Goal: Task Accomplishment & Management: Manage account settings

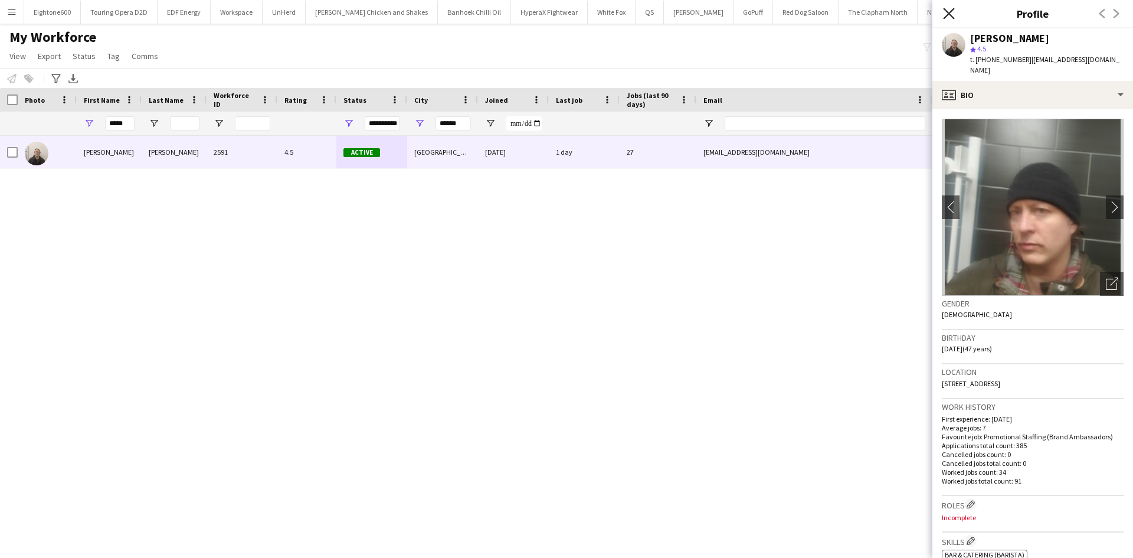
click at [755, 14] on icon at bounding box center [948, 13] width 11 height 11
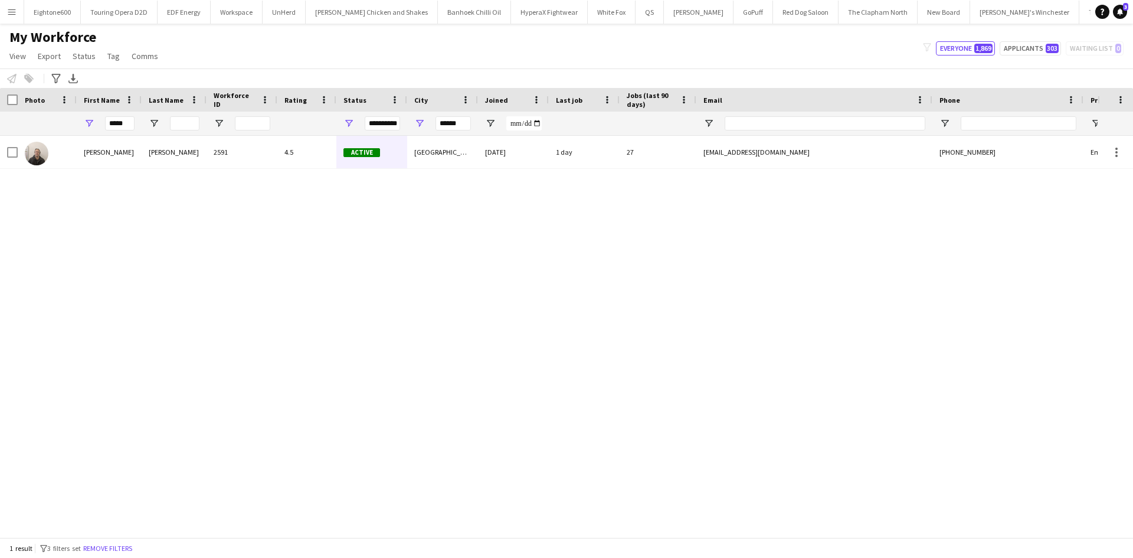
click at [21, 12] on button "Menu" at bounding box center [12, 12] width 24 height 24
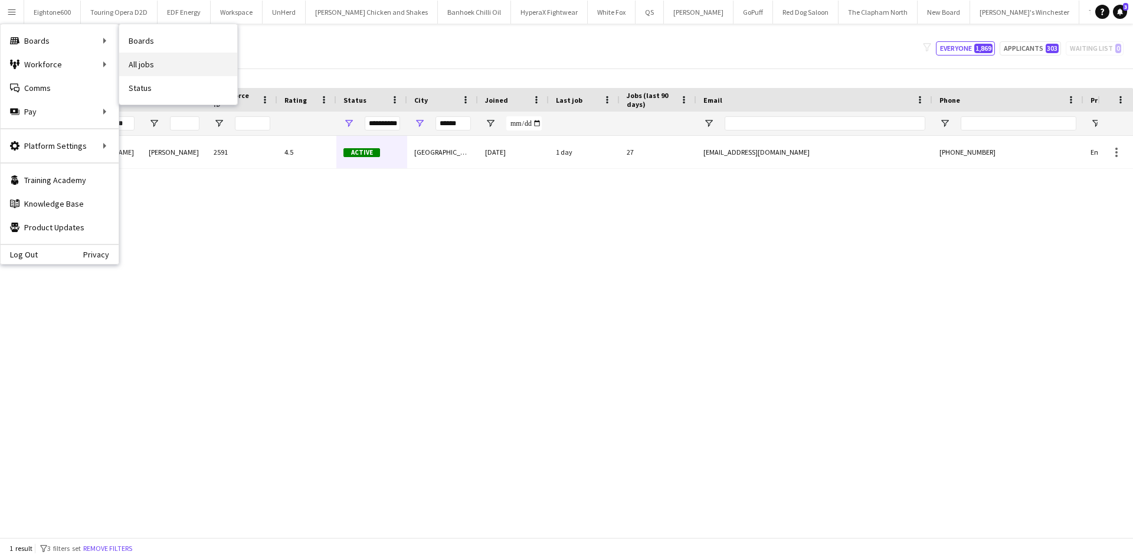
click at [137, 61] on link "All jobs" at bounding box center [178, 65] width 118 height 24
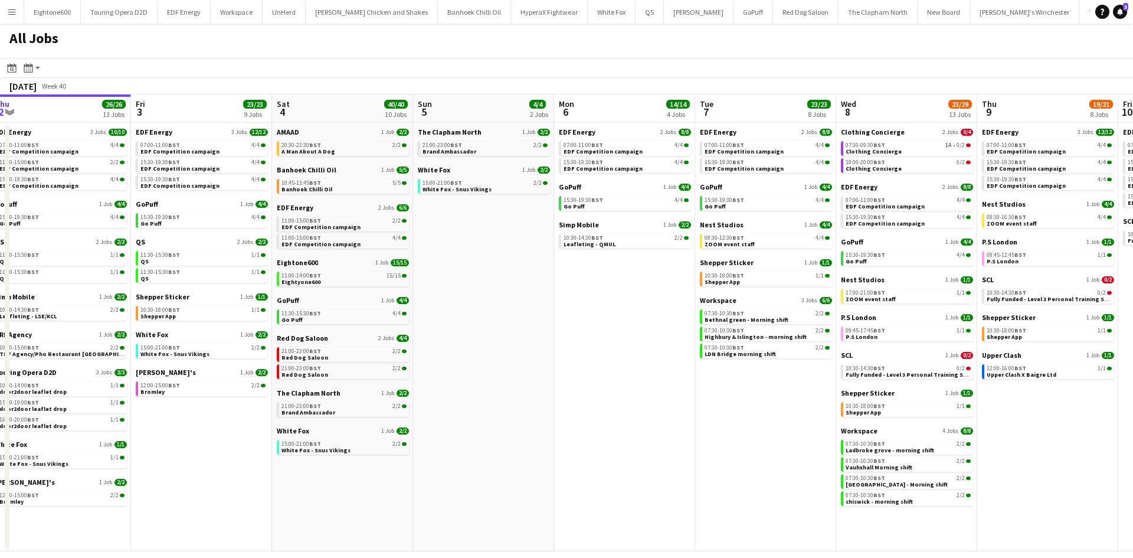
scroll to position [0, 261]
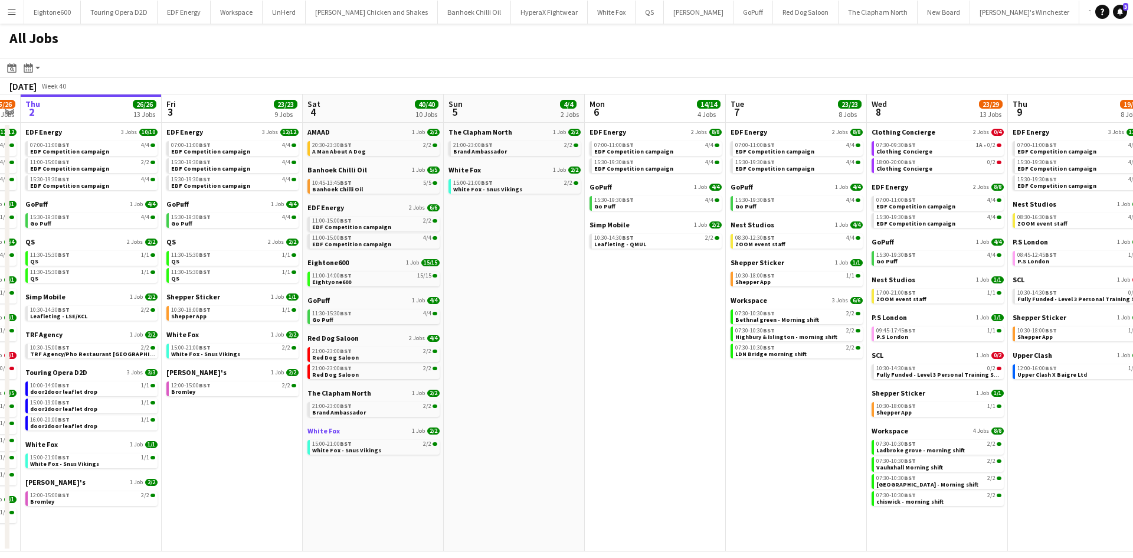
click at [324, 345] on span "White Fox" at bounding box center [323, 430] width 32 height 9
click at [6, 11] on button "Menu" at bounding box center [12, 12] width 24 height 24
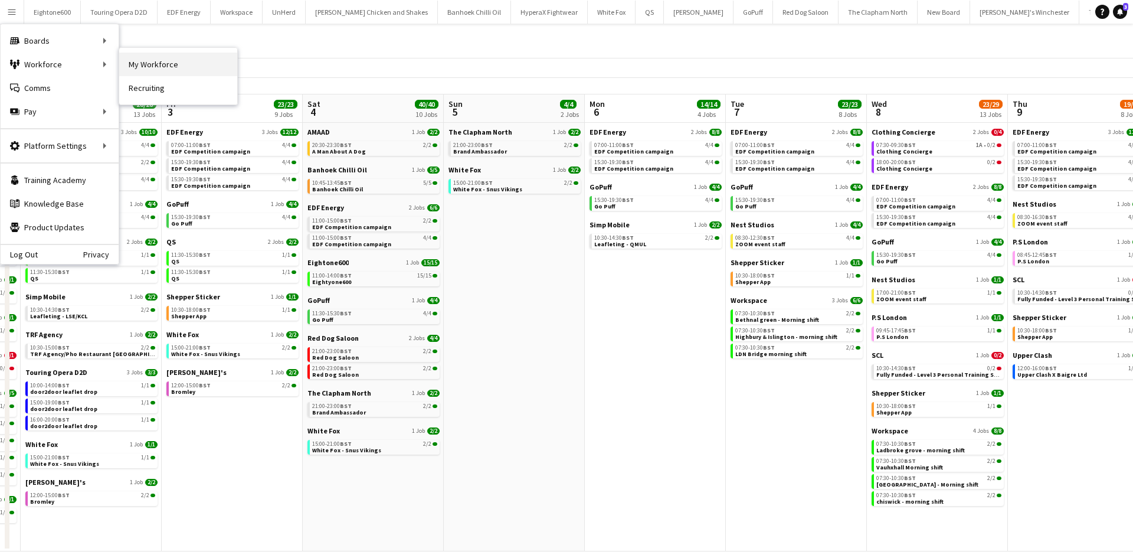
click at [135, 65] on link "My Workforce" at bounding box center [178, 65] width 118 height 24
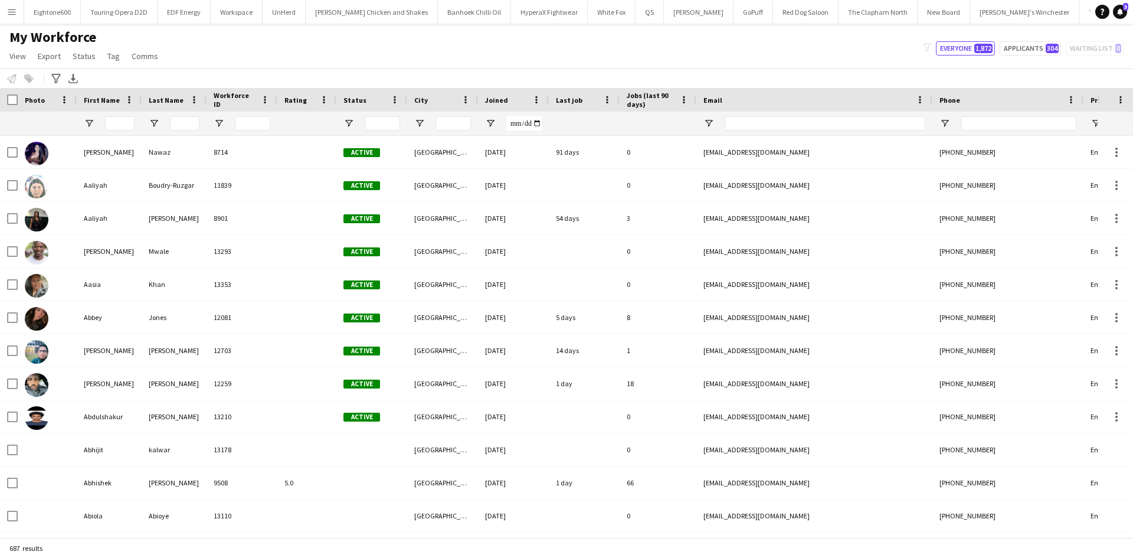
type input "*****"
type input "**********"
type input "******"
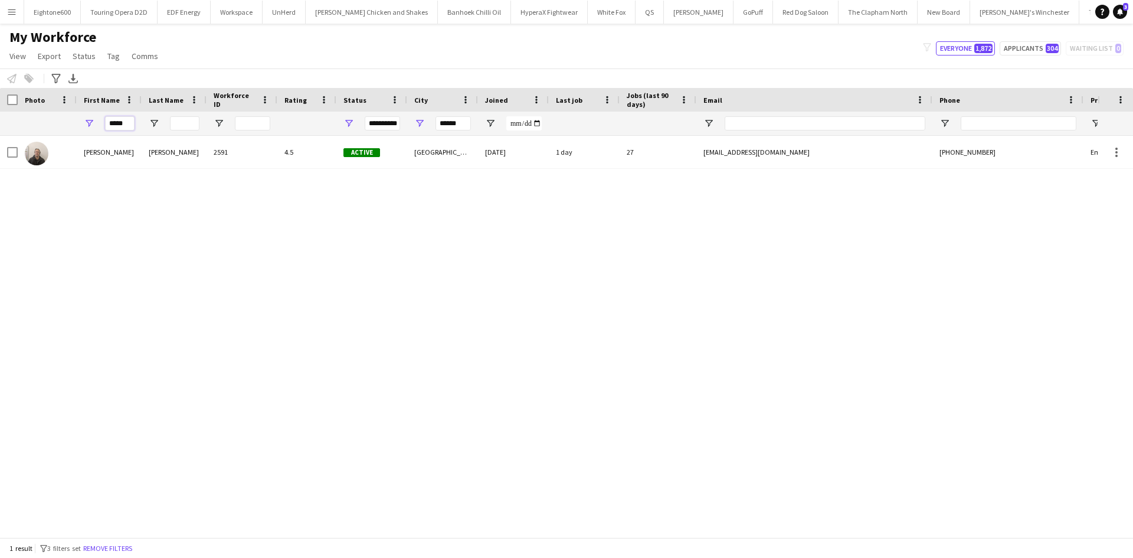
drag, startPoint x: 132, startPoint y: 120, endPoint x: 95, endPoint y: 123, distance: 37.2
click at [95, 123] on div "*****" at bounding box center [109, 124] width 65 height 24
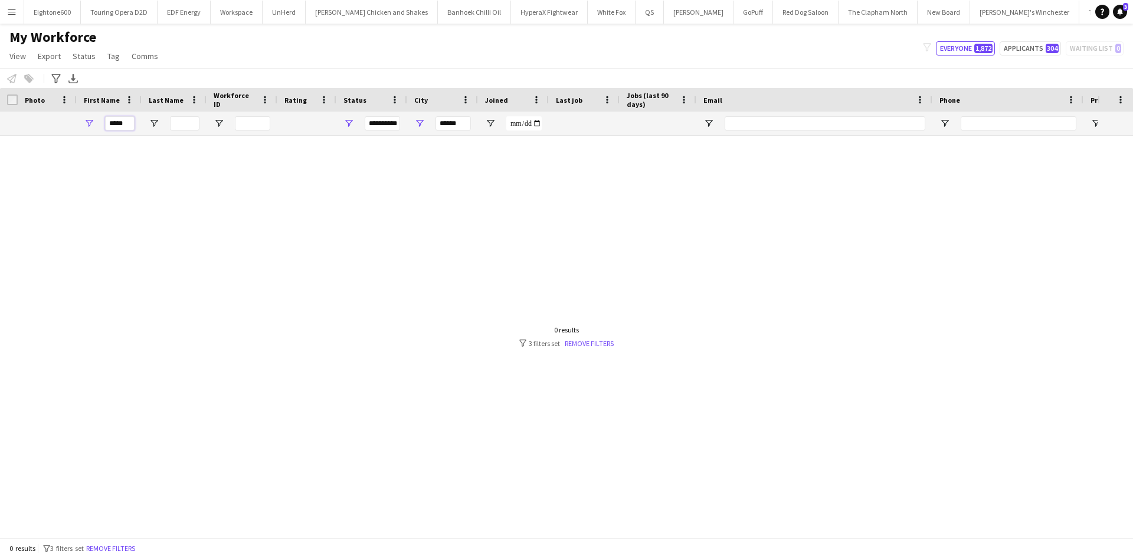
type input "*****"
drag, startPoint x: 462, startPoint y: 126, endPoint x: 440, endPoint y: 122, distance: 22.7
click at [440, 122] on input "******" at bounding box center [452, 123] width 35 height 14
click at [123, 124] on input "*****" at bounding box center [120, 123] width 30 height 14
click at [126, 125] on input "*****" at bounding box center [120, 123] width 30 height 14
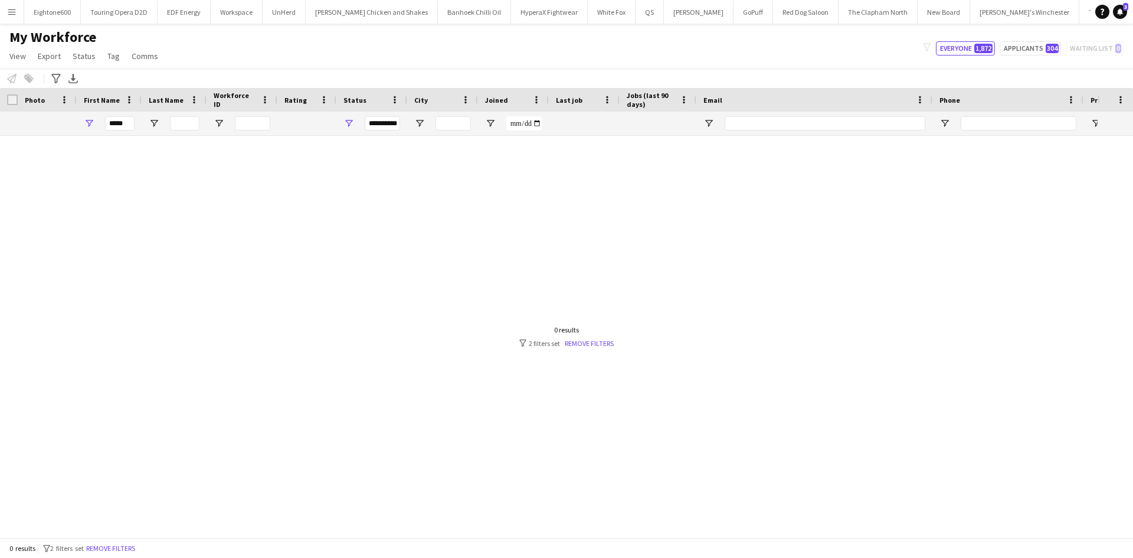
click at [379, 123] on div "**********" at bounding box center [382, 123] width 35 height 14
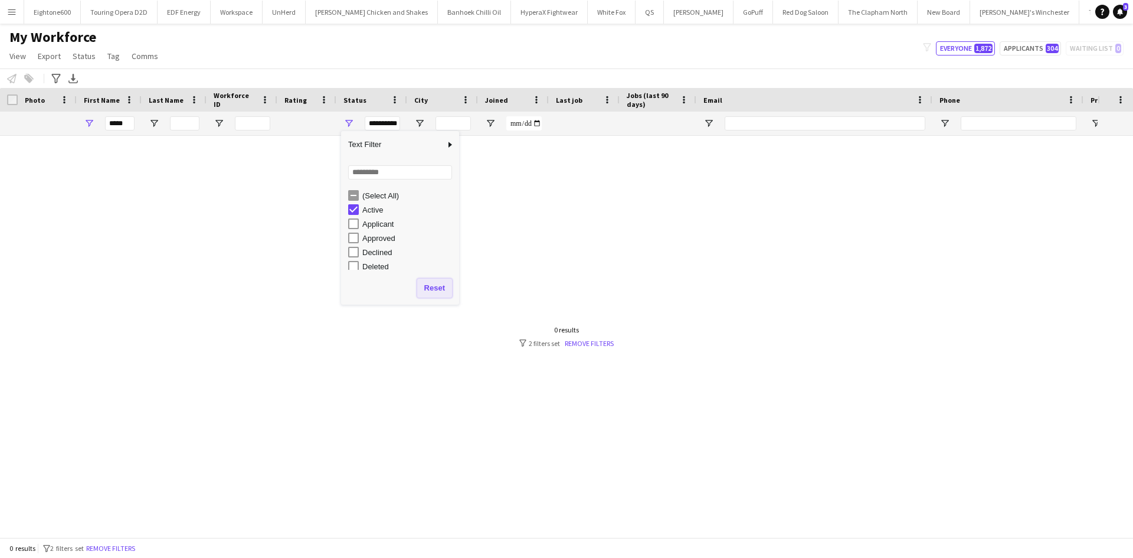
click at [435, 285] on button "Reset" at bounding box center [434, 288] width 35 height 19
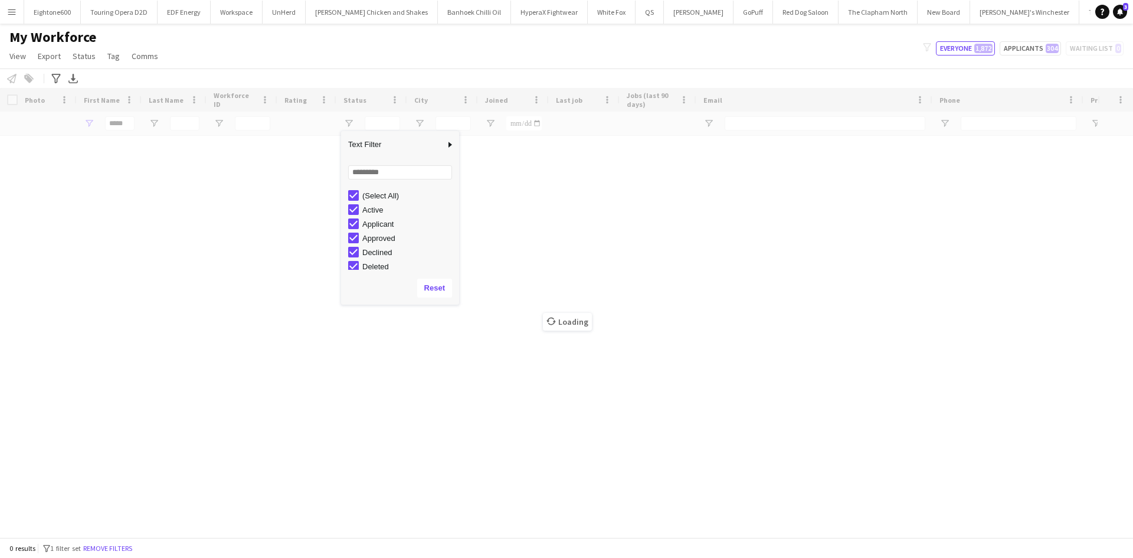
click at [169, 283] on div "Loading" at bounding box center [566, 312] width 1133 height 449
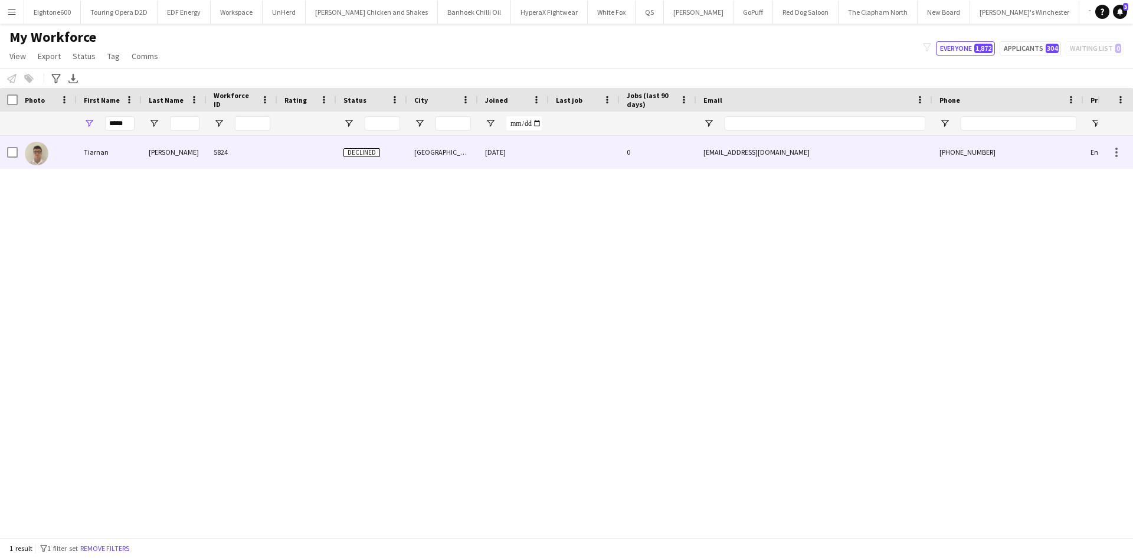
click at [193, 145] on div "Mccormick" at bounding box center [174, 152] width 65 height 32
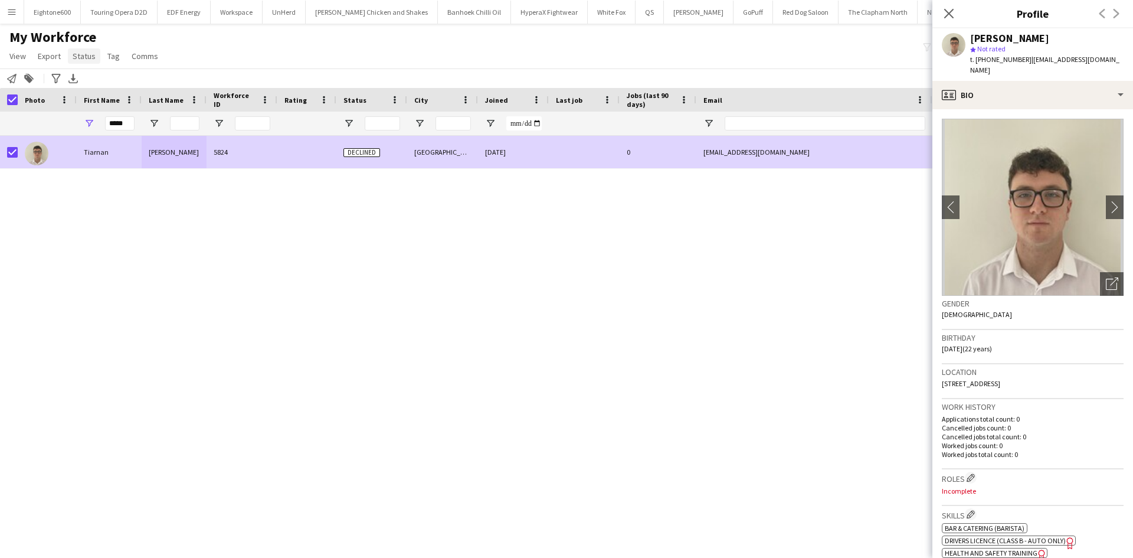
click at [83, 57] on span "Status" at bounding box center [84, 56] width 23 height 11
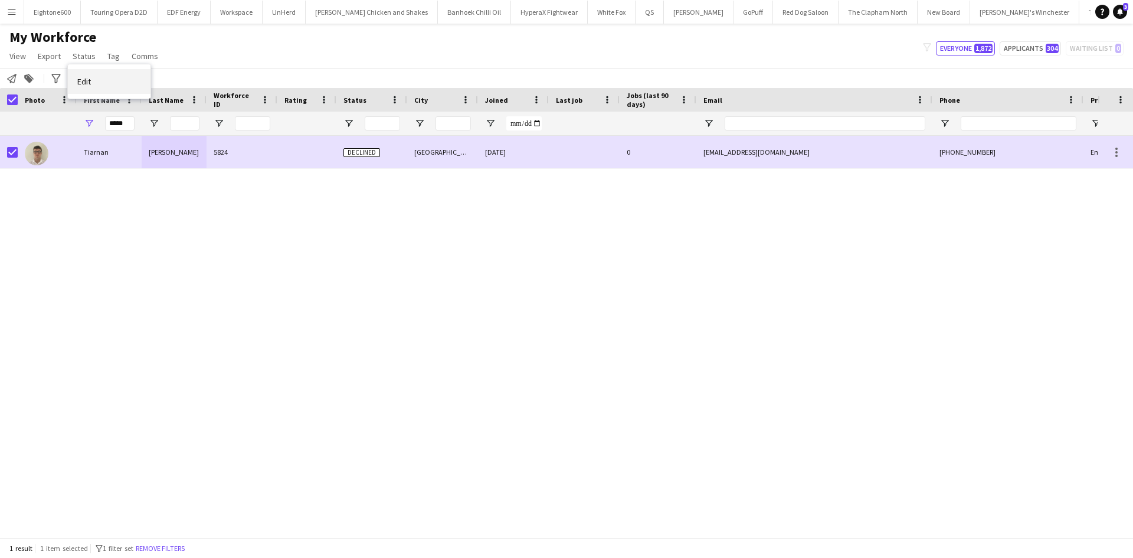
click at [126, 89] on link "Edit" at bounding box center [109, 81] width 83 height 25
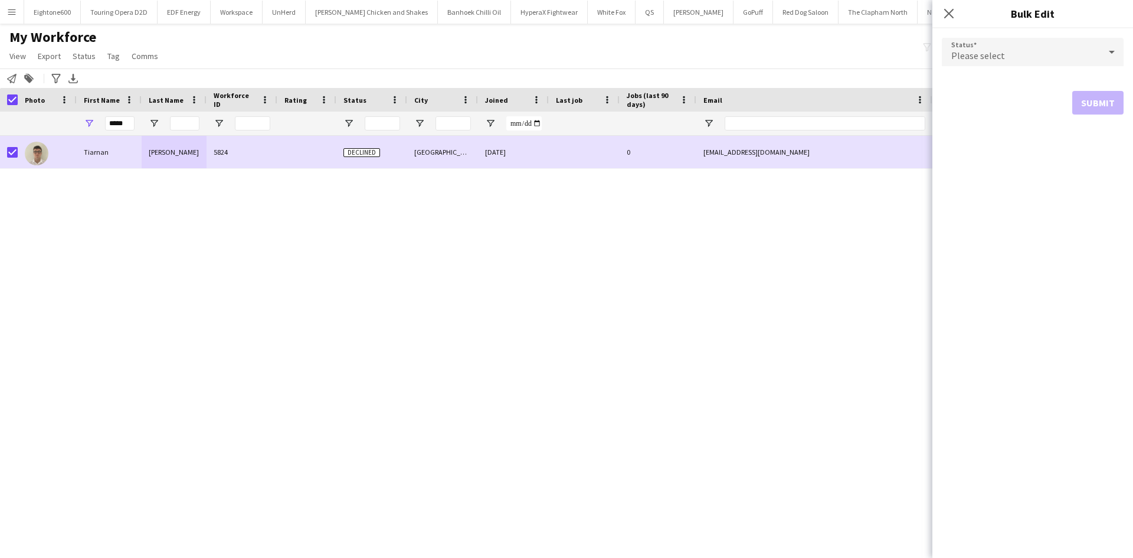
click at [755, 47] on div "Please select" at bounding box center [1021, 52] width 158 height 28
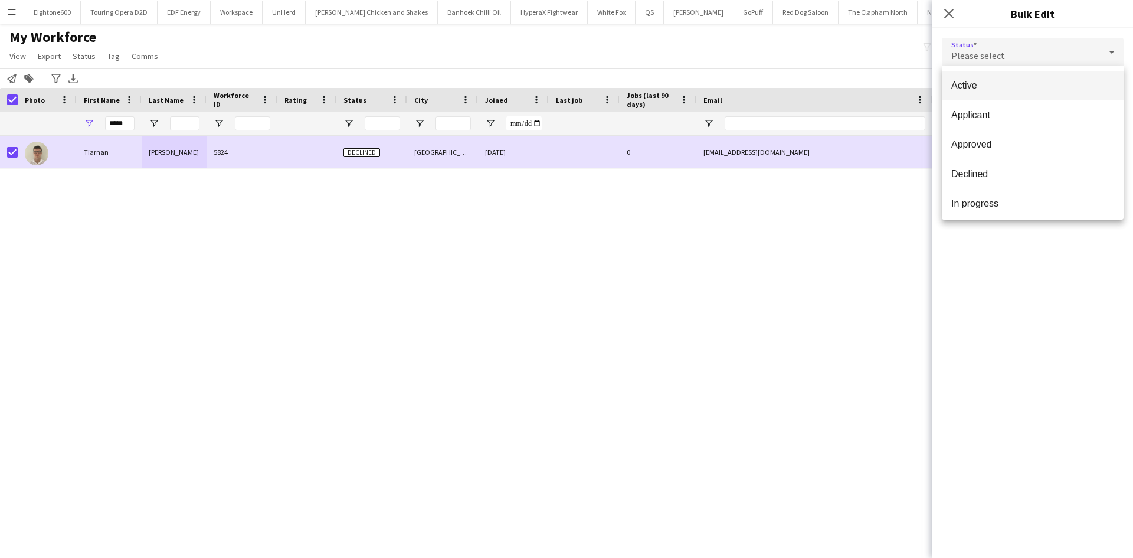
click at [755, 87] on span "Active" at bounding box center [1032, 85] width 163 height 11
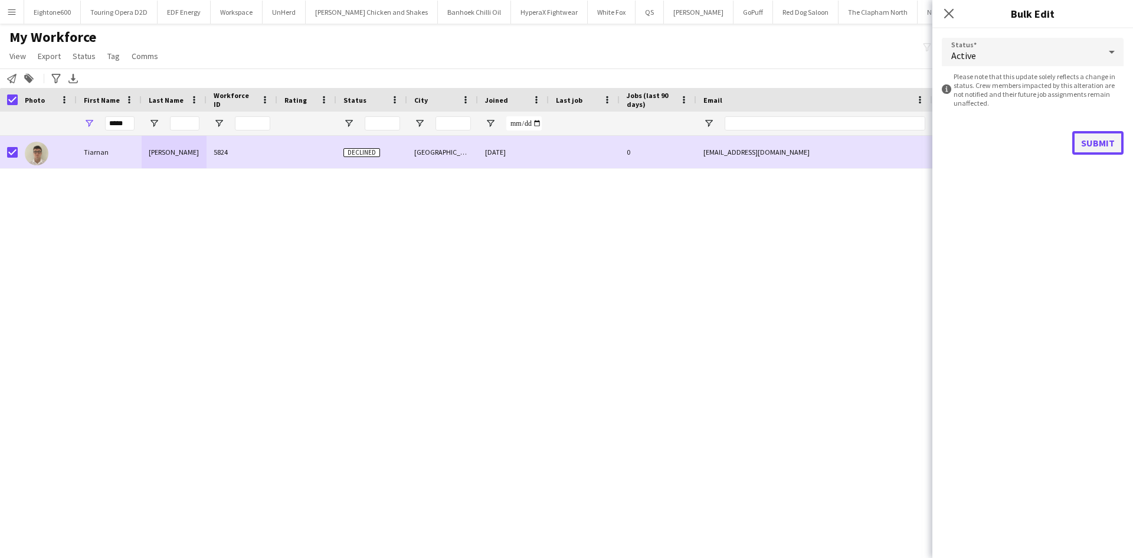
click at [755, 148] on button "Submit" at bounding box center [1097, 143] width 51 height 24
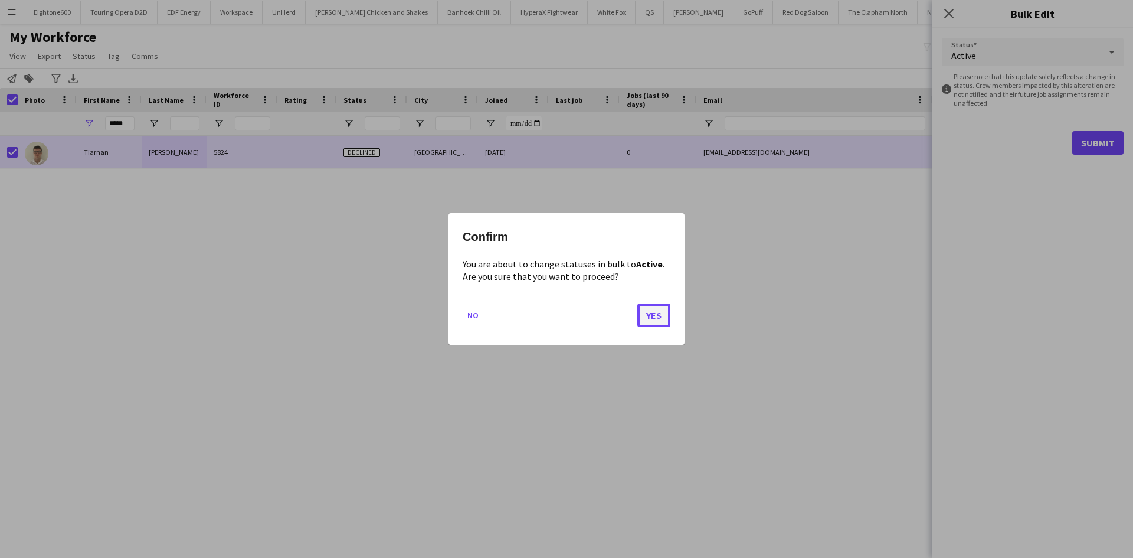
click at [667, 305] on button "Yes" at bounding box center [653, 315] width 33 height 24
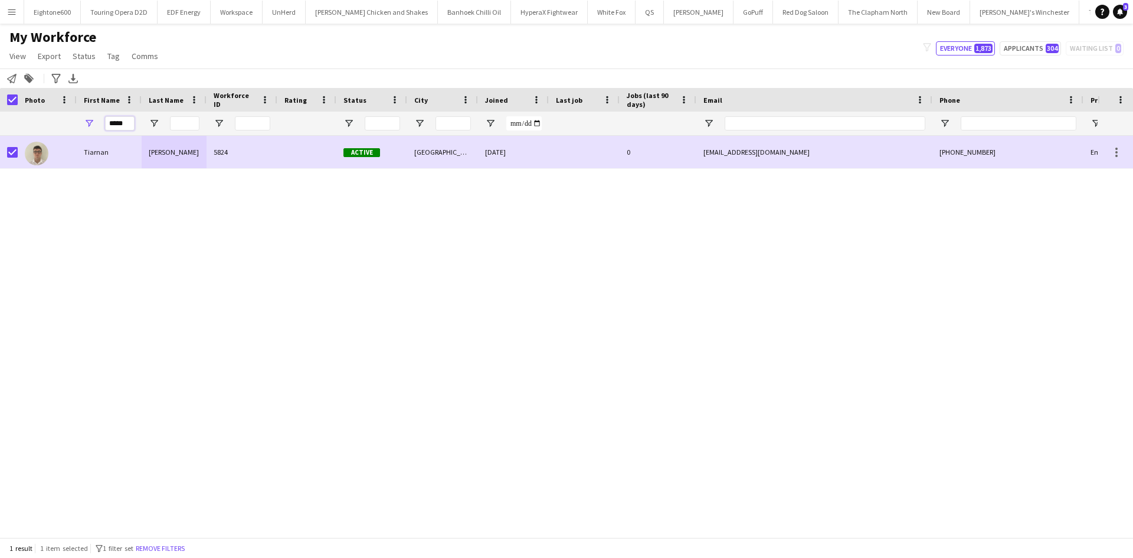
drag, startPoint x: 128, startPoint y: 124, endPoint x: 58, endPoint y: 132, distance: 70.1
click at [58, 132] on div "*****" at bounding box center [639, 124] width 1279 height 24
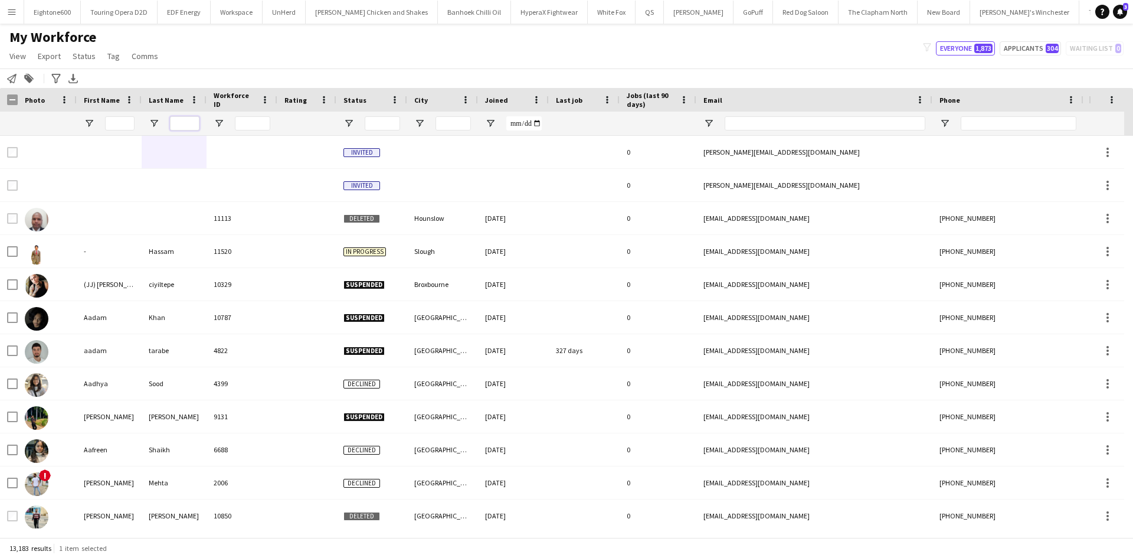
click at [185, 129] on input "Last Name Filter Input" at bounding box center [185, 123] width 30 height 14
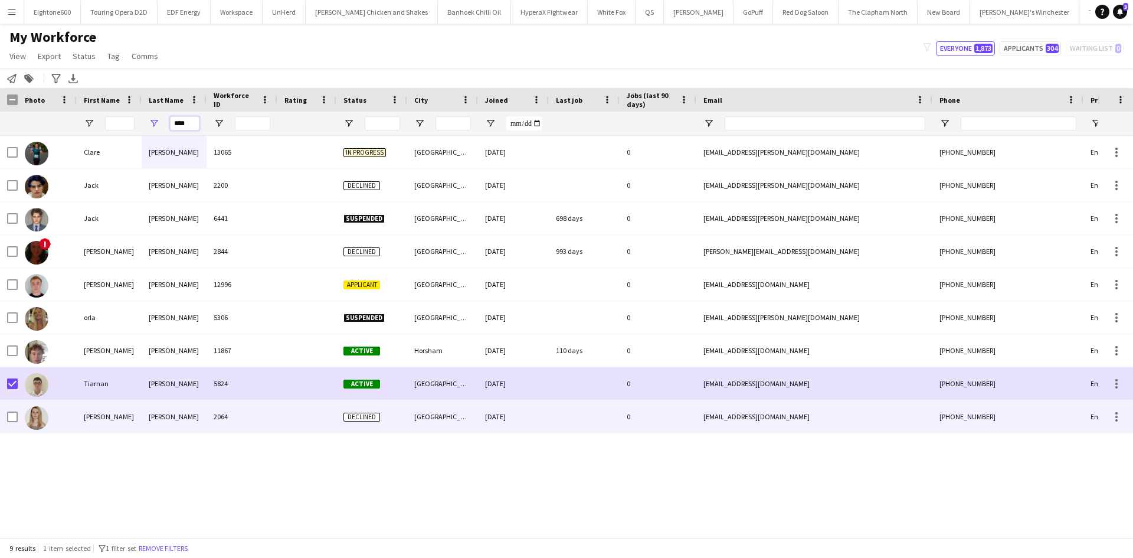
type input "****"
click at [172, 345] on div "McCormack" at bounding box center [174, 416] width 65 height 32
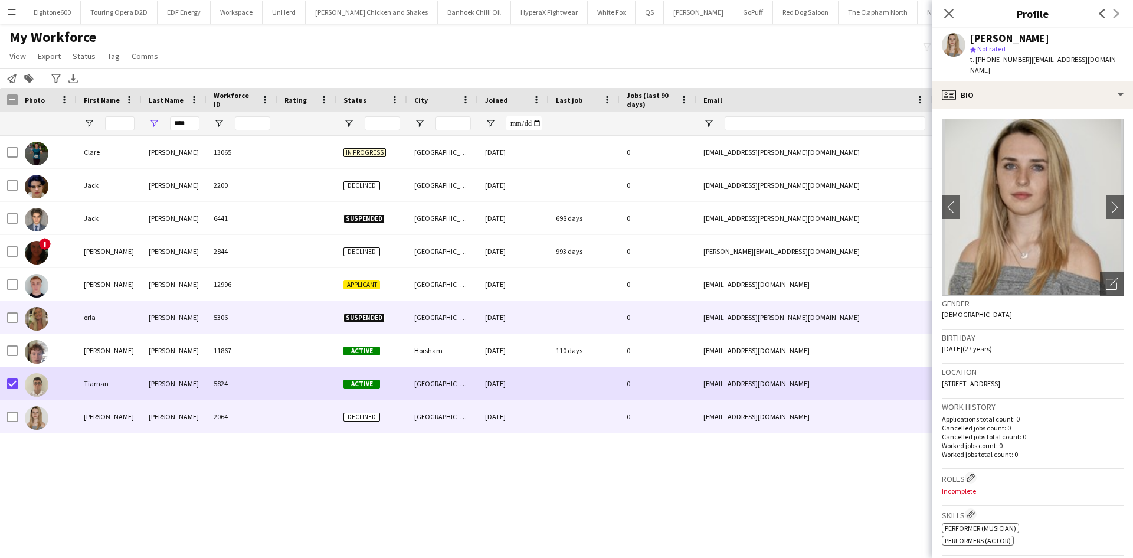
click at [175, 316] on div "mccormick" at bounding box center [174, 317] width 65 height 32
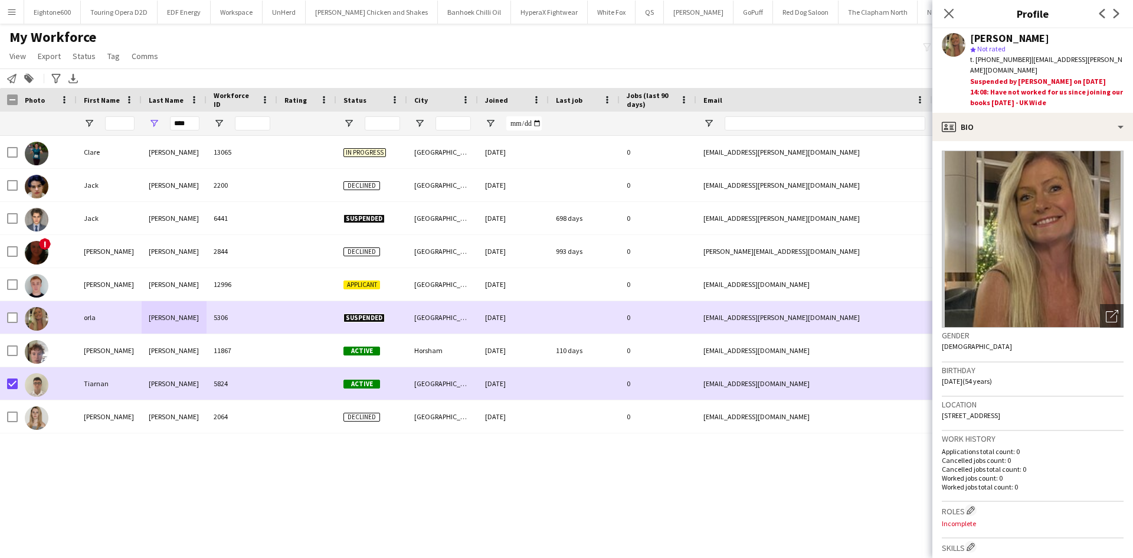
click at [14, 312] on div at bounding box center [12, 317] width 11 height 33
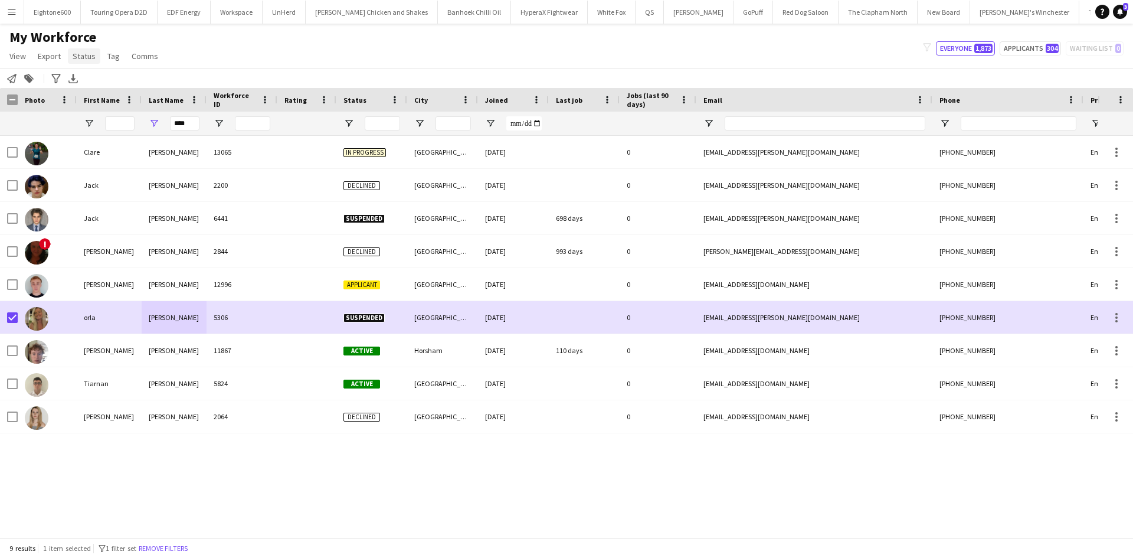
click at [90, 56] on span "Status" at bounding box center [84, 56] width 23 height 11
click at [120, 76] on link "Edit" at bounding box center [109, 81] width 83 height 25
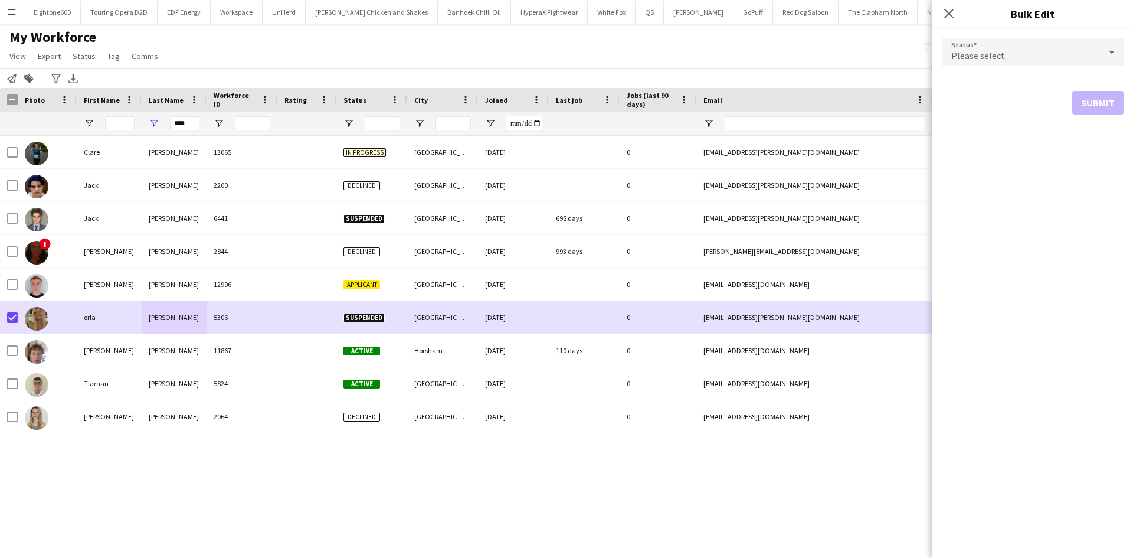
click at [755, 61] on div "Please select" at bounding box center [1021, 52] width 158 height 28
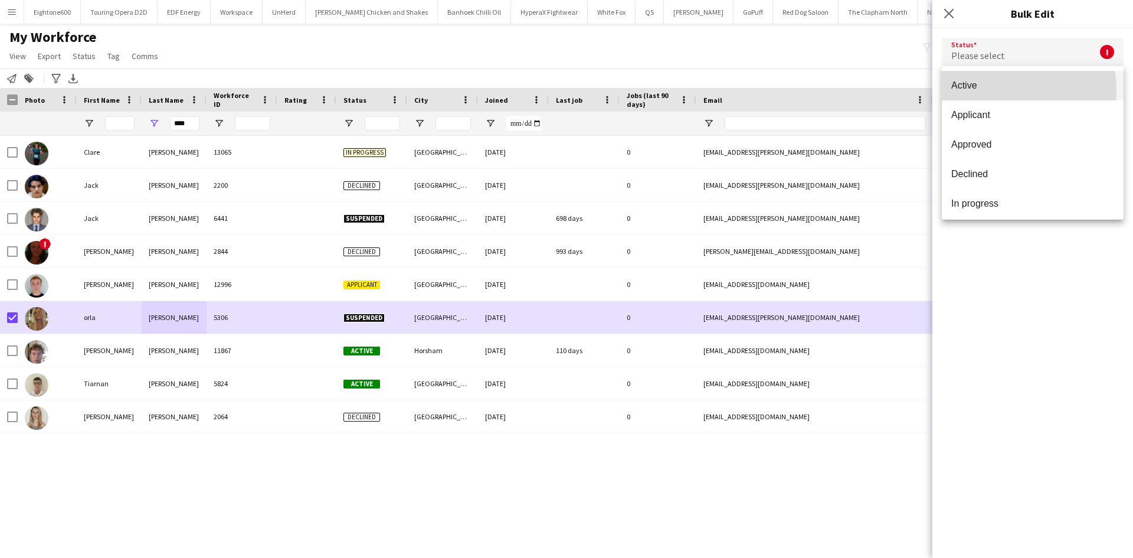
click at [755, 91] on span "Active" at bounding box center [1032, 85] width 163 height 11
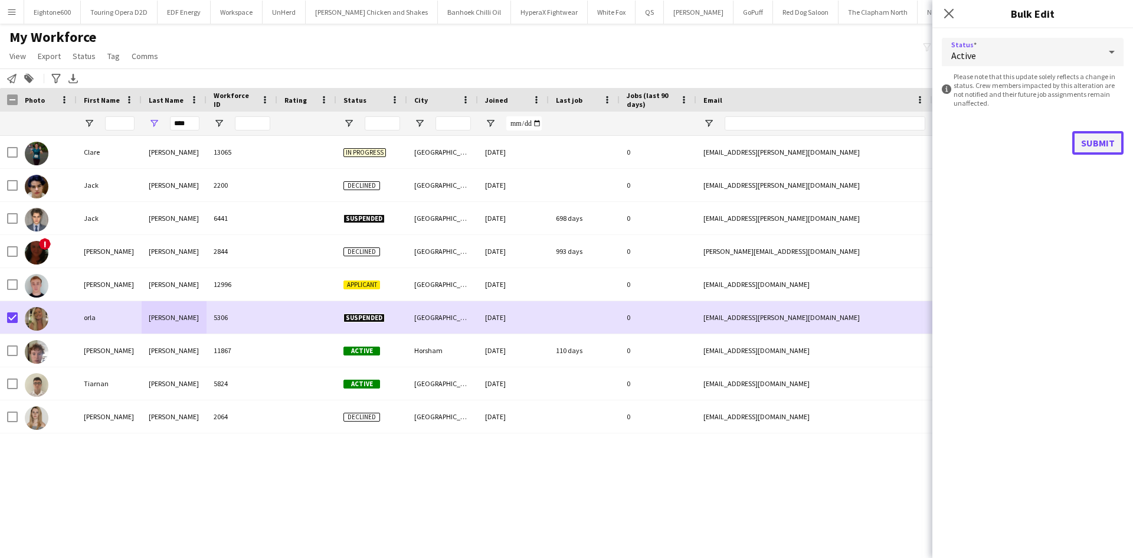
click at [755, 133] on button "Submit" at bounding box center [1097, 143] width 51 height 24
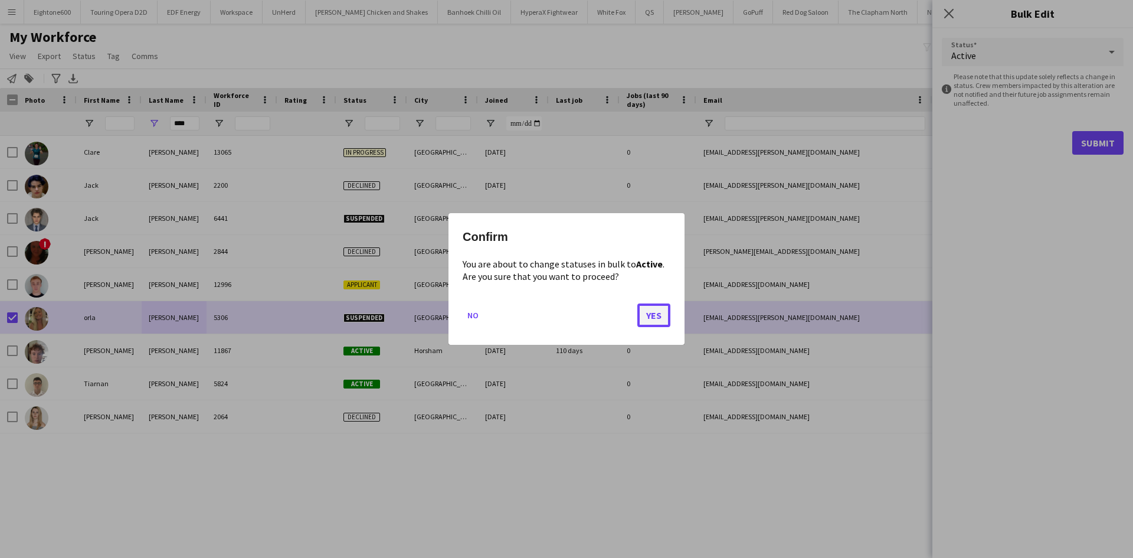
click at [645, 316] on button "Yes" at bounding box center [653, 315] width 33 height 24
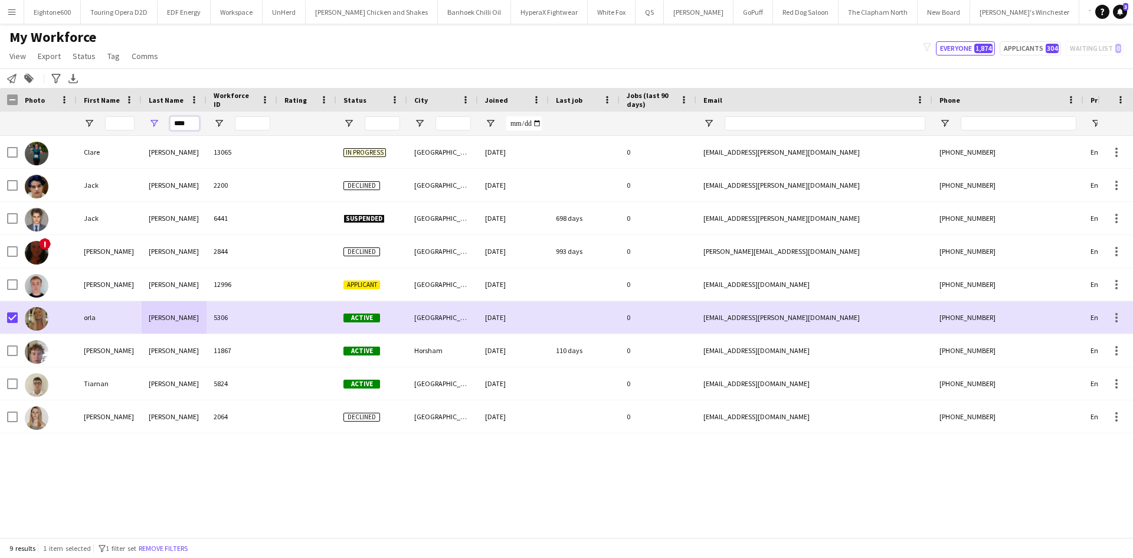
drag, startPoint x: 195, startPoint y: 122, endPoint x: 77, endPoint y: 116, distance: 118.8
click at [77, 116] on div "****" at bounding box center [639, 124] width 1279 height 24
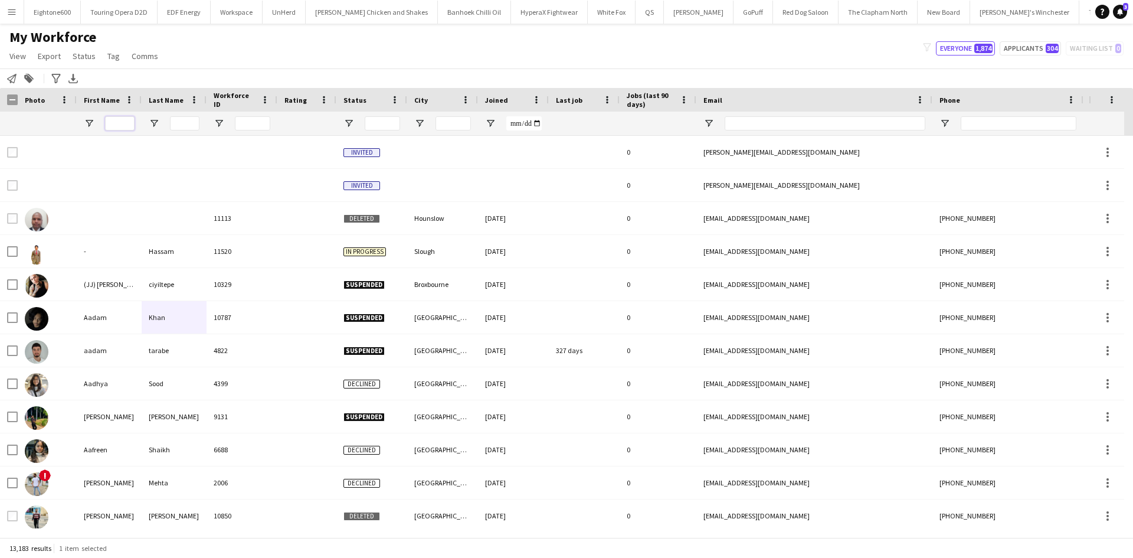
click at [121, 123] on input "First Name Filter Input" at bounding box center [120, 123] width 30 height 14
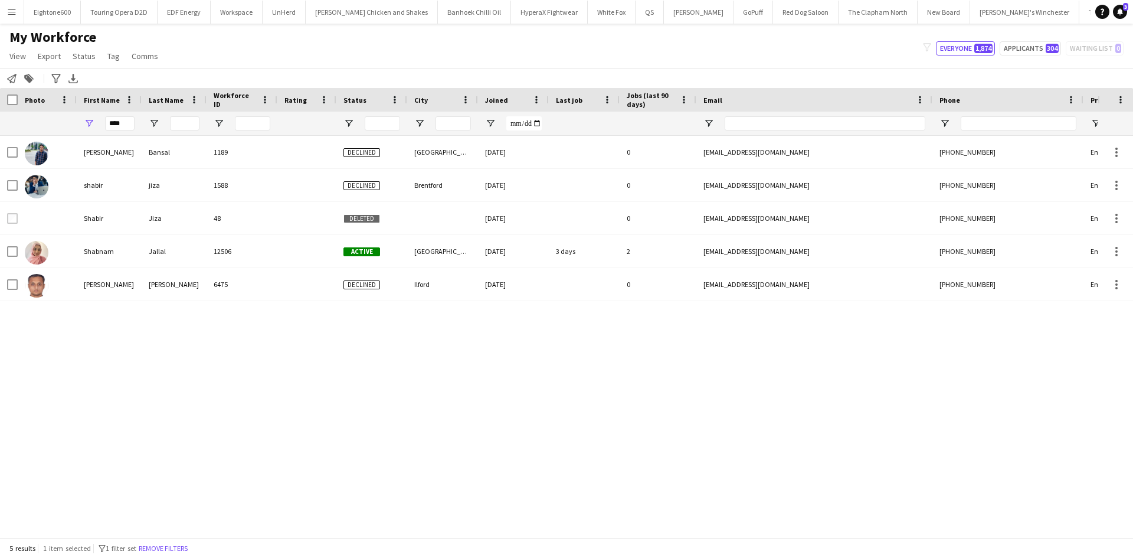
click at [135, 119] on div "****" at bounding box center [109, 124] width 65 height 24
click at [125, 129] on input "****" at bounding box center [120, 123] width 30 height 14
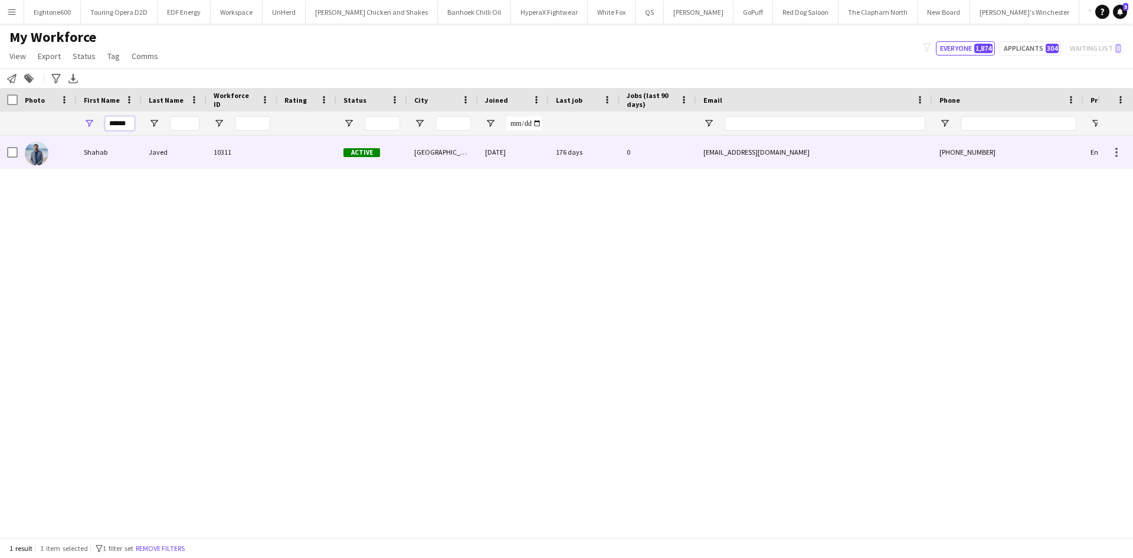
type input "******"
click at [169, 157] on div "Javed" at bounding box center [174, 152] width 65 height 32
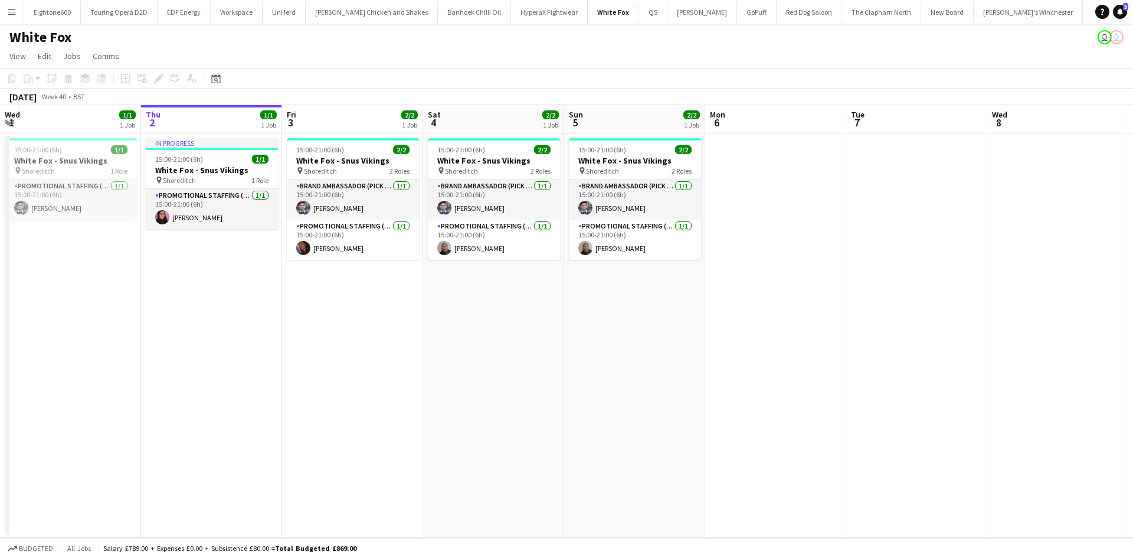
click at [310, 315] on app-date-cell "15:00-21:00 (6h) 2/2 White Fox - Snus Vikings pin Shoreditch 2 Roles Brand Amba…" at bounding box center [352, 335] width 141 height 404
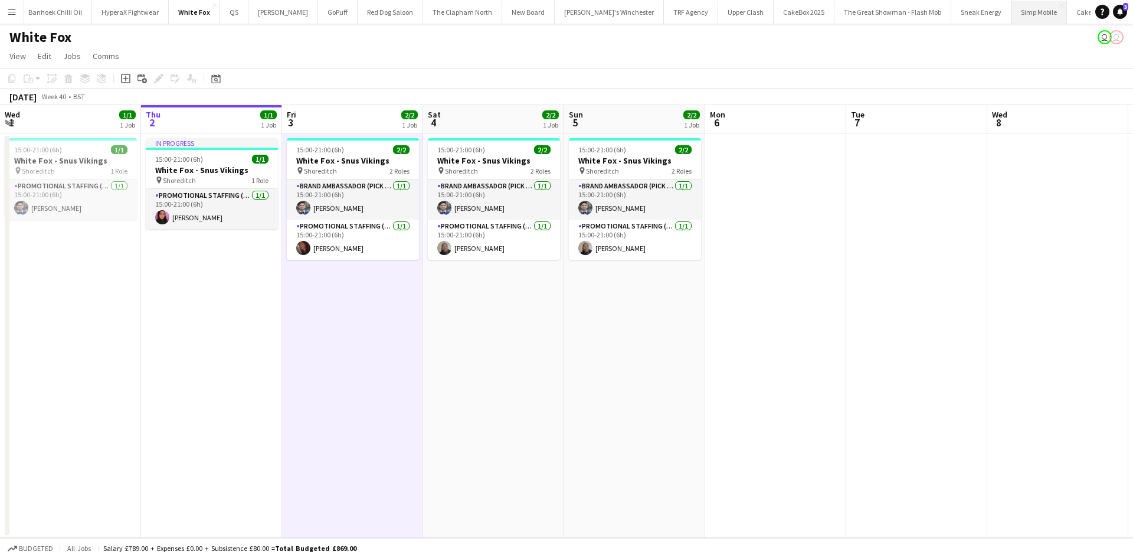
scroll to position [0, 446]
click at [10, 6] on button "Menu" at bounding box center [12, 12] width 24 height 24
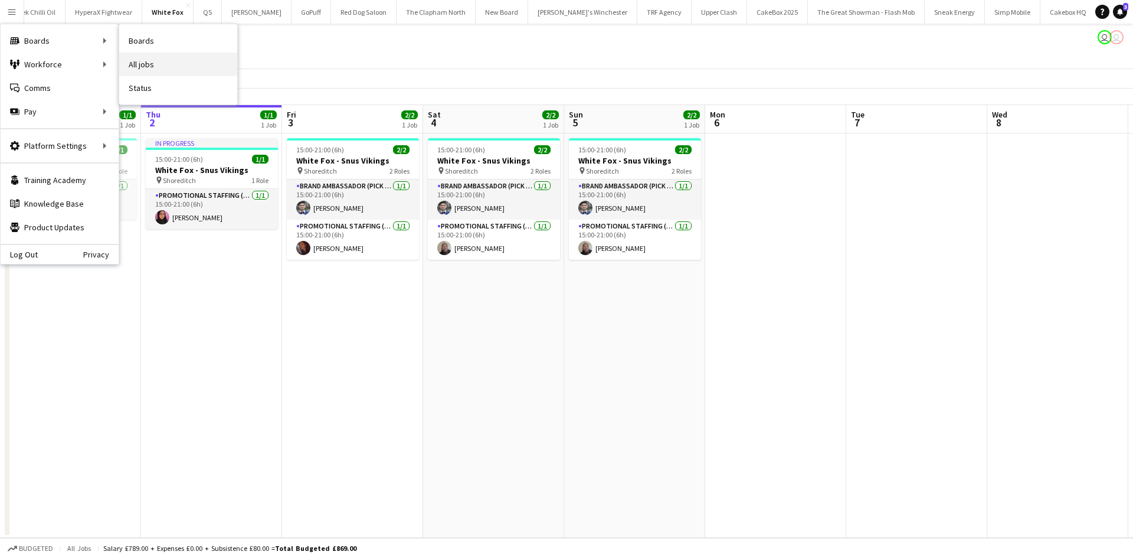
click at [150, 67] on link "All jobs" at bounding box center [178, 65] width 118 height 24
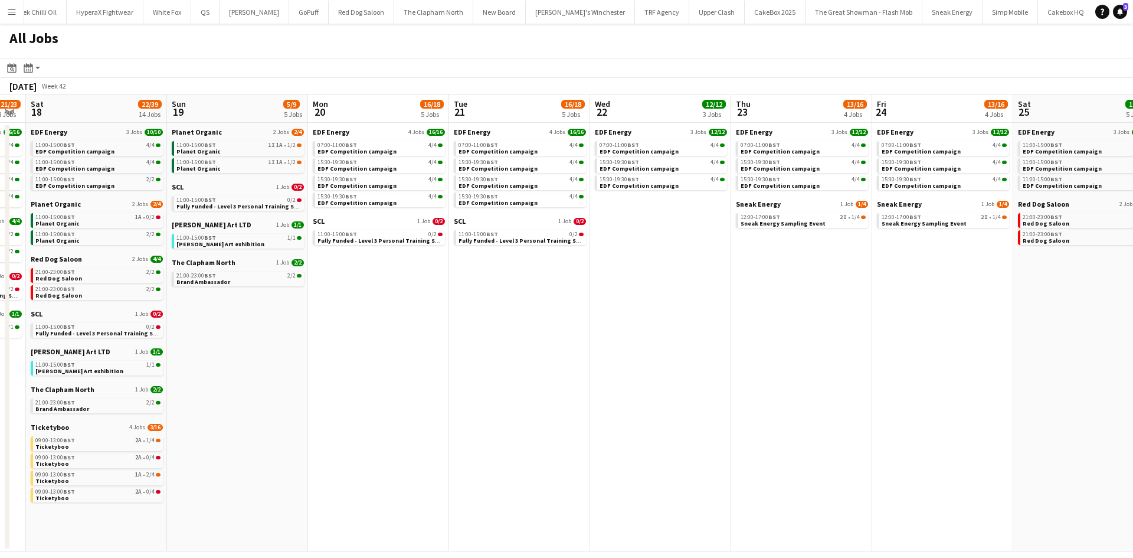
scroll to position [0, 544]
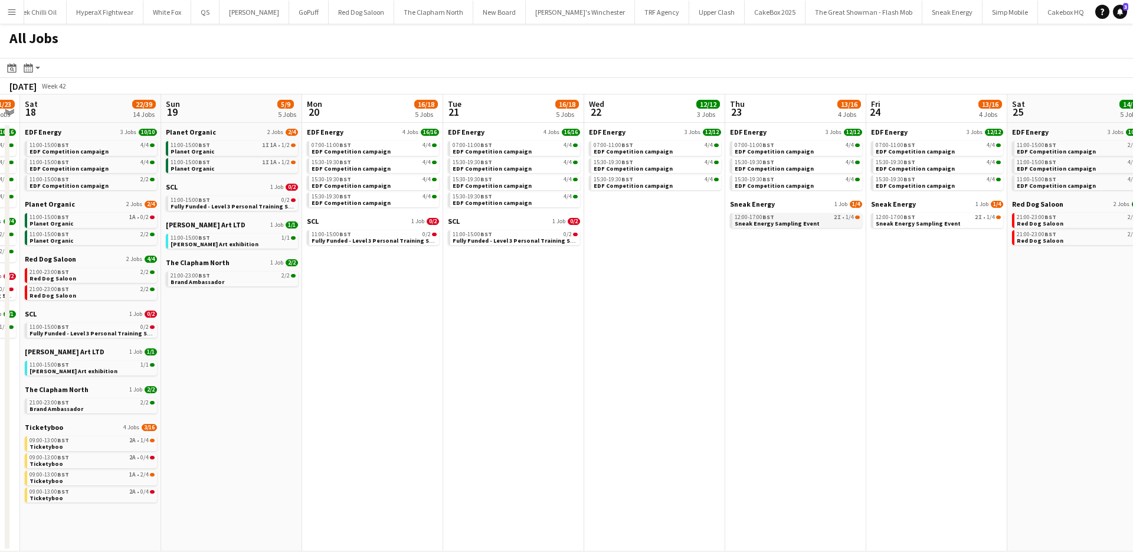
click at [767, 218] on span "BST" at bounding box center [768, 217] width 12 height 8
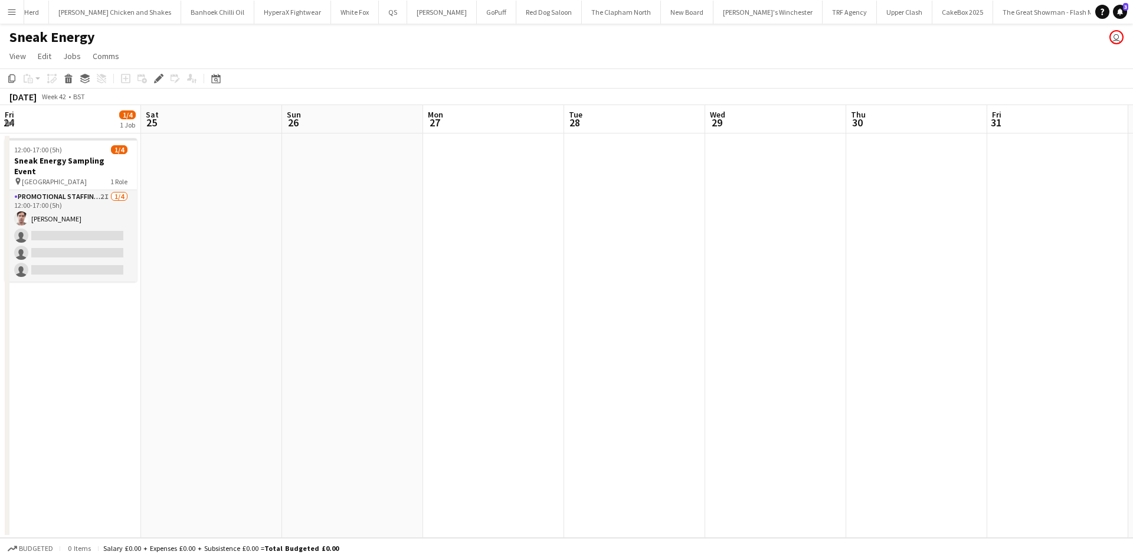
scroll to position [0, 348]
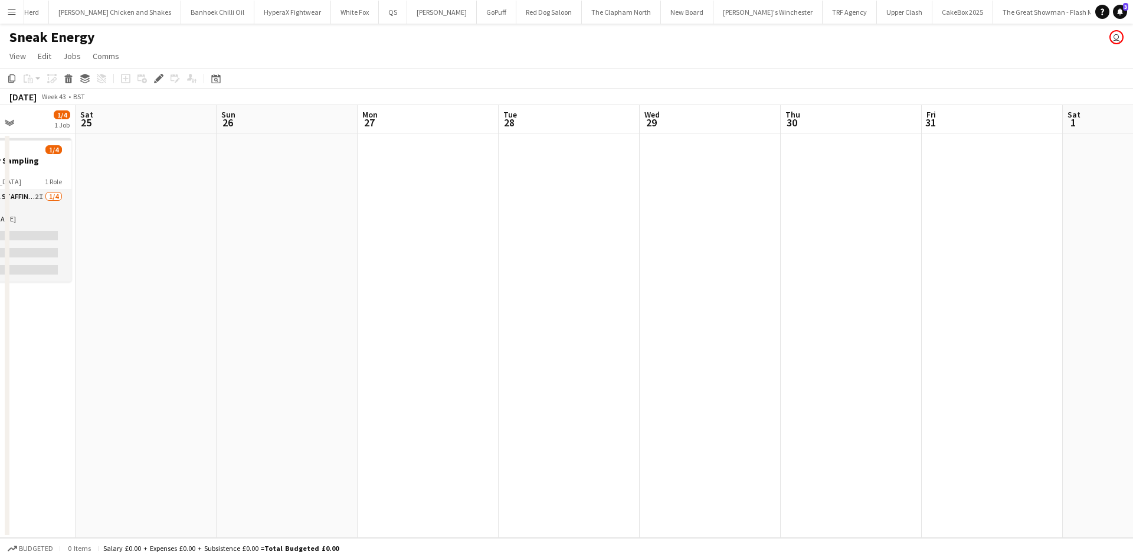
drag, startPoint x: 693, startPoint y: 205, endPoint x: -101, endPoint y: 521, distance: 855.4
click at [0, 521] on html "Menu Boards Boards Boards All jobs Status Workforce Workforce My Workforce Recr…" at bounding box center [566, 279] width 1133 height 558
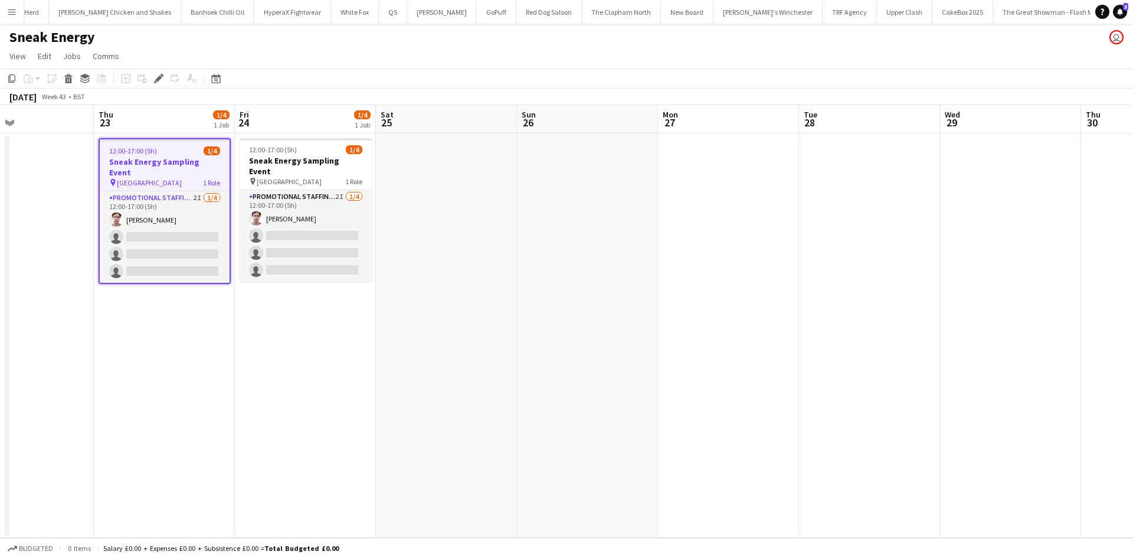
scroll to position [0, 328]
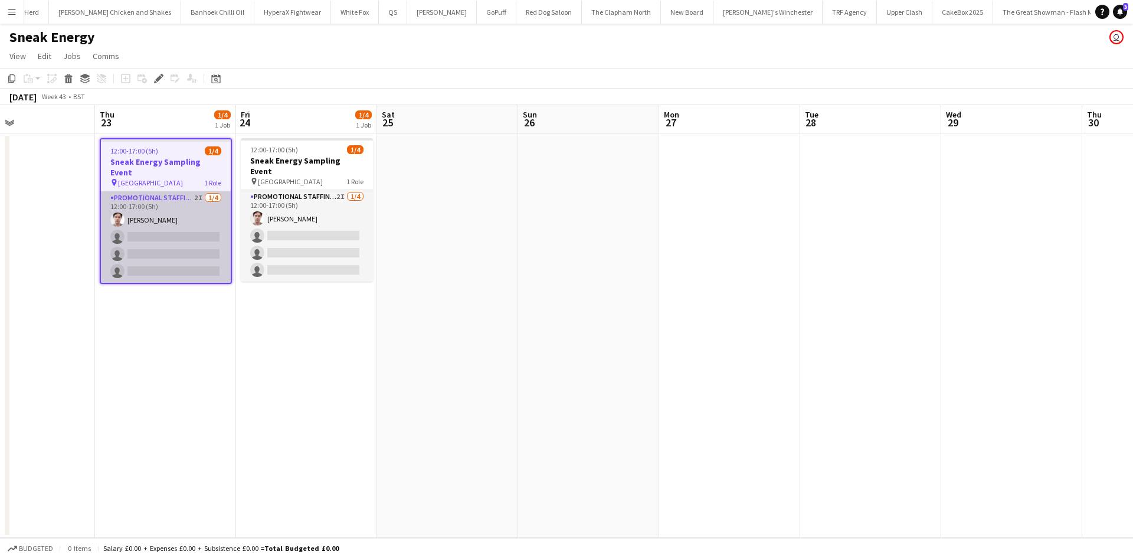
click at [166, 234] on app-card-role "Promotional Staffing (Brand Ambassadors) 2I 1/4 12:00-17:00 (5h) Michael Killen…" at bounding box center [166, 236] width 130 height 91
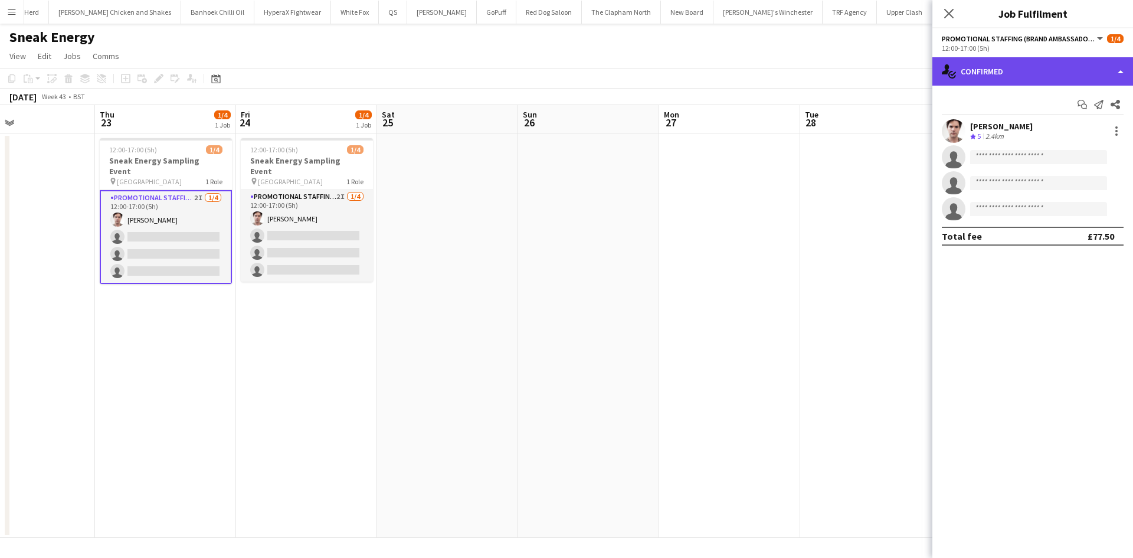
click at [1042, 70] on div "single-neutral-actions-check-2 Confirmed" at bounding box center [1032, 71] width 201 height 28
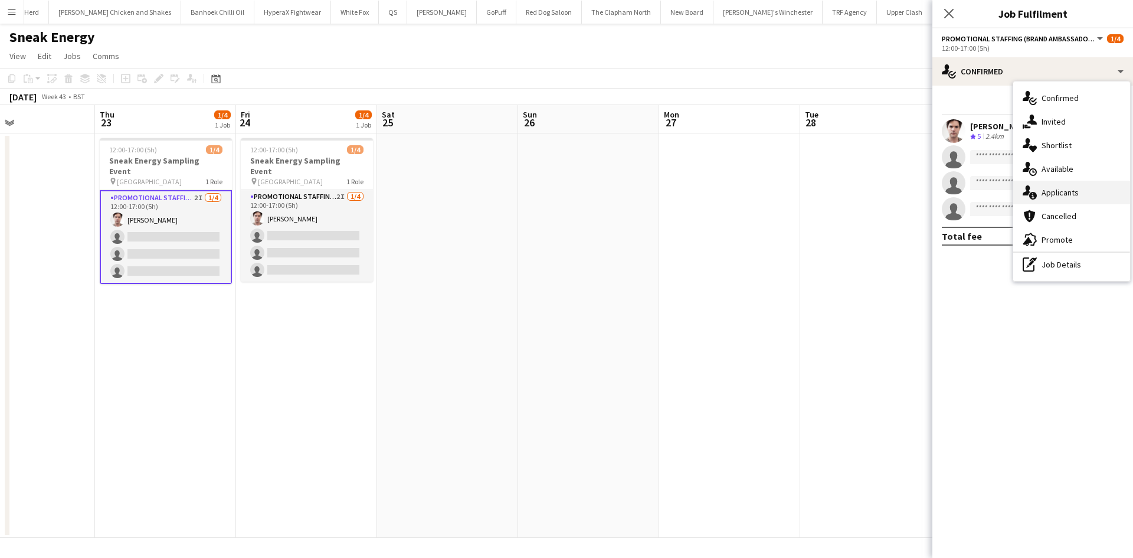
click at [1069, 195] on span "Applicants" at bounding box center [1059, 192] width 37 height 11
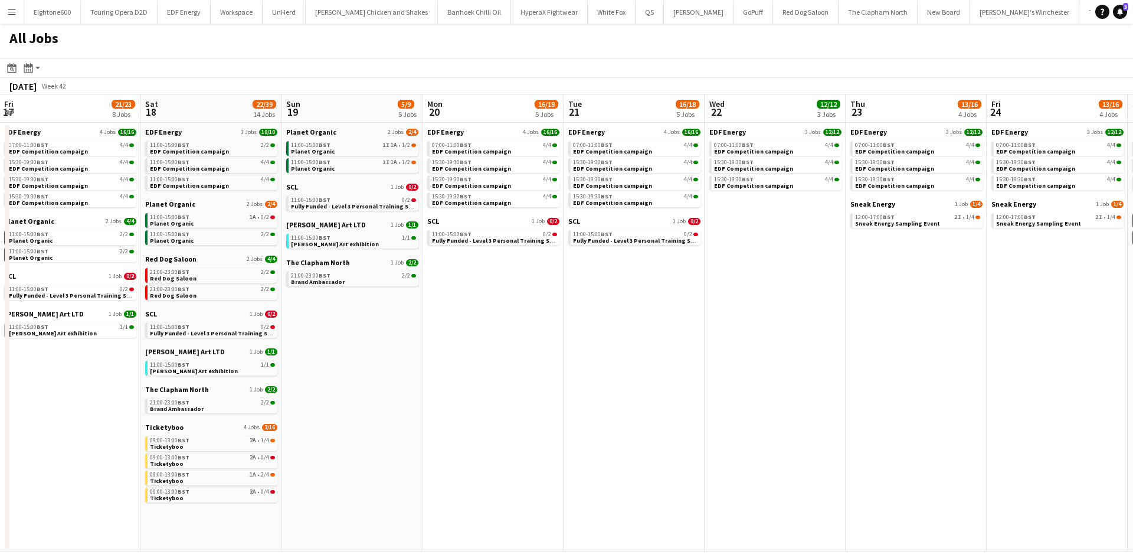
scroll to position [0, 389]
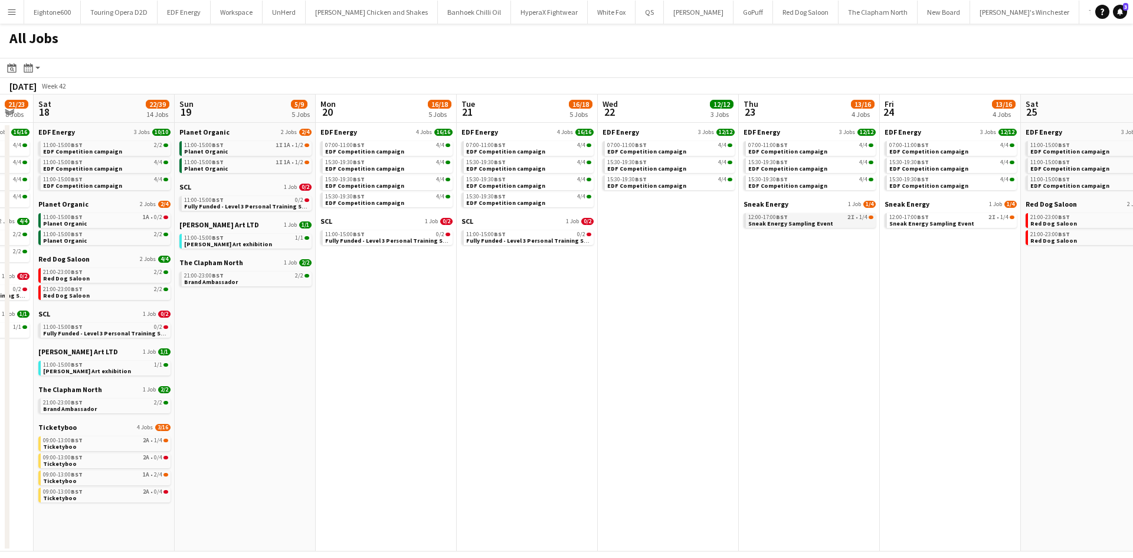
click at [779, 221] on span "Sneak Energy Sampling Event" at bounding box center [790, 224] width 85 height 8
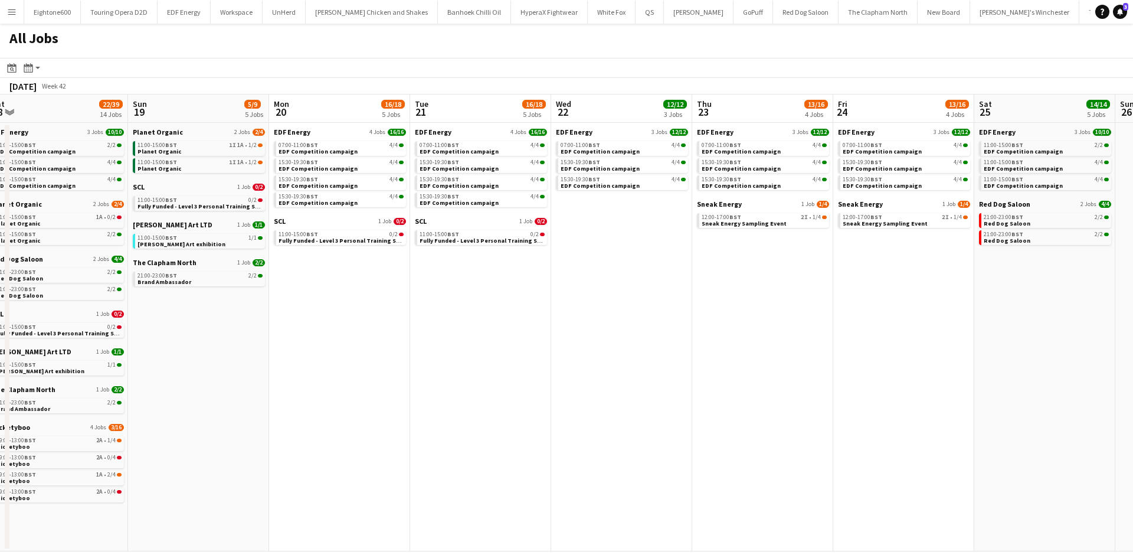
scroll to position [0, 437]
click at [752, 205] on link "Sneak Energy 1 Job 1/4" at bounding box center [762, 203] width 132 height 9
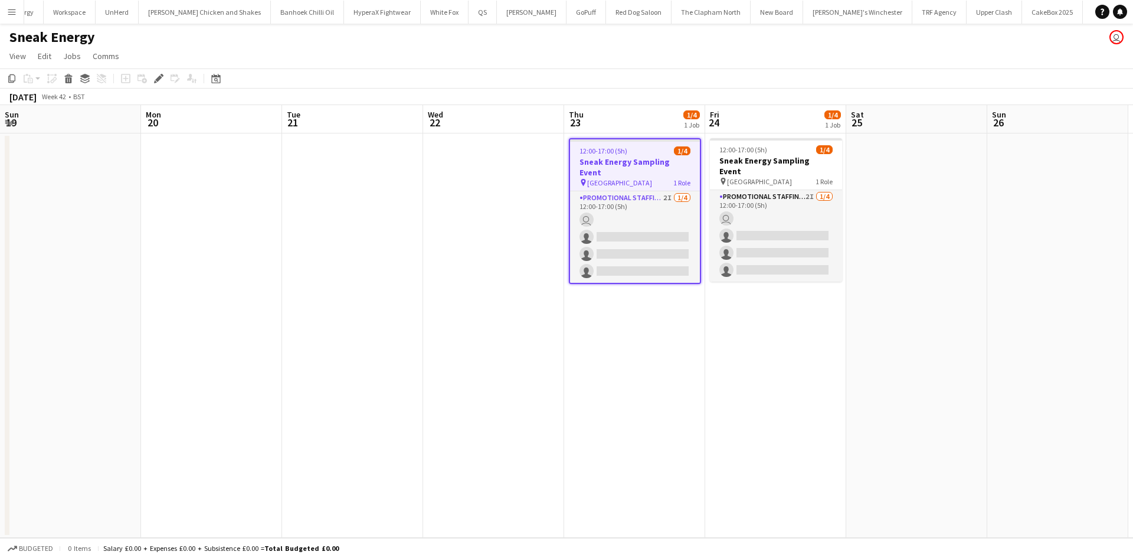
scroll to position [0, 257]
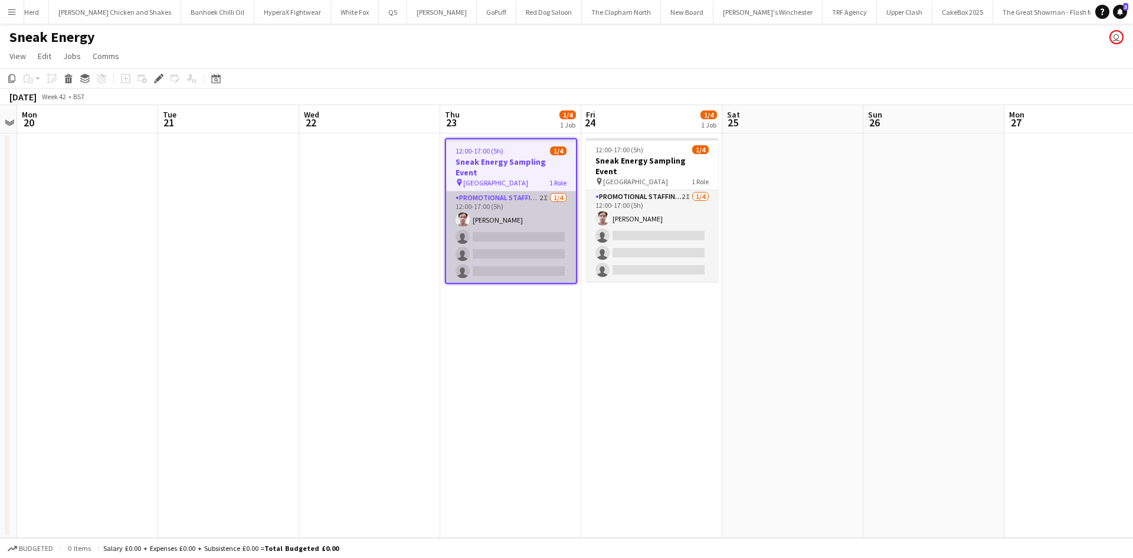
click at [507, 239] on app-card-role "Promotional Staffing (Brand Ambassadors) 2I [DATE] 12:00-17:00 (5h) [PERSON_NAM…" at bounding box center [511, 236] width 130 height 91
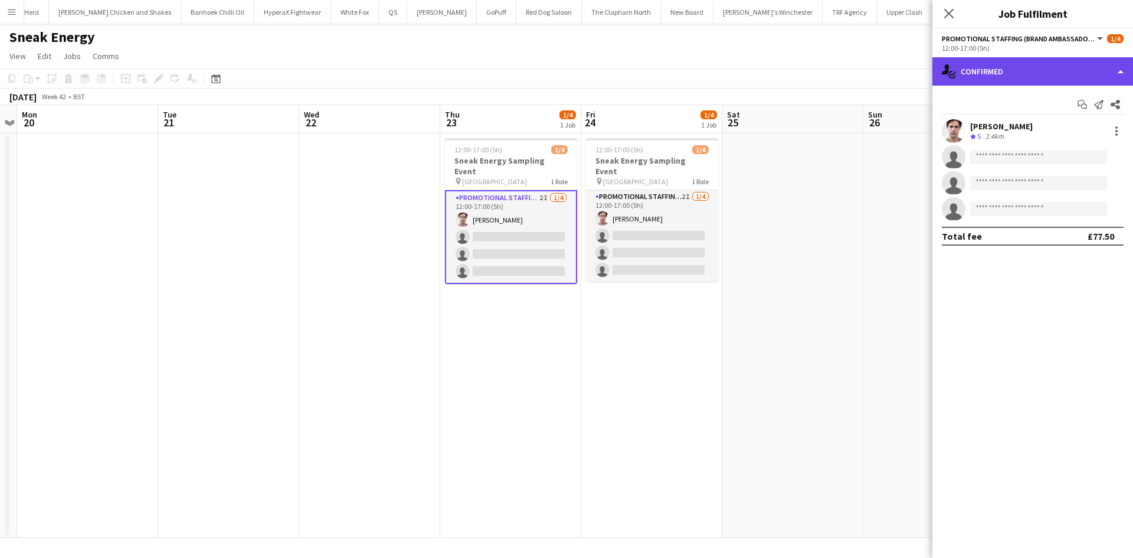
click at [1043, 65] on div "single-neutral-actions-check-2 Confirmed" at bounding box center [1032, 71] width 201 height 28
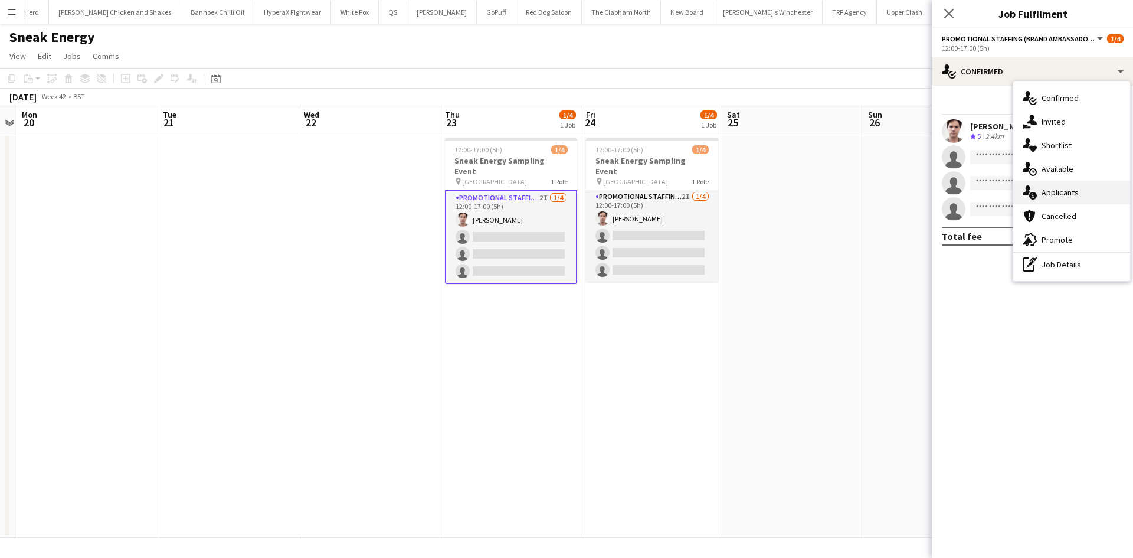
click at [1045, 194] on span "Applicants" at bounding box center [1059, 192] width 37 height 11
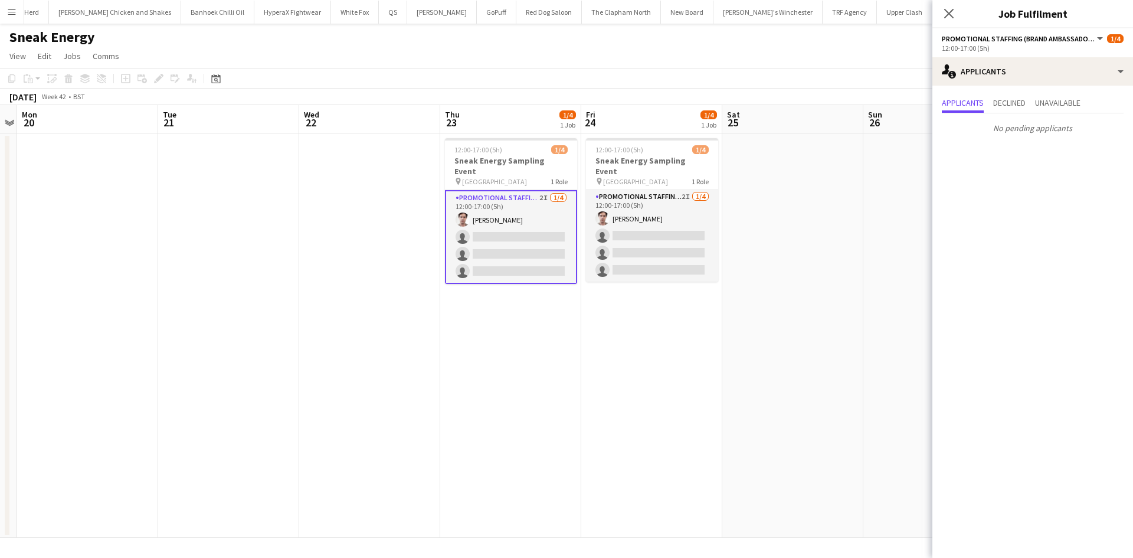
click at [808, 293] on app-date-cell at bounding box center [792, 335] width 141 height 404
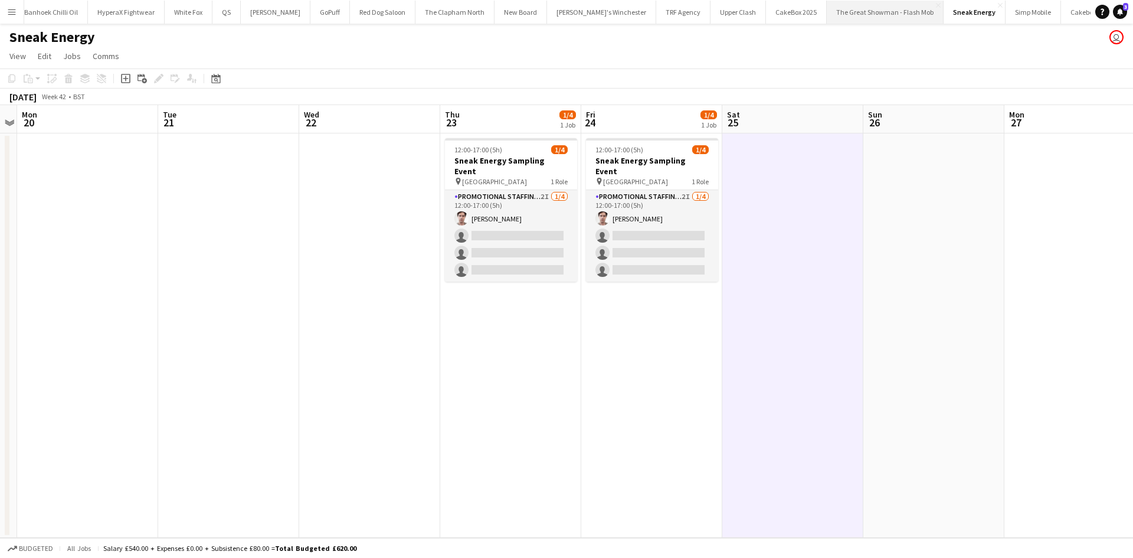
scroll to position [0, 446]
click at [153, 19] on button "White Fox Close" at bounding box center [166, 12] width 48 height 23
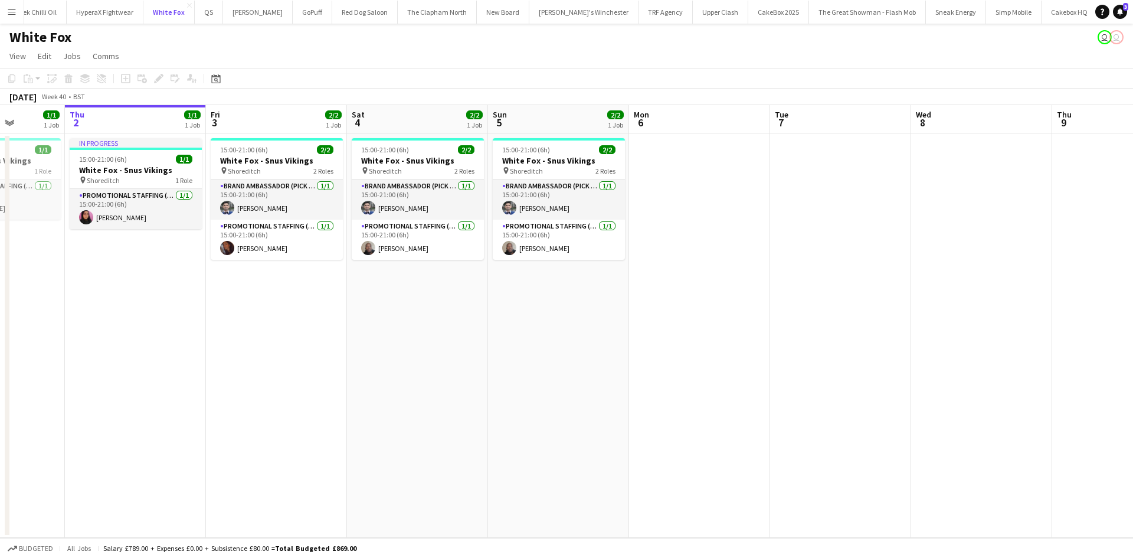
scroll to position [0, 310]
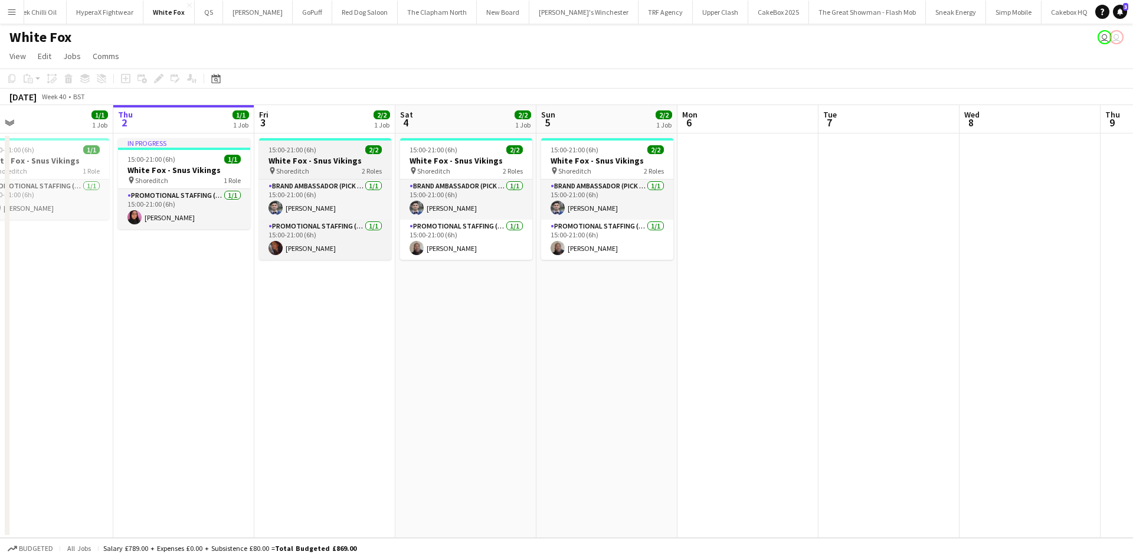
click at [335, 165] on h3 "White Fox - Snus Vikings" at bounding box center [325, 160] width 132 height 11
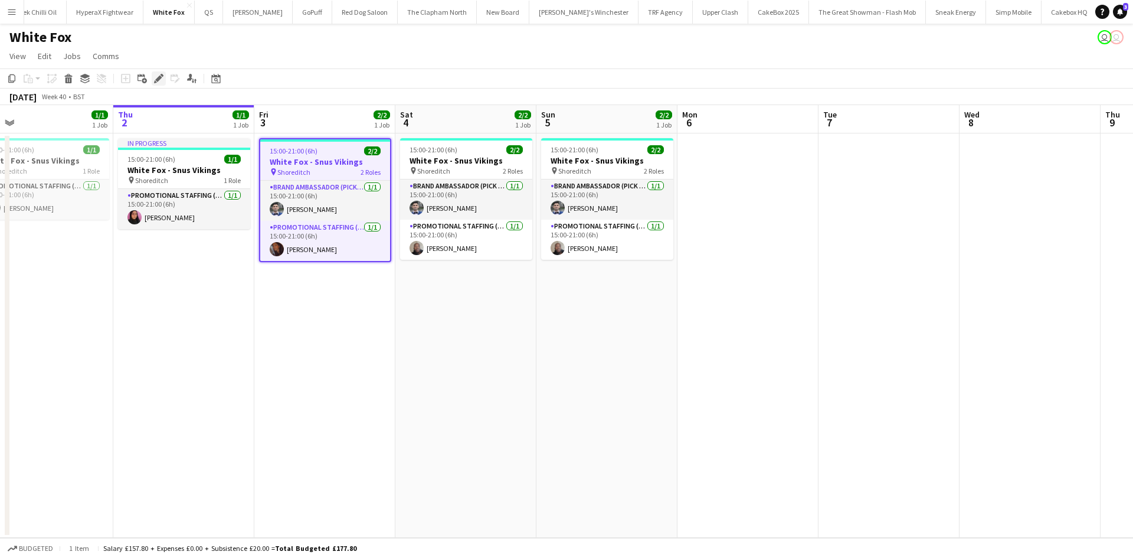
click at [160, 77] on icon at bounding box center [158, 79] width 6 height 6
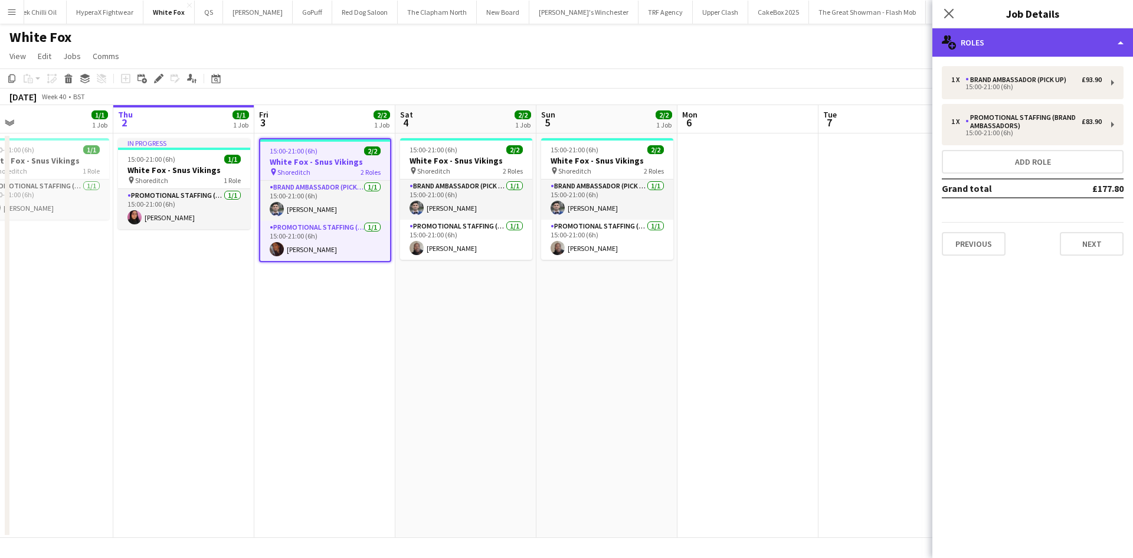
click at [1034, 39] on div "multiple-users-add Roles" at bounding box center [1032, 42] width 201 height 28
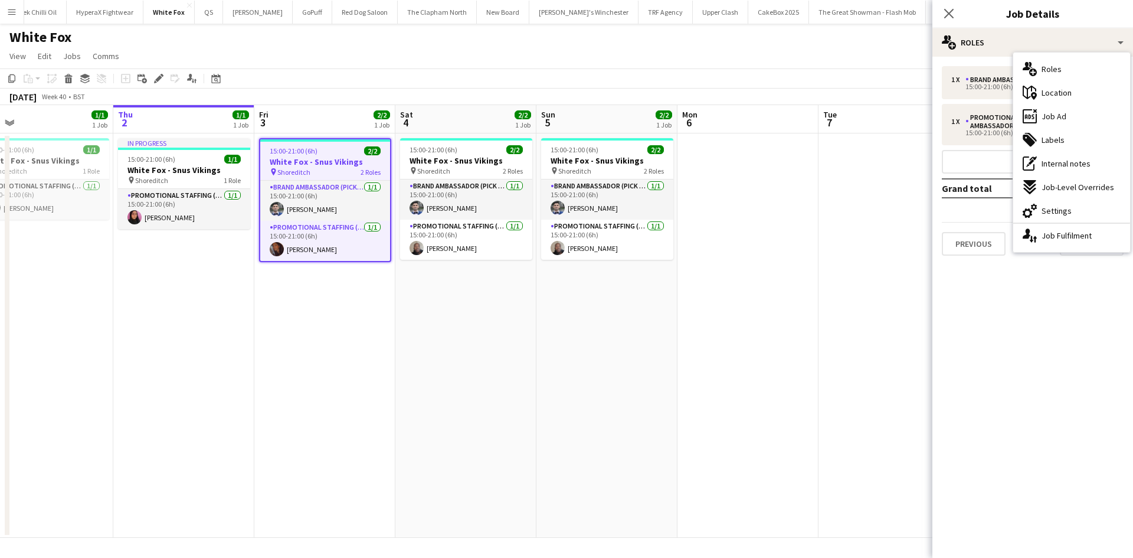
click at [823, 326] on app-date-cell at bounding box center [888, 335] width 141 height 404
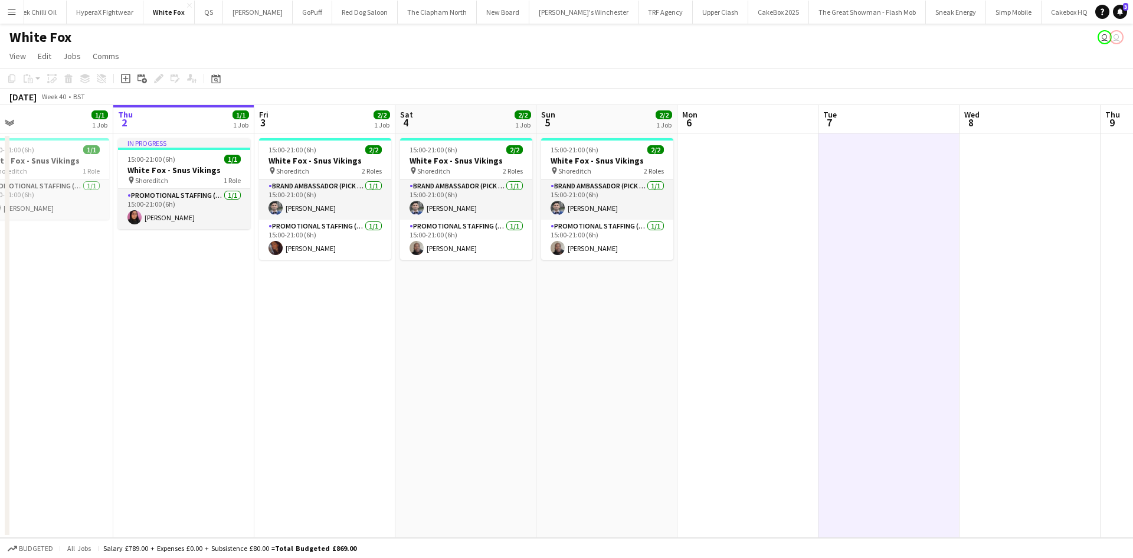
click at [794, 305] on app-date-cell at bounding box center [747, 335] width 141 height 404
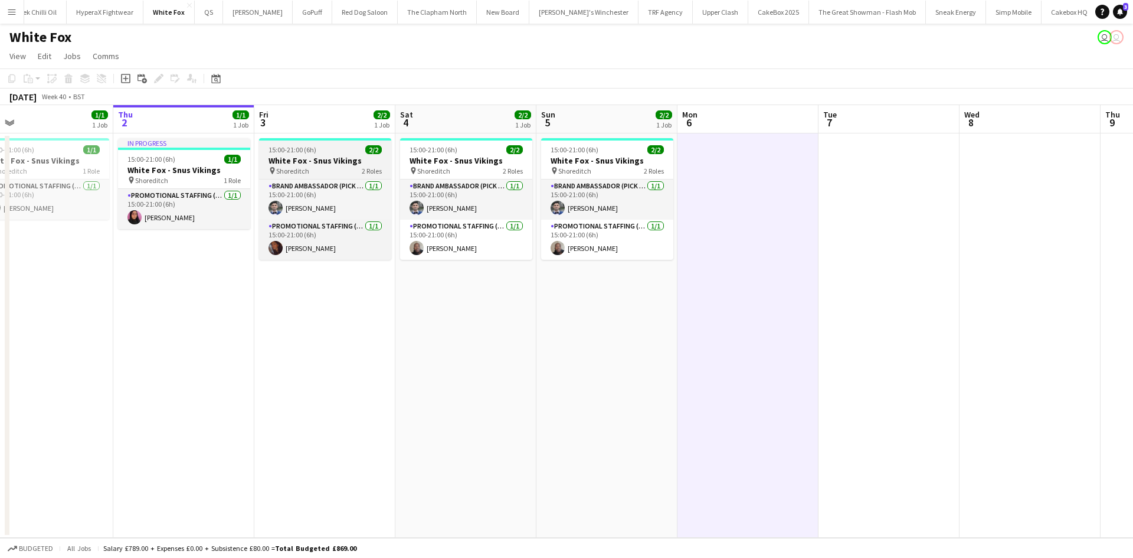
click at [352, 163] on h3 "White Fox - Snus Vikings" at bounding box center [325, 160] width 132 height 11
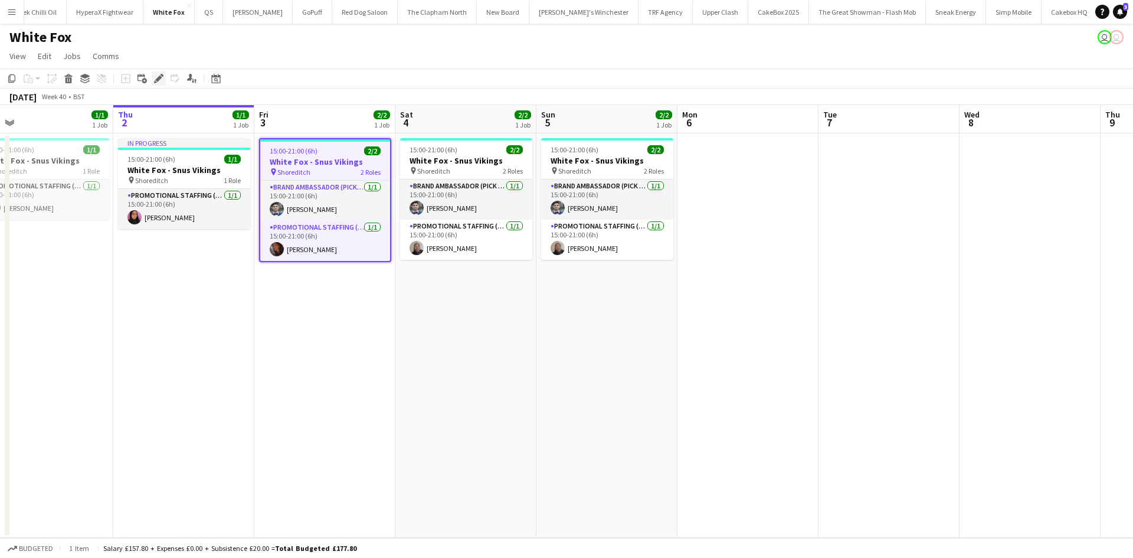
click at [161, 81] on icon "Edit" at bounding box center [158, 78] width 9 height 9
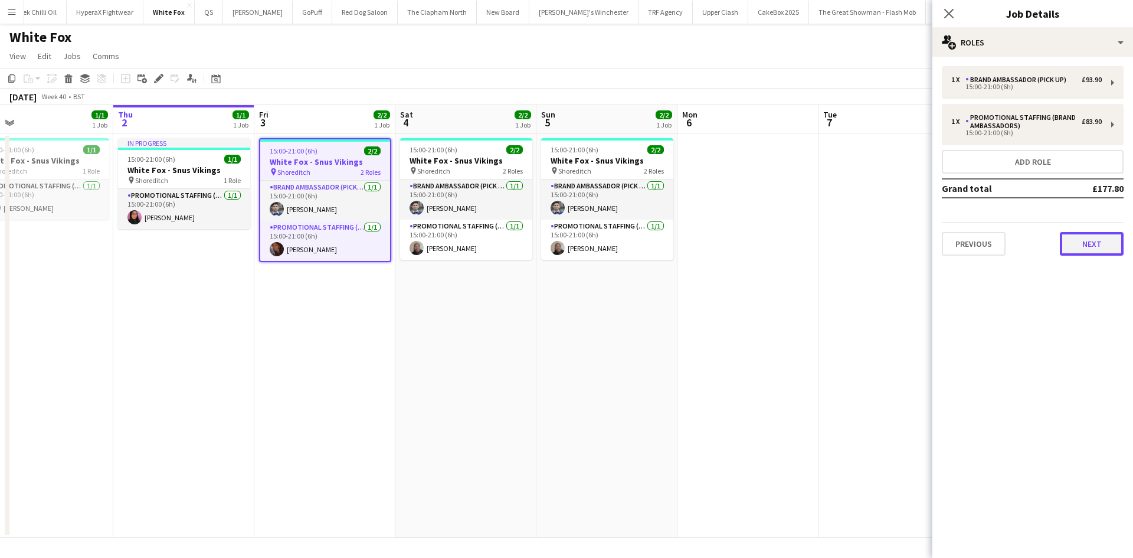
click at [1083, 237] on button "Next" at bounding box center [1092, 244] width 64 height 24
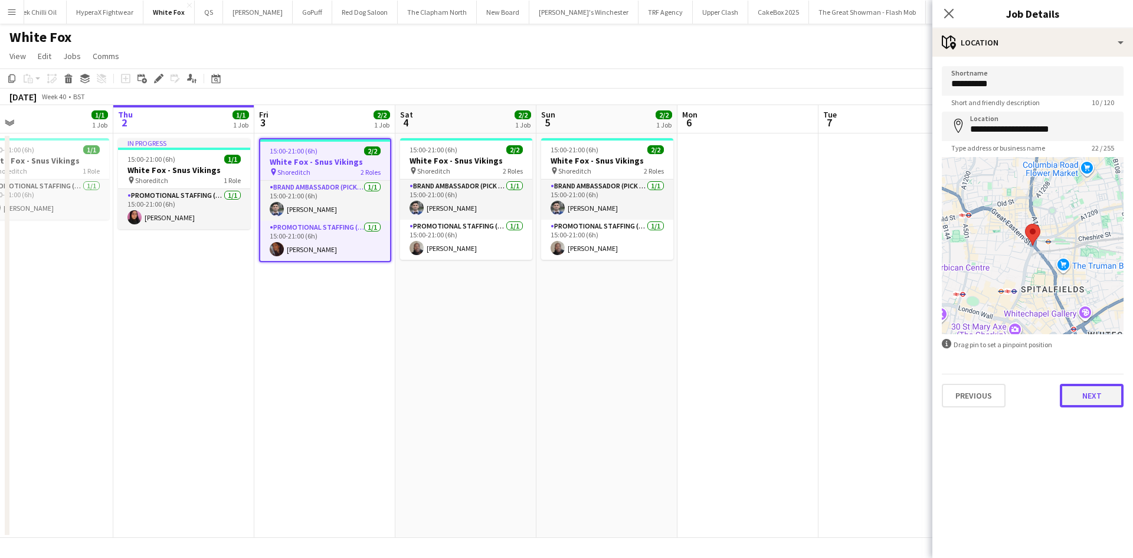
click at [1086, 392] on button "Next" at bounding box center [1092, 396] width 64 height 24
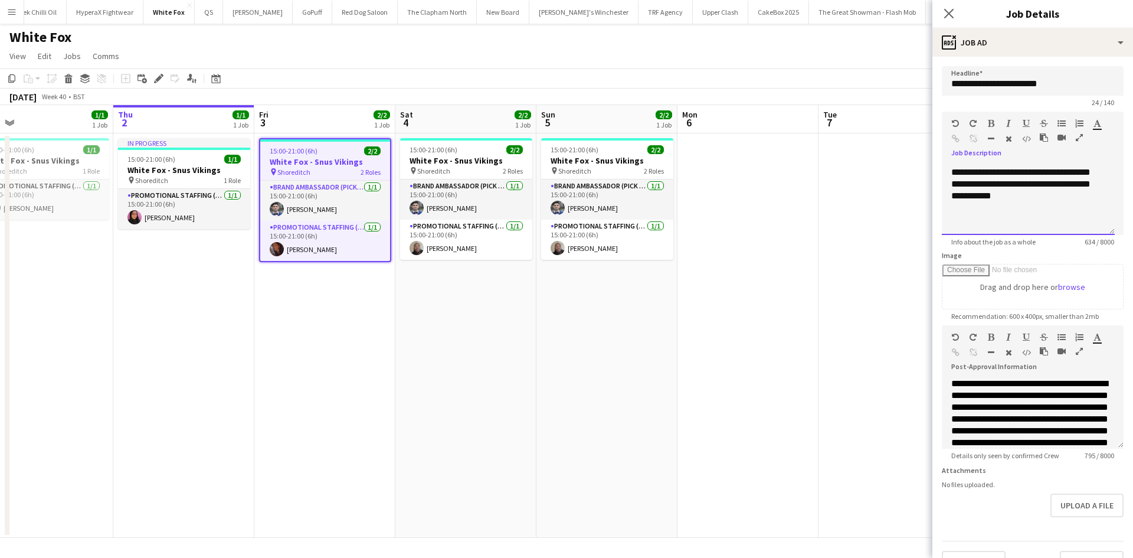
scroll to position [245, 0]
click at [948, 5] on div "Close pop-in" at bounding box center [948, 13] width 33 height 27
click at [951, 15] on icon at bounding box center [948, 13] width 11 height 11
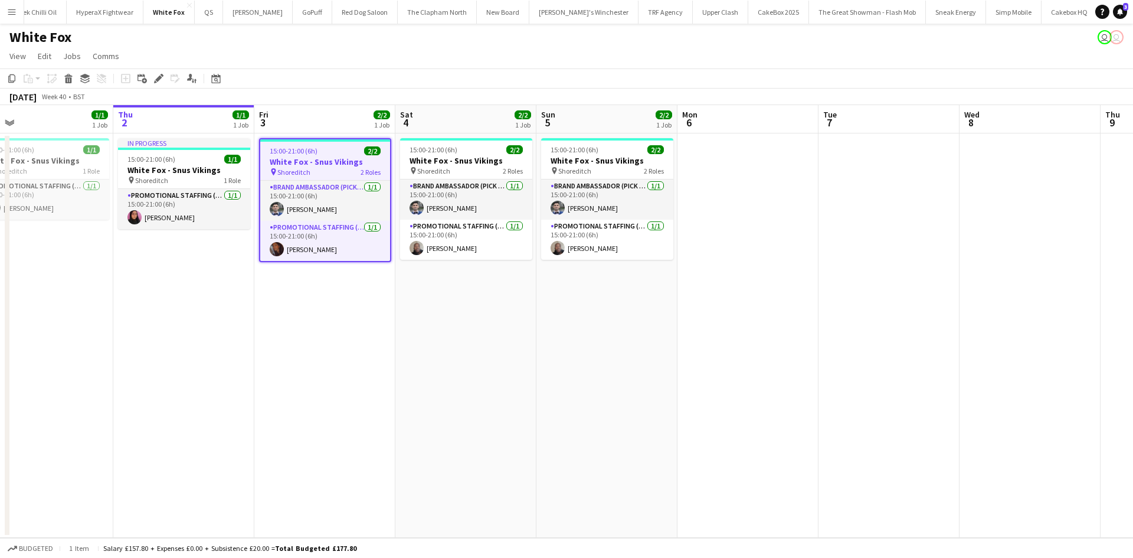
click at [920, 211] on app-date-cell at bounding box center [888, 335] width 141 height 404
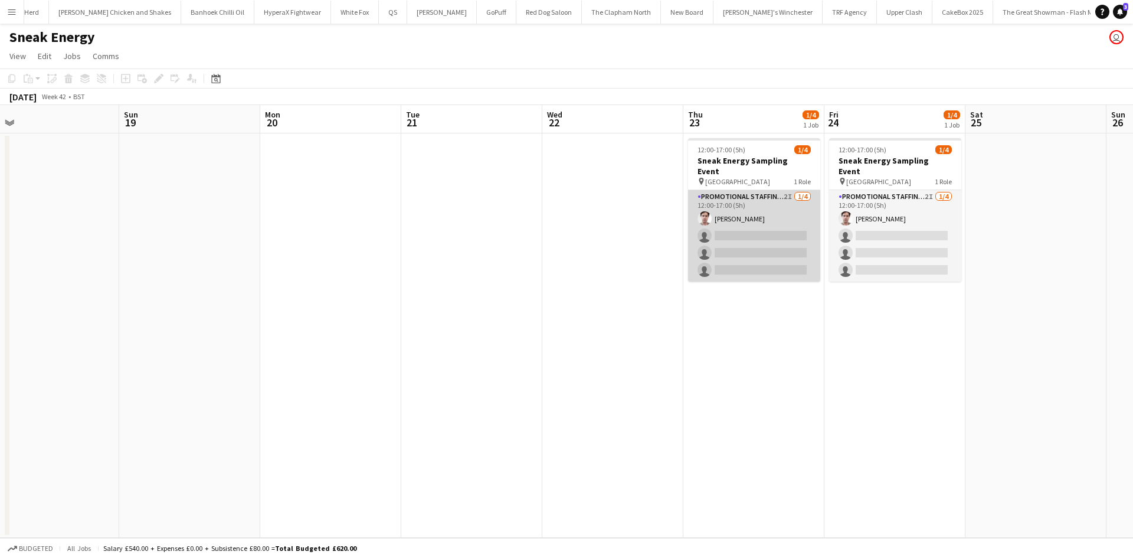
scroll to position [0, 451]
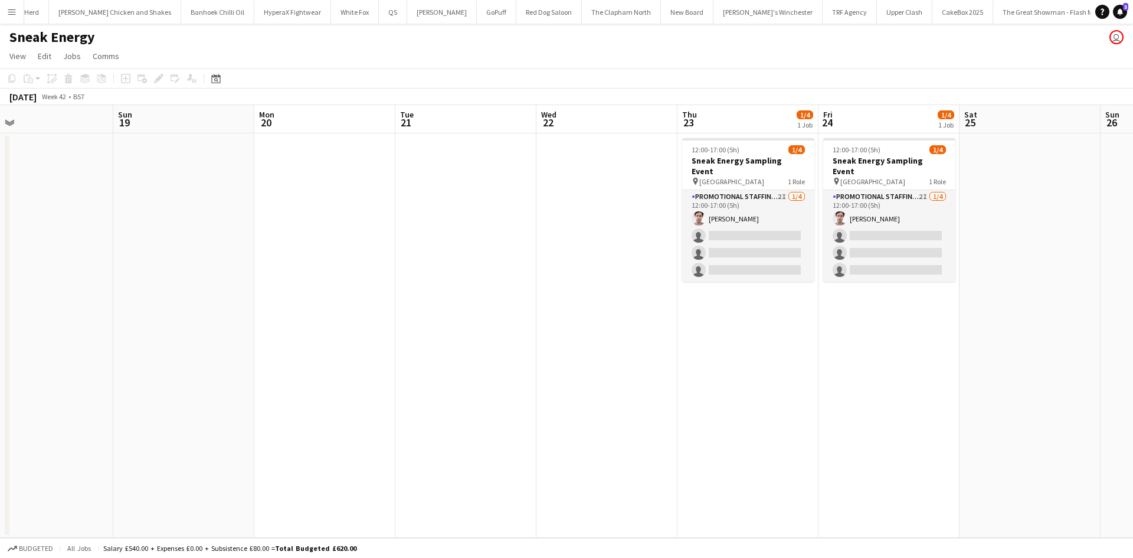
click at [805, 214] on app-card-role "Promotional Staffing (Brand Ambassadors) 2I [DATE] 12:00-17:00 (5h) [PERSON_NAM…" at bounding box center [748, 235] width 132 height 91
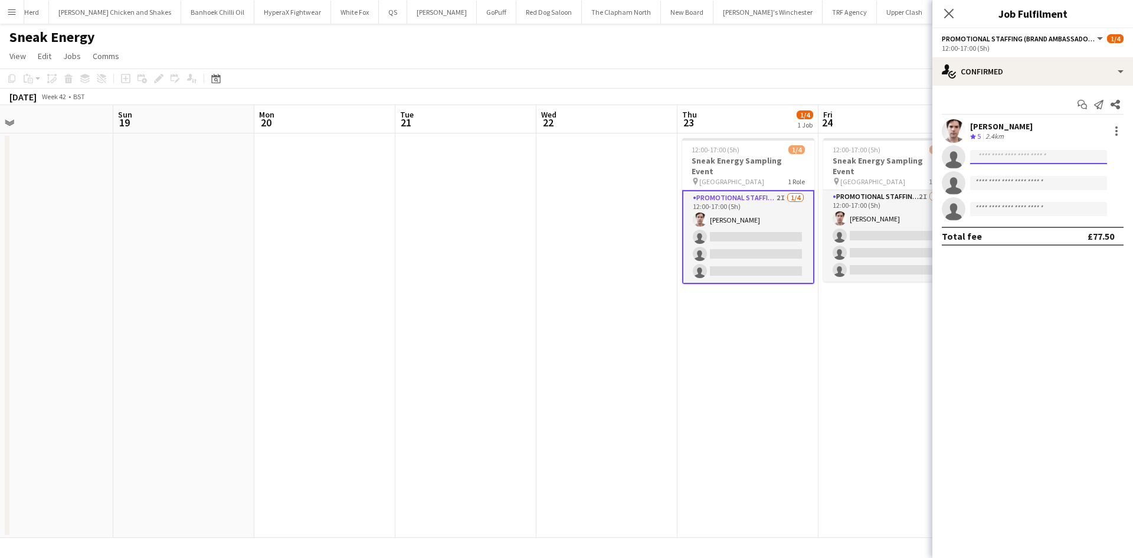
click at [1023, 155] on input at bounding box center [1038, 157] width 137 height 14
type input "*****"
click at [1031, 192] on span "[PHONE_NUMBER]" at bounding box center [1039, 192] width 118 height 9
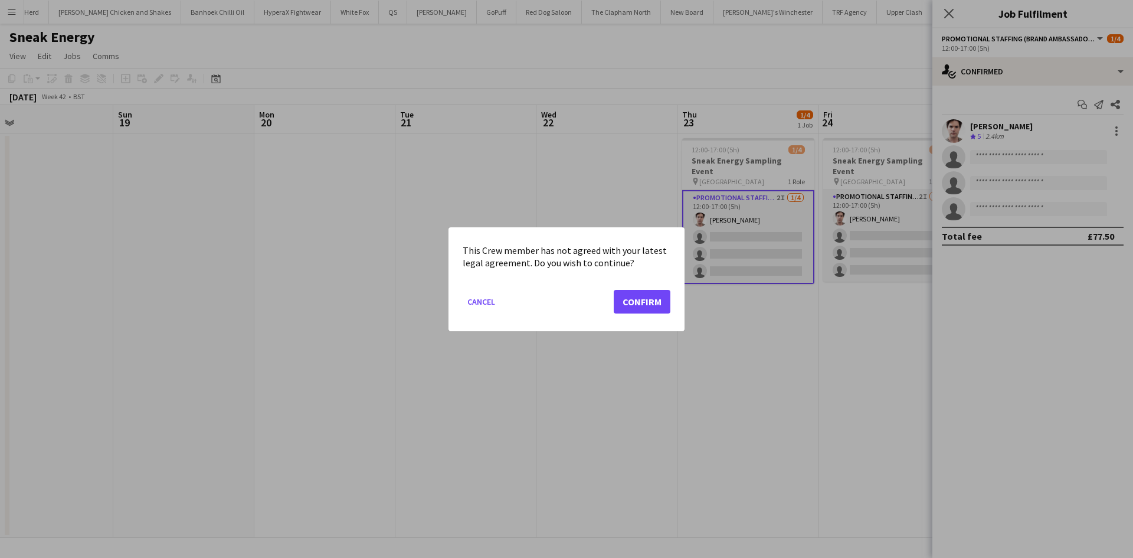
click at [1033, 188] on div at bounding box center [566, 279] width 1133 height 558
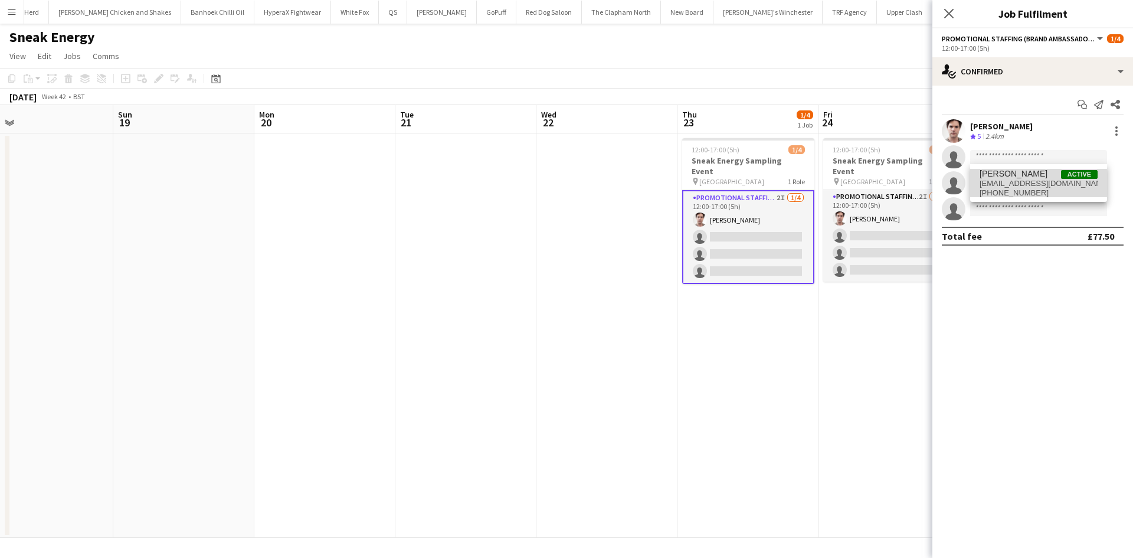
click at [1008, 188] on span "[PHONE_NUMBER]" at bounding box center [1039, 192] width 118 height 9
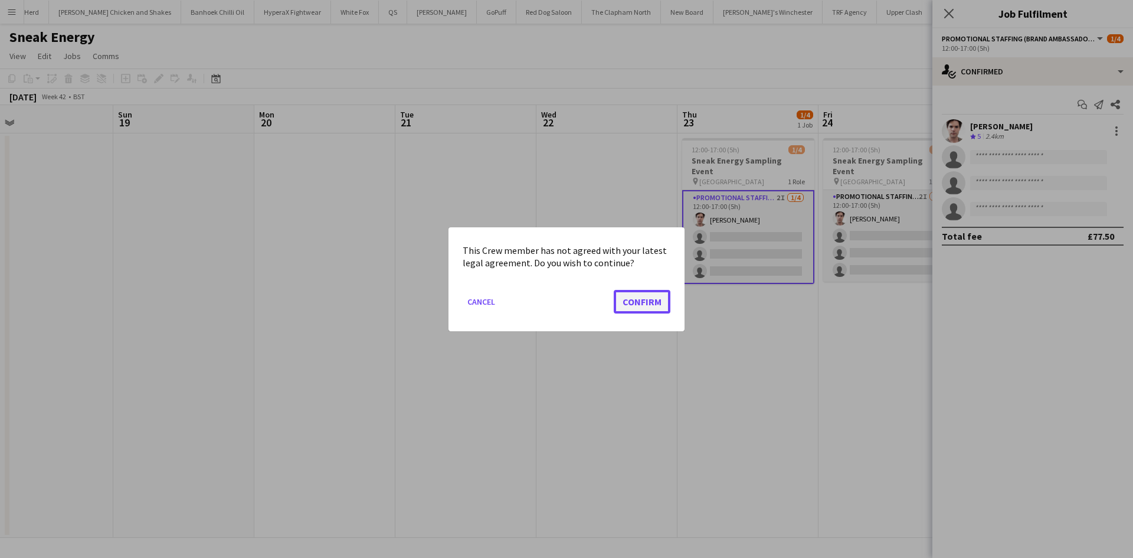
click at [637, 305] on button "Confirm" at bounding box center [642, 301] width 57 height 24
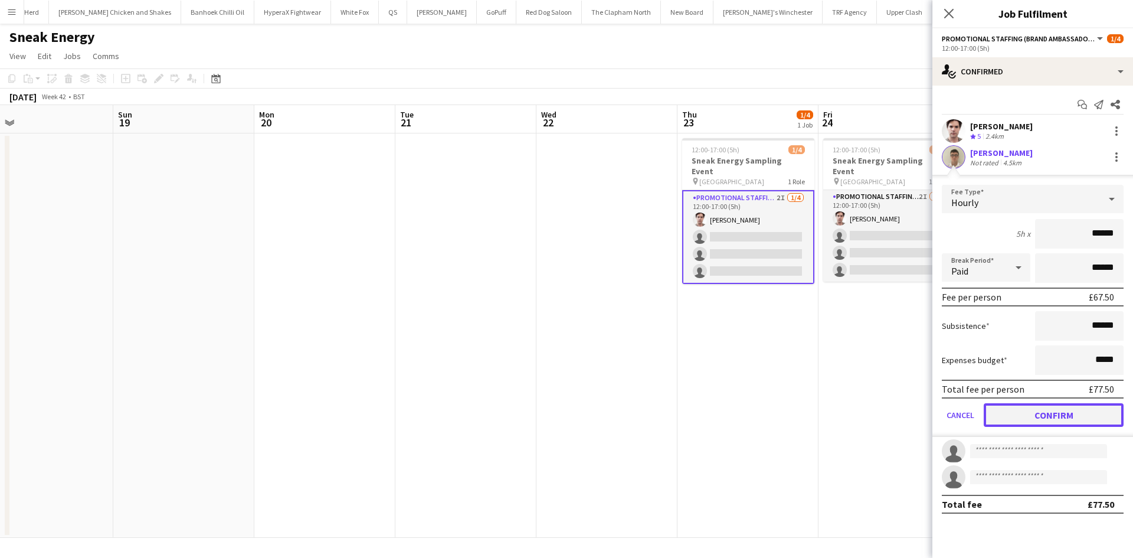
click at [1064, 421] on button "Confirm" at bounding box center [1054, 415] width 140 height 24
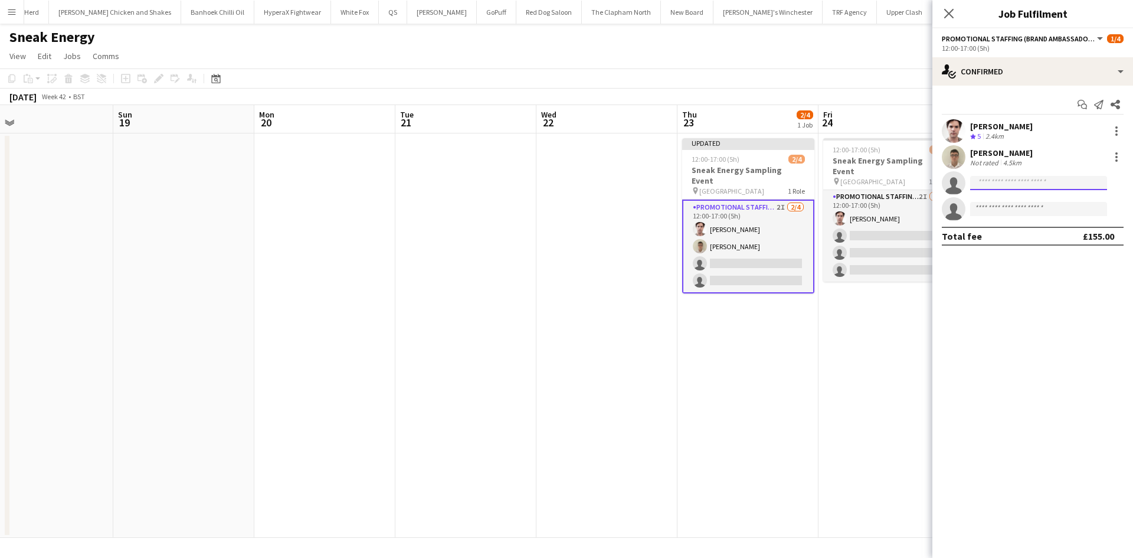
click at [1019, 186] on input at bounding box center [1038, 183] width 137 height 14
type input "****"
click at [1017, 213] on span "[EMAIL_ADDRESS][PERSON_NAME][DOMAIN_NAME]" at bounding box center [1039, 209] width 118 height 9
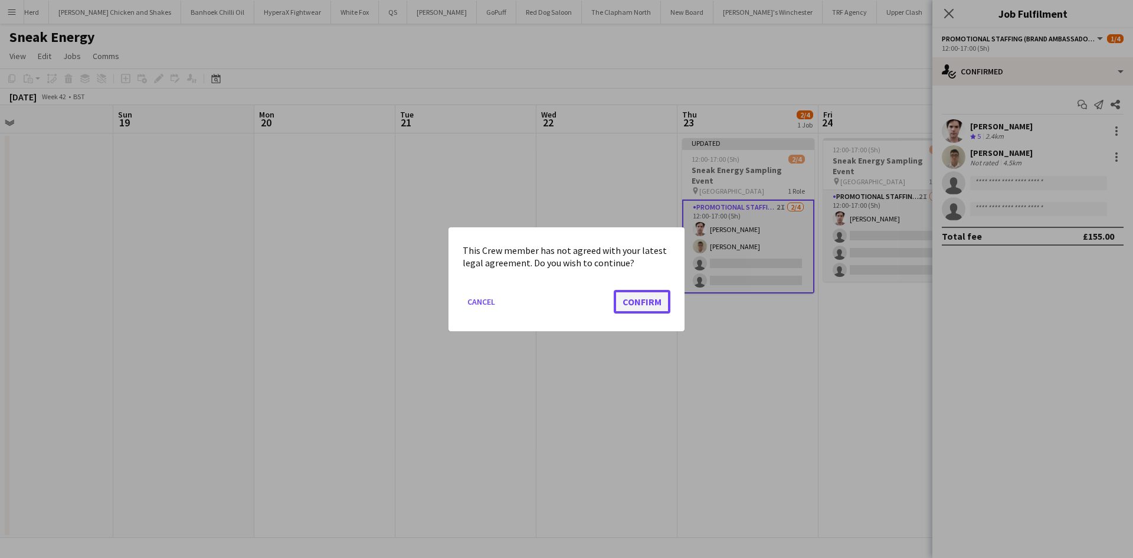
click at [644, 291] on button "Confirm" at bounding box center [642, 301] width 57 height 24
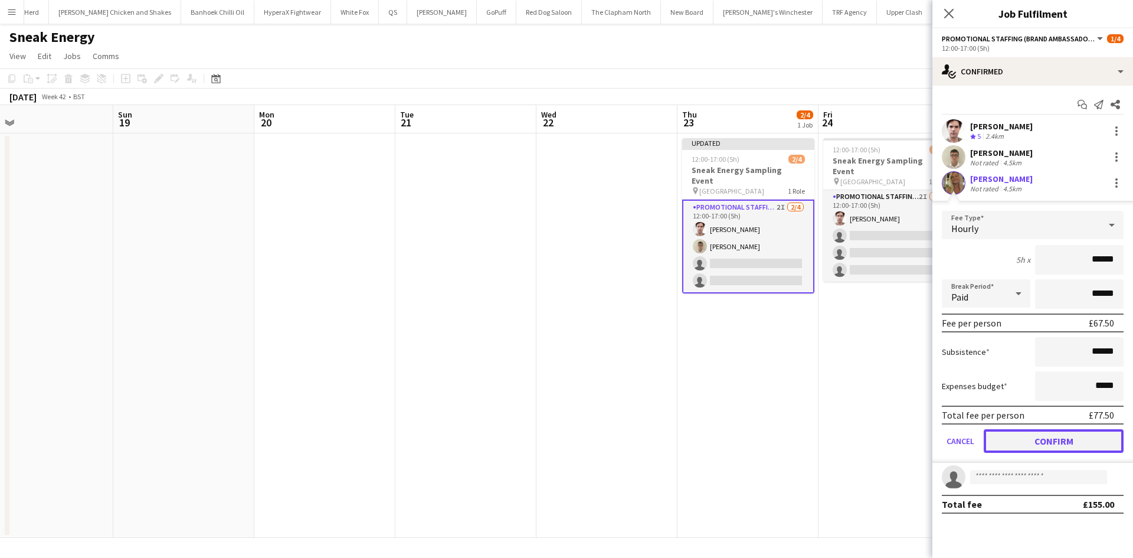
click at [1055, 433] on button "Confirm" at bounding box center [1054, 441] width 140 height 24
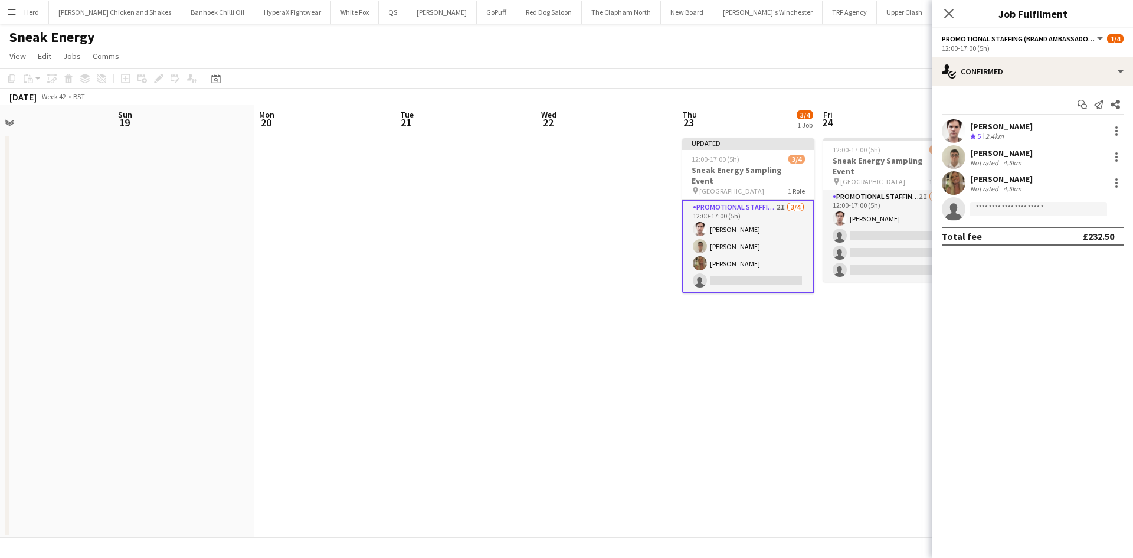
click at [488, 502] on app-date-cell at bounding box center [465, 335] width 141 height 404
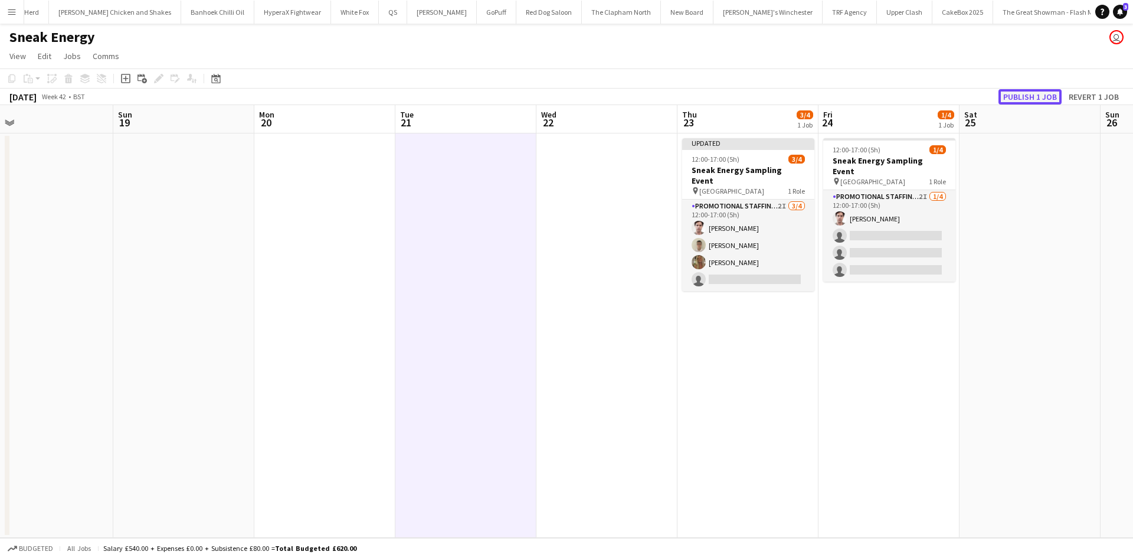
click at [1023, 96] on button "Publish 1 job" at bounding box center [1029, 96] width 63 height 15
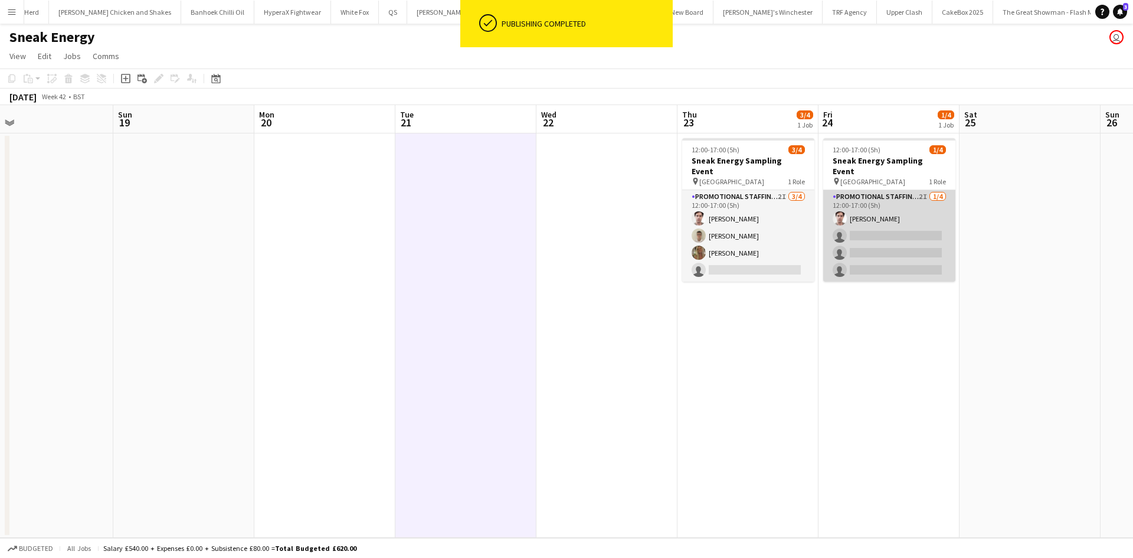
click at [881, 228] on app-card-role "Promotional Staffing (Brand Ambassadors) 2I [DATE] 12:00-17:00 (5h) [PERSON_NAM…" at bounding box center [889, 235] width 132 height 91
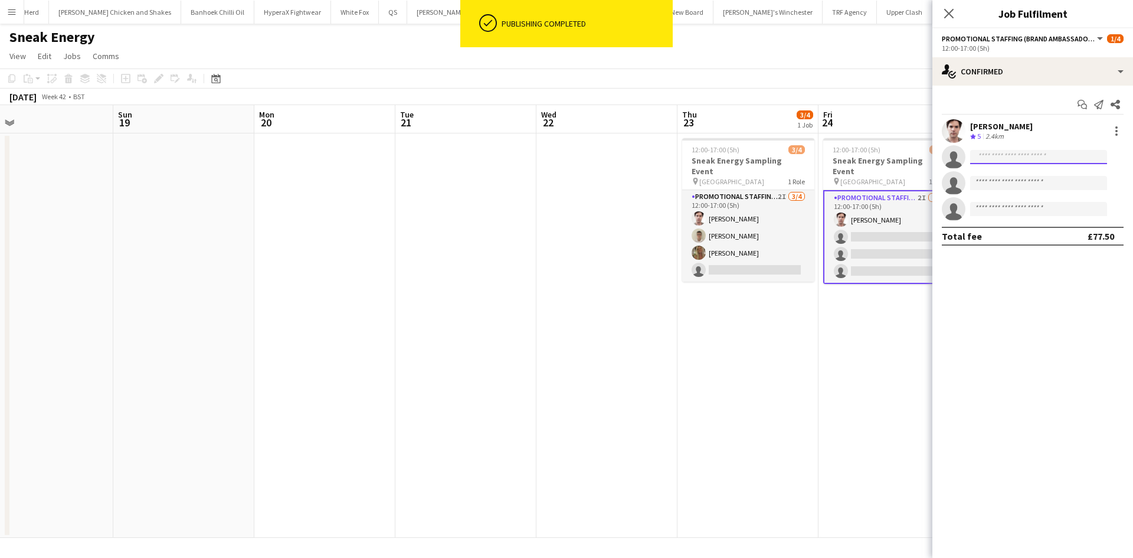
click at [1012, 156] on input at bounding box center [1038, 157] width 137 height 14
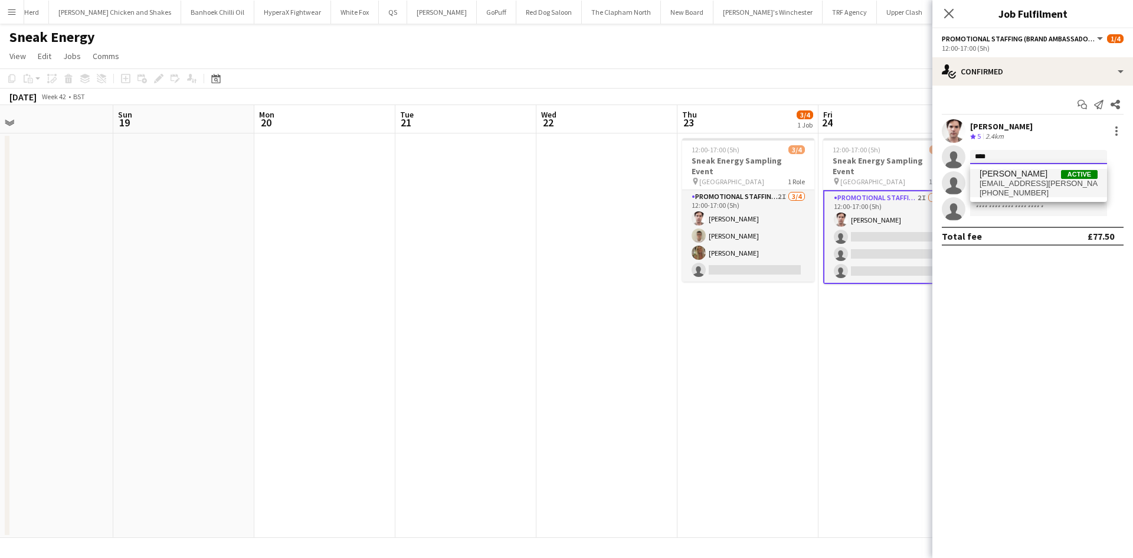
type input "****"
click at [1009, 169] on span "[PERSON_NAME]" at bounding box center [1014, 174] width 68 height 10
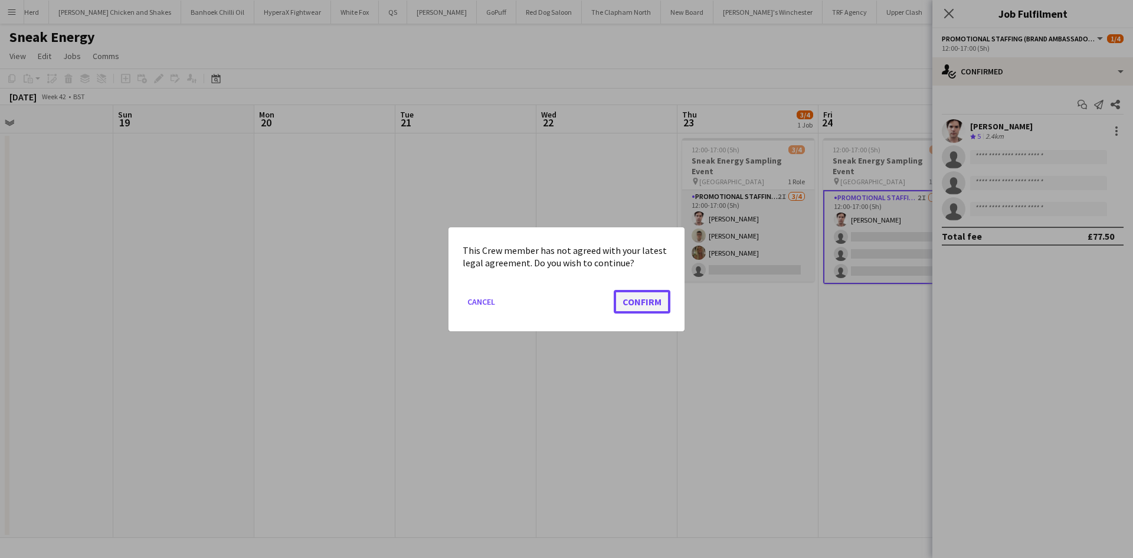
click at [650, 313] on button "Confirm" at bounding box center [642, 301] width 57 height 24
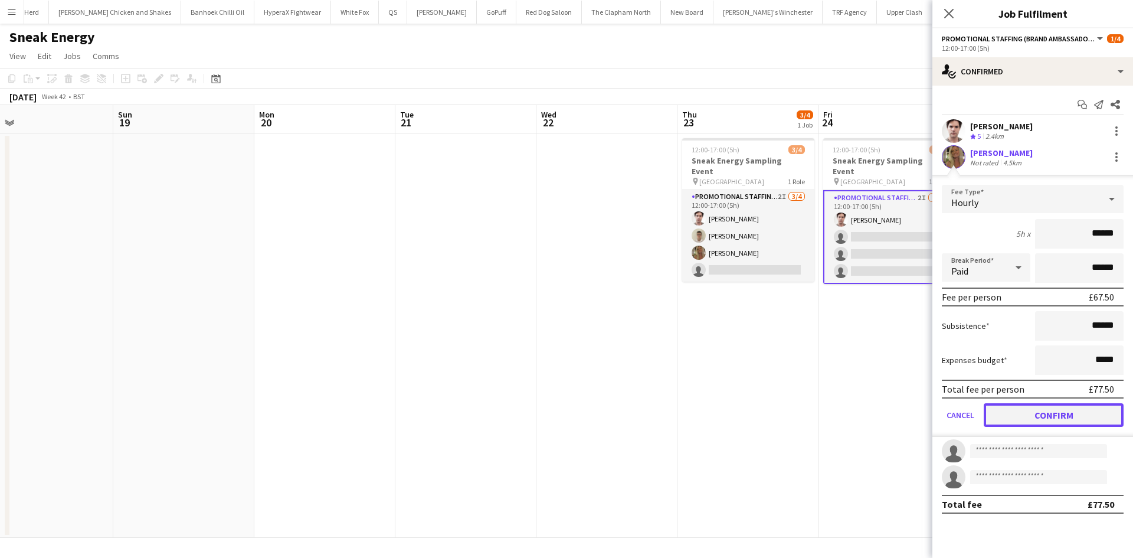
click at [1042, 414] on button "Confirm" at bounding box center [1054, 415] width 140 height 24
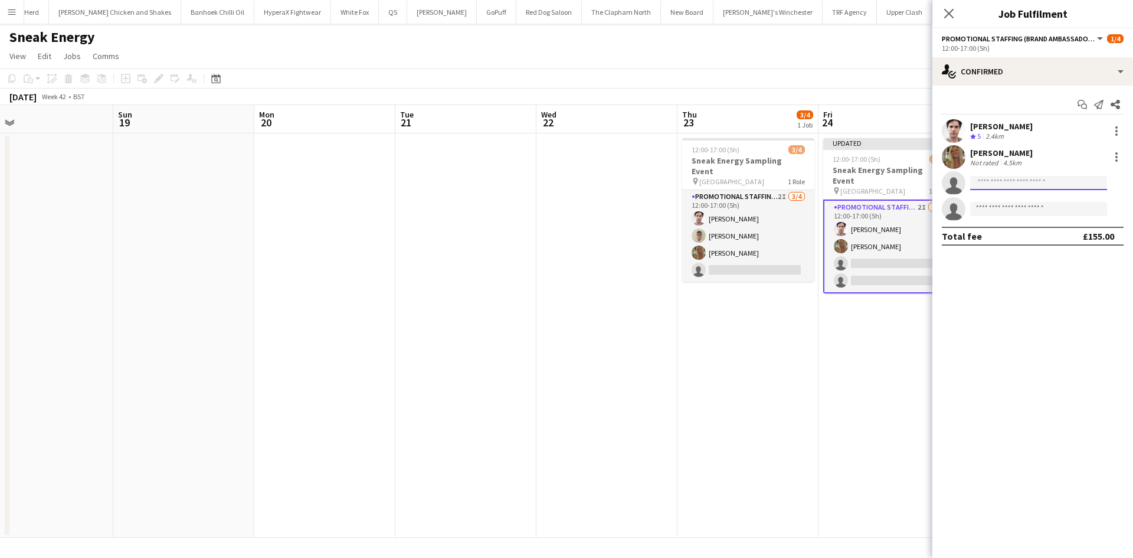
click at [1041, 185] on input at bounding box center [1038, 183] width 137 height 14
type input "*****"
click at [1038, 211] on span "[EMAIL_ADDRESS][DOMAIN_NAME]" at bounding box center [1039, 209] width 118 height 9
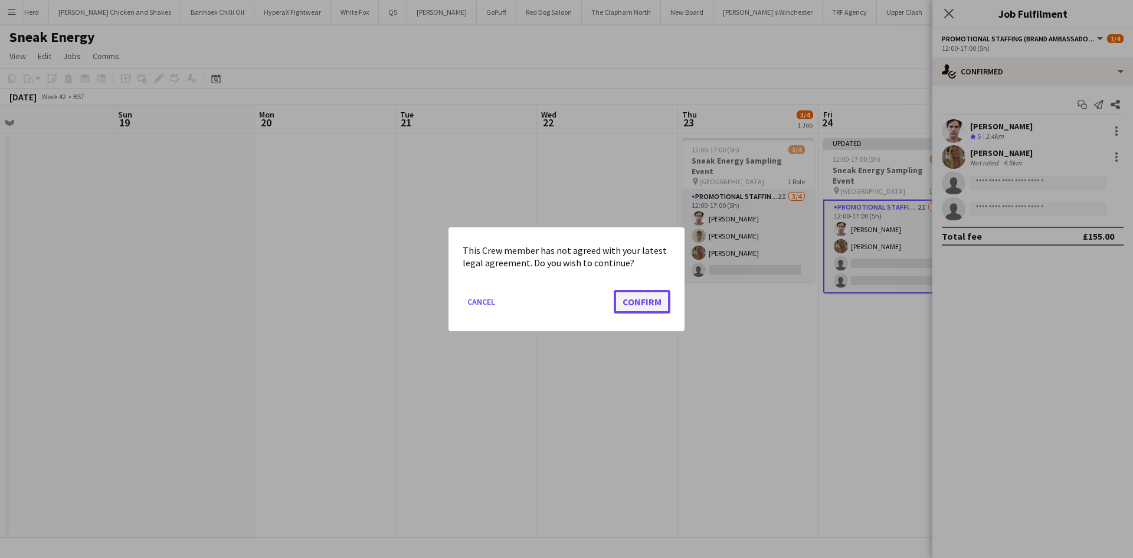
click at [626, 290] on button "Confirm" at bounding box center [642, 301] width 57 height 24
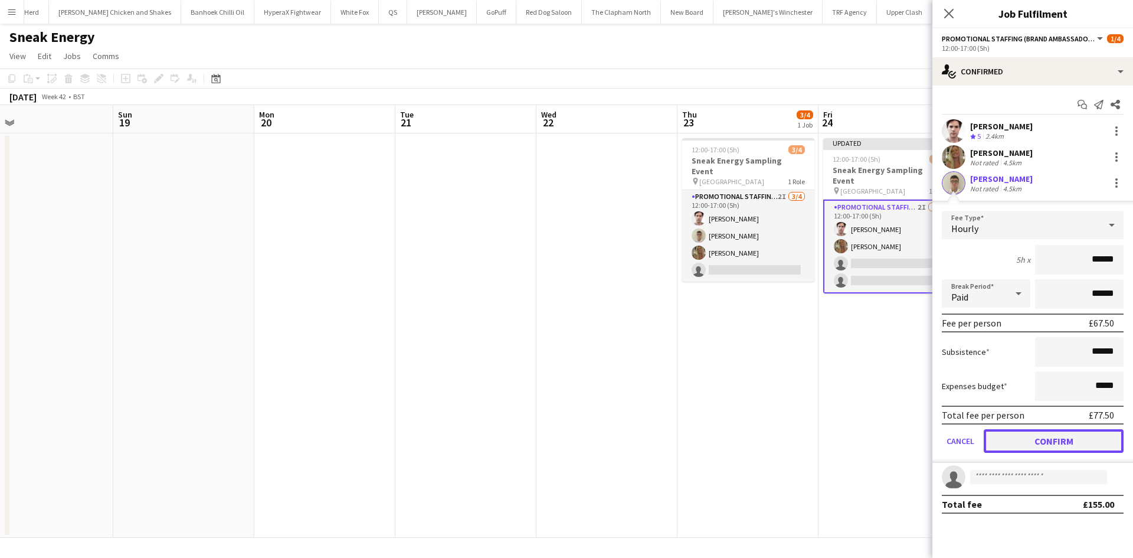
click at [1001, 432] on button "Confirm" at bounding box center [1054, 441] width 140 height 24
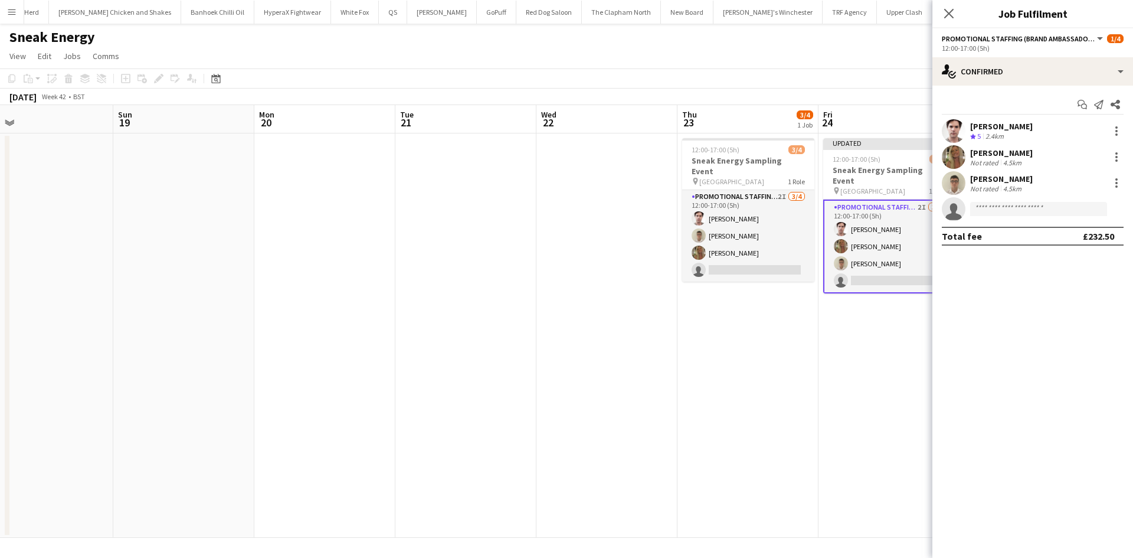
click at [759, 350] on app-date-cell "12:00-17:00 (5h) 3/4 Sneak Energy Sampling Event pin Victoria Square Belfast 1 …" at bounding box center [747, 335] width 141 height 404
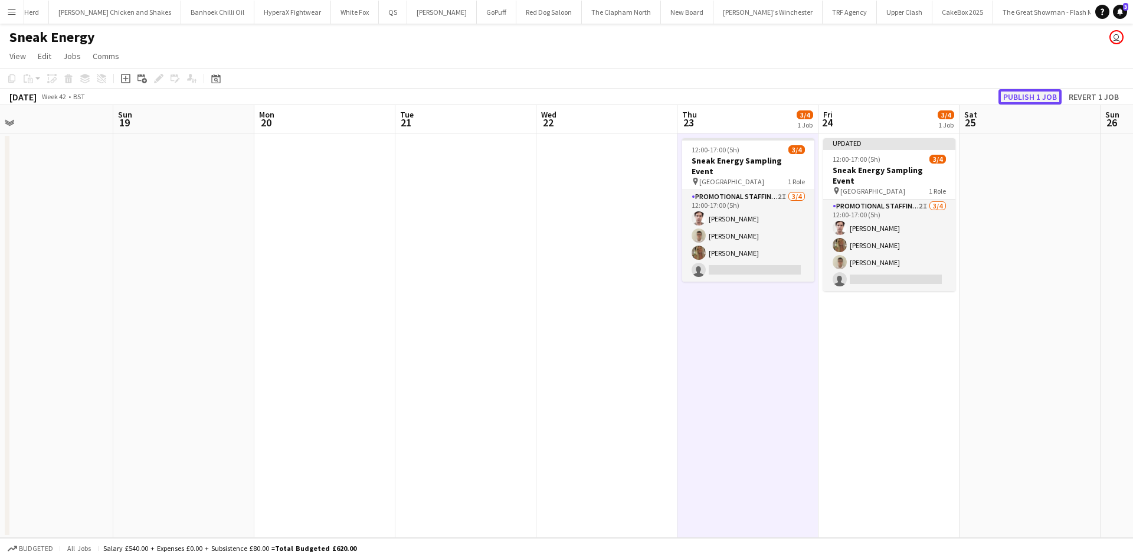
click at [1029, 100] on button "Publish 1 job" at bounding box center [1029, 96] width 63 height 15
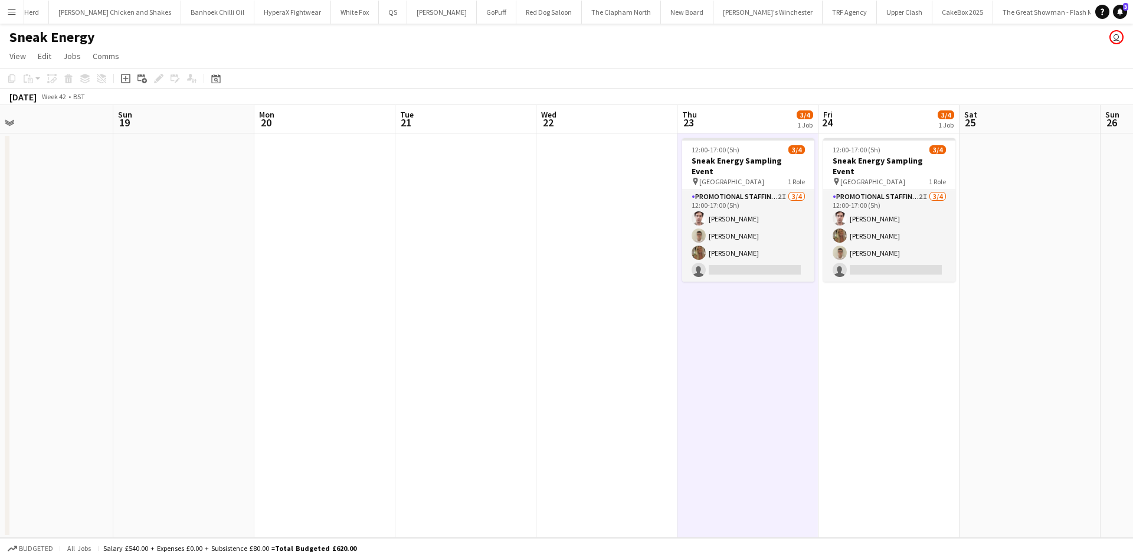
drag, startPoint x: 743, startPoint y: 225, endPoint x: 933, endPoint y: 137, distance: 208.6
click at [743, 225] on app-card-role "Promotional Staffing (Brand Ambassadors) 2I [DATE] 12:00-17:00 (5h) [PERSON_NAM…" at bounding box center [748, 235] width 132 height 91
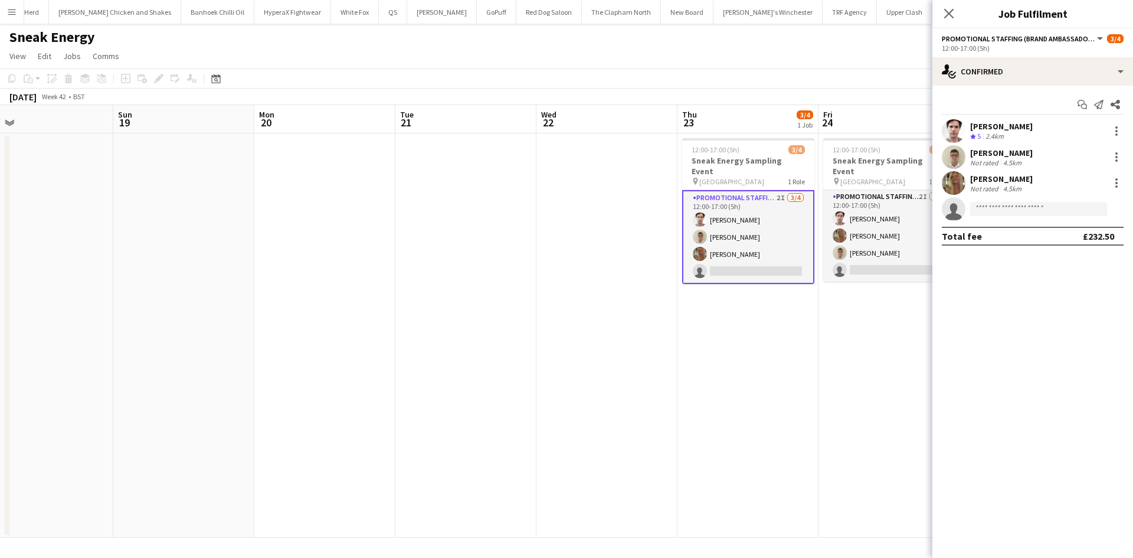
click at [990, 161] on div "Not rated" at bounding box center [985, 162] width 31 height 9
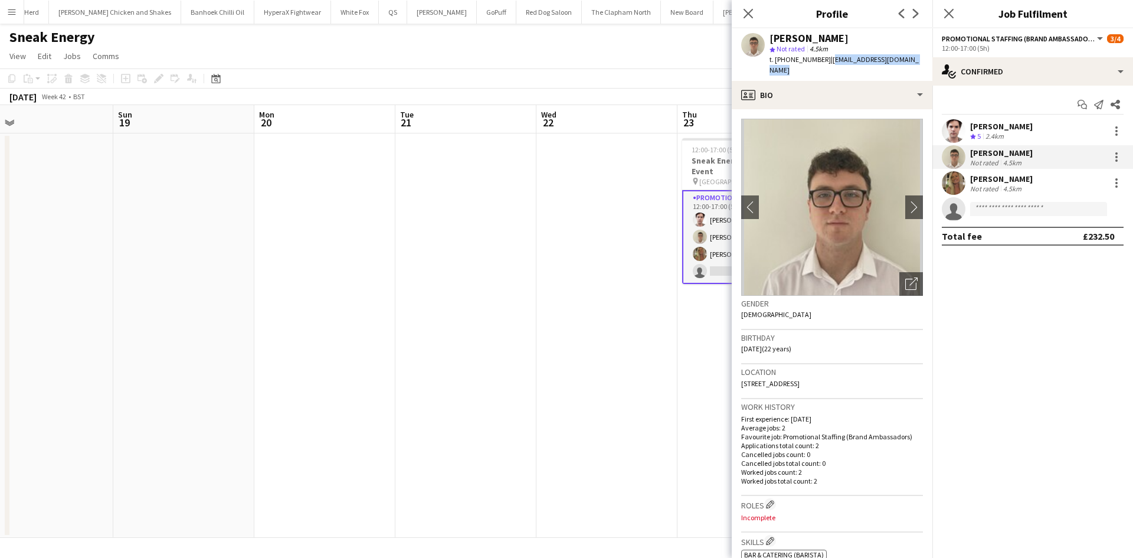
drag, startPoint x: 825, startPoint y: 60, endPoint x: 923, endPoint y: 61, distance: 98.0
click at [923, 61] on div "[PERSON_NAME] star Not rated 4.5km t. [PHONE_NUMBER] | [EMAIL_ADDRESS][DOMAIN_N…" at bounding box center [832, 54] width 201 height 53
copy span "[EMAIL_ADDRESS][DOMAIN_NAME]"
click at [627, 402] on app-date-cell at bounding box center [606, 335] width 141 height 404
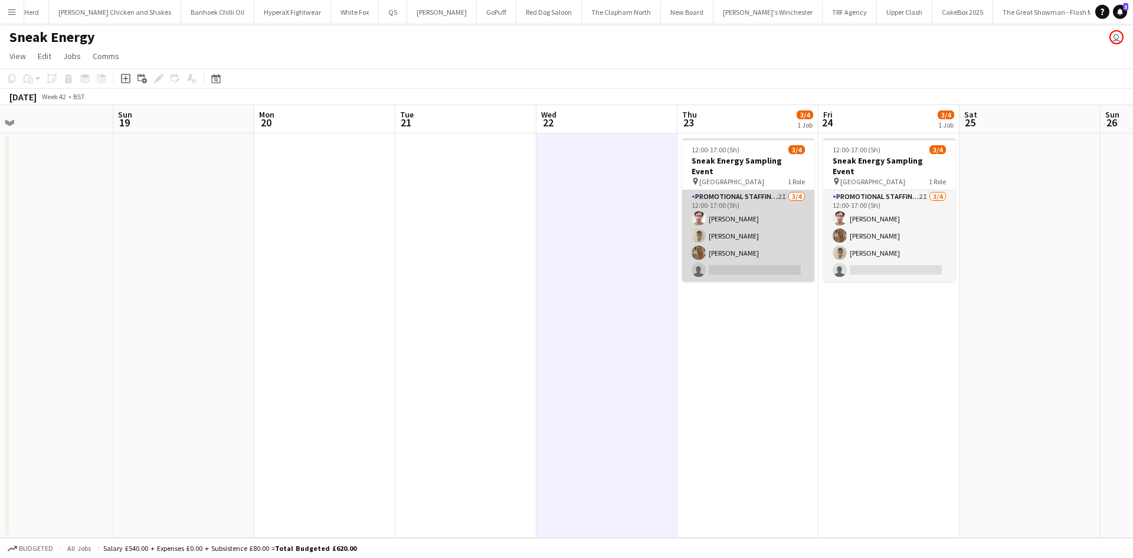
click at [736, 263] on app-card-role "Promotional Staffing (Brand Ambassadors) 2I [DATE] 12:00-17:00 (5h) [PERSON_NAM…" at bounding box center [748, 235] width 132 height 91
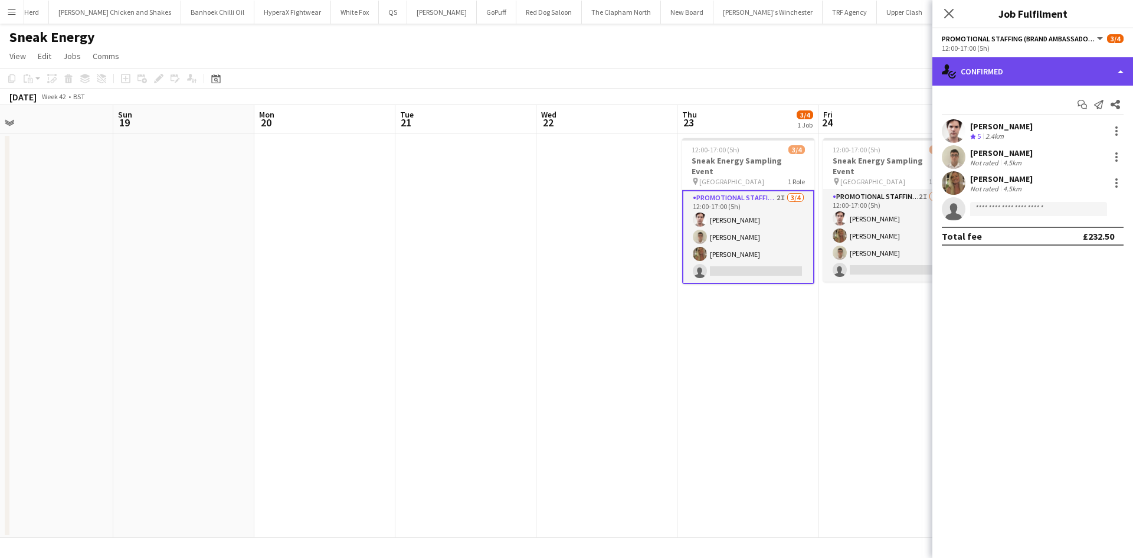
click at [1034, 74] on div "single-neutral-actions-check-2 Confirmed" at bounding box center [1032, 71] width 201 height 28
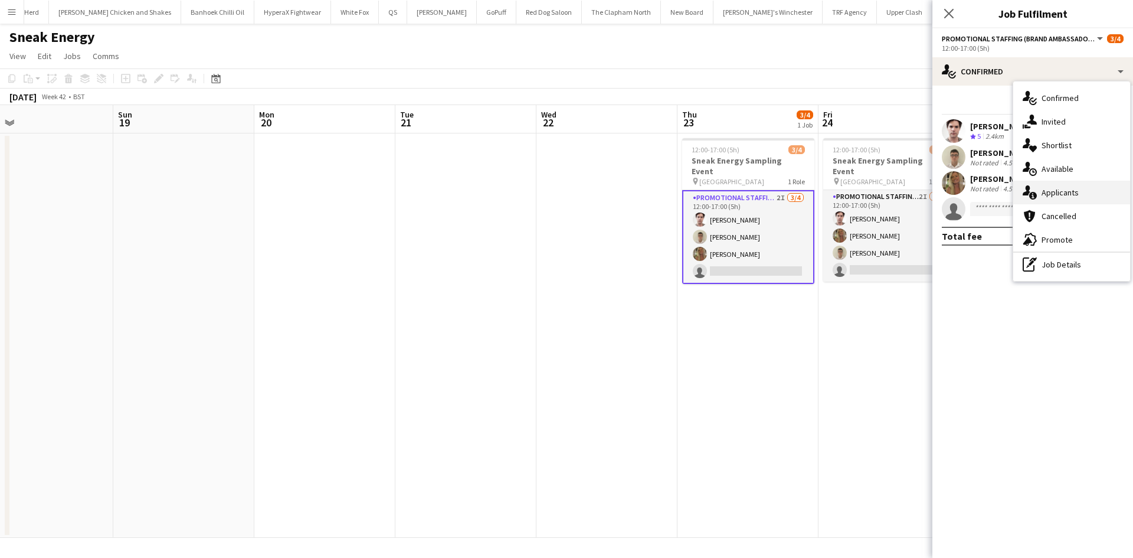
click at [1053, 191] on span "Applicants" at bounding box center [1059, 192] width 37 height 11
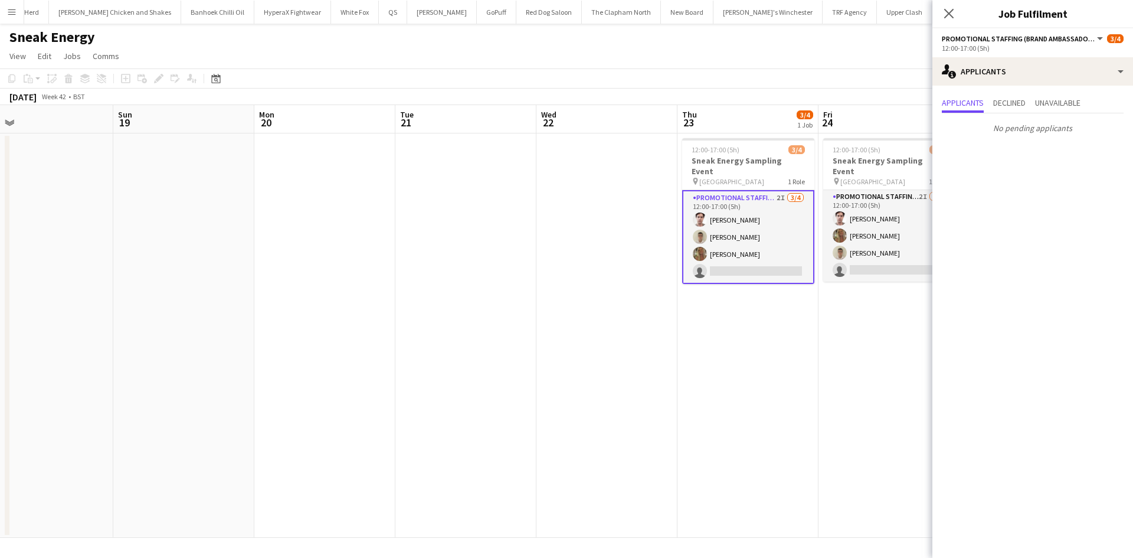
click at [841, 348] on app-date-cell "12:00-17:00 (5h) 3/4 Sneak Energy Sampling Event pin Victoria Square Belfast 1 …" at bounding box center [888, 335] width 141 height 404
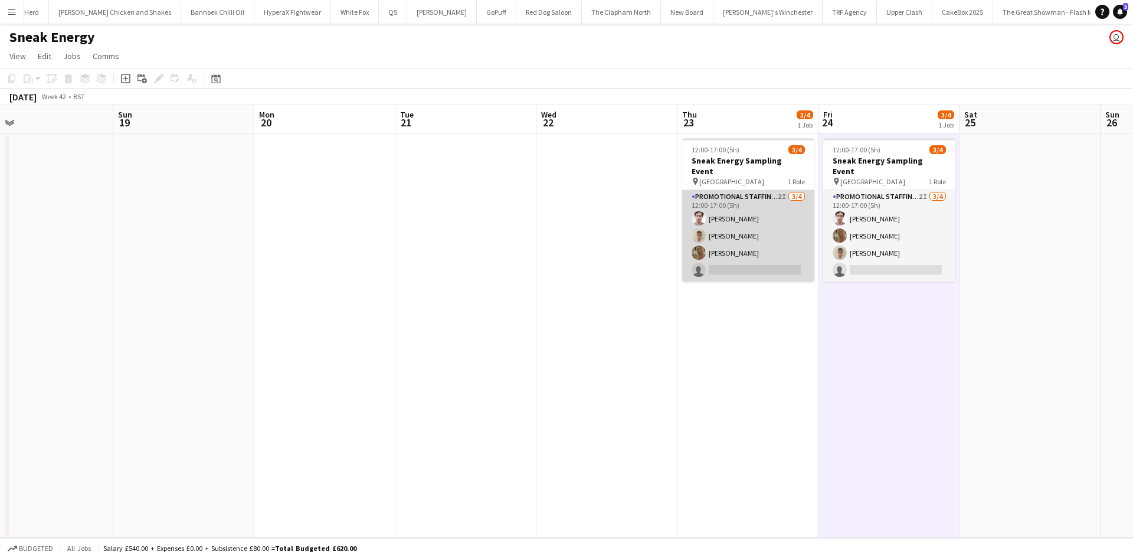
click at [728, 214] on app-card-role "Promotional Staffing (Brand Ambassadors) 2I [DATE] 12:00-17:00 (5h) [PERSON_NAM…" at bounding box center [748, 235] width 132 height 91
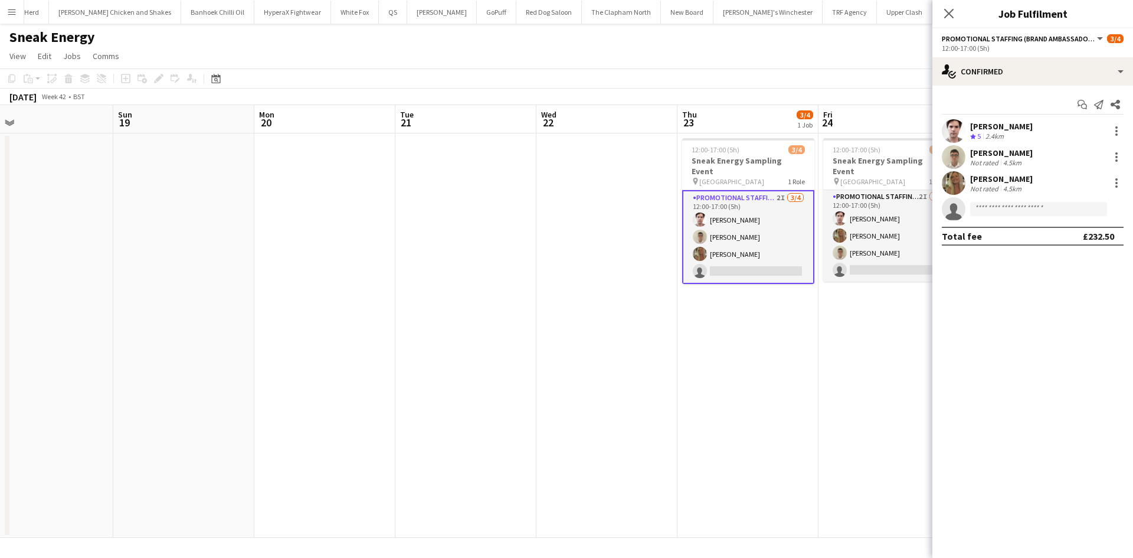
click at [997, 130] on div "[PERSON_NAME]" at bounding box center [1001, 126] width 63 height 11
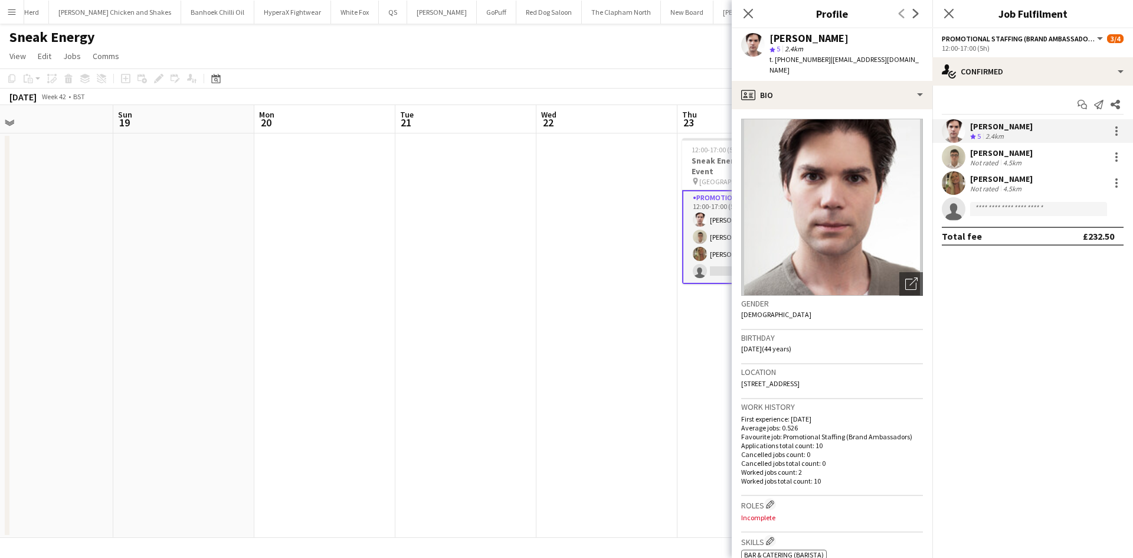
click at [991, 176] on div "[PERSON_NAME]" at bounding box center [1001, 178] width 63 height 11
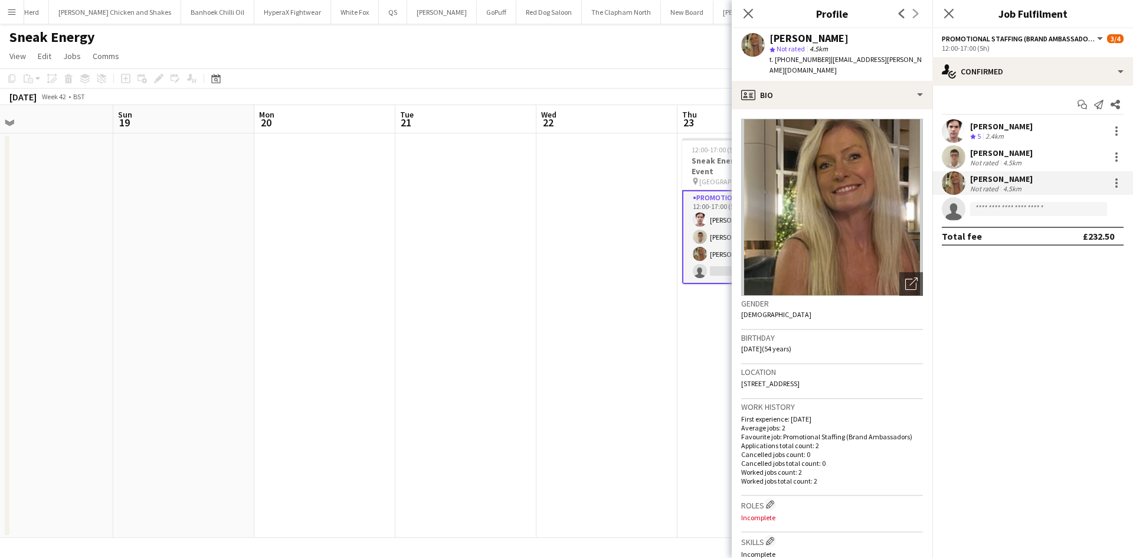
click at [633, 358] on app-date-cell at bounding box center [606, 335] width 141 height 404
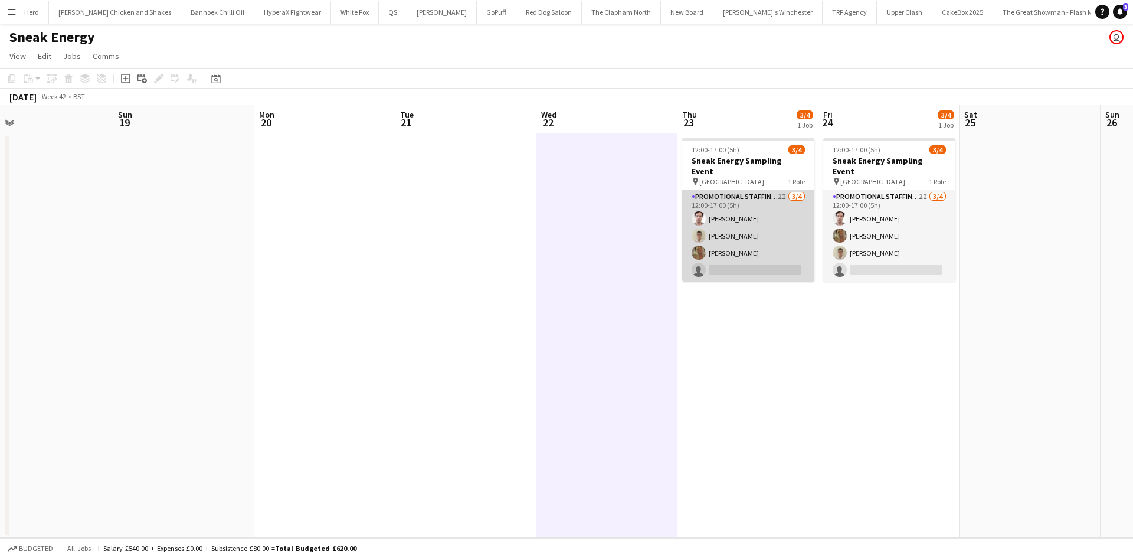
click at [780, 233] on app-card-role "Promotional Staffing (Brand Ambassadors) 2I [DATE] 12:00-17:00 (5h) [PERSON_NAM…" at bounding box center [748, 235] width 132 height 91
click at [747, 252] on app-card-role "Promotional Staffing (Brand Ambassadors) 2I [DATE] 12:00-17:00 (5h) [PERSON_NAM…" at bounding box center [748, 235] width 132 height 91
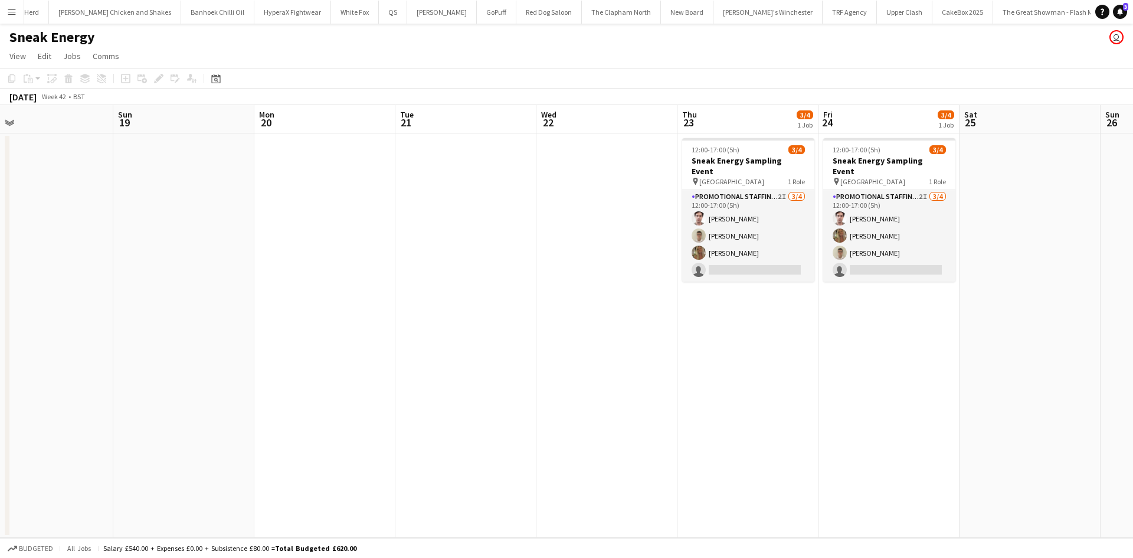
click at [756, 248] on app-card-role "Promotional Staffing (Brand Ambassadors) 2I [DATE] 12:00-17:00 (5h) [PERSON_NAM…" at bounding box center [748, 235] width 132 height 91
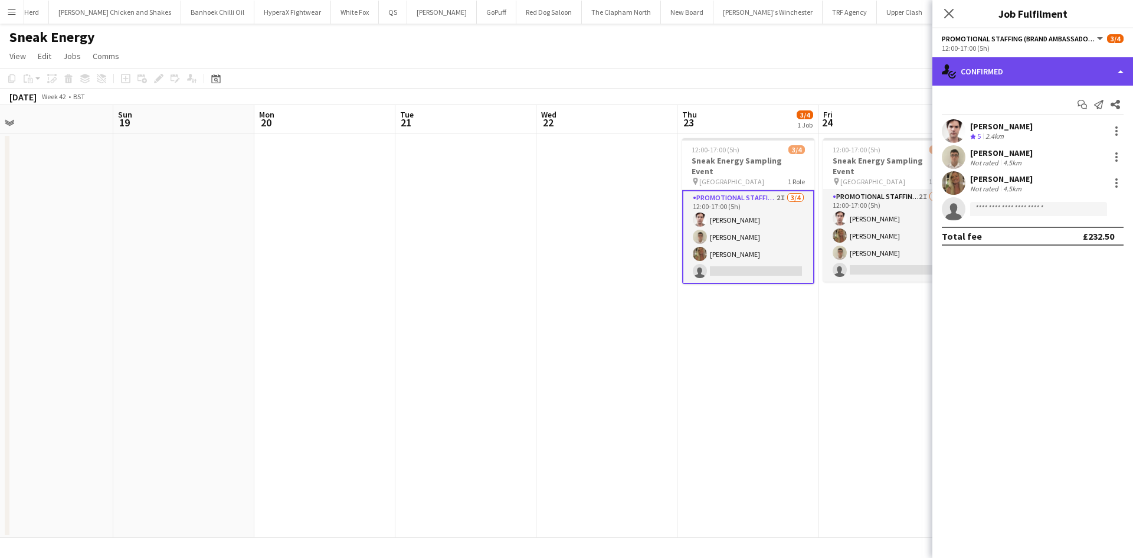
click at [1043, 60] on div "single-neutral-actions-check-2 Confirmed" at bounding box center [1032, 71] width 201 height 28
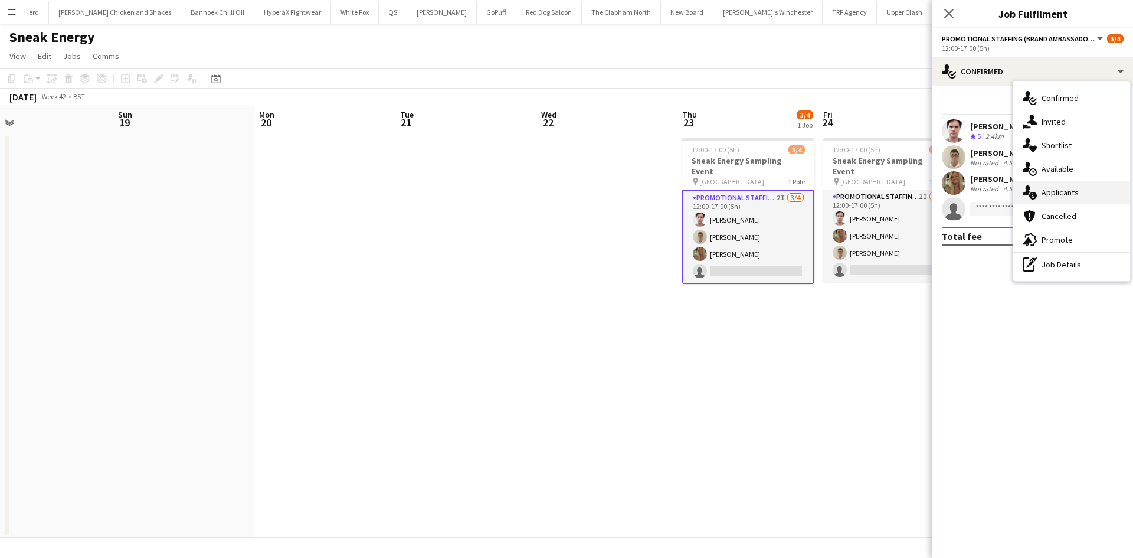
click at [1091, 191] on div "single-neutral-actions-information Applicants" at bounding box center [1071, 193] width 117 height 24
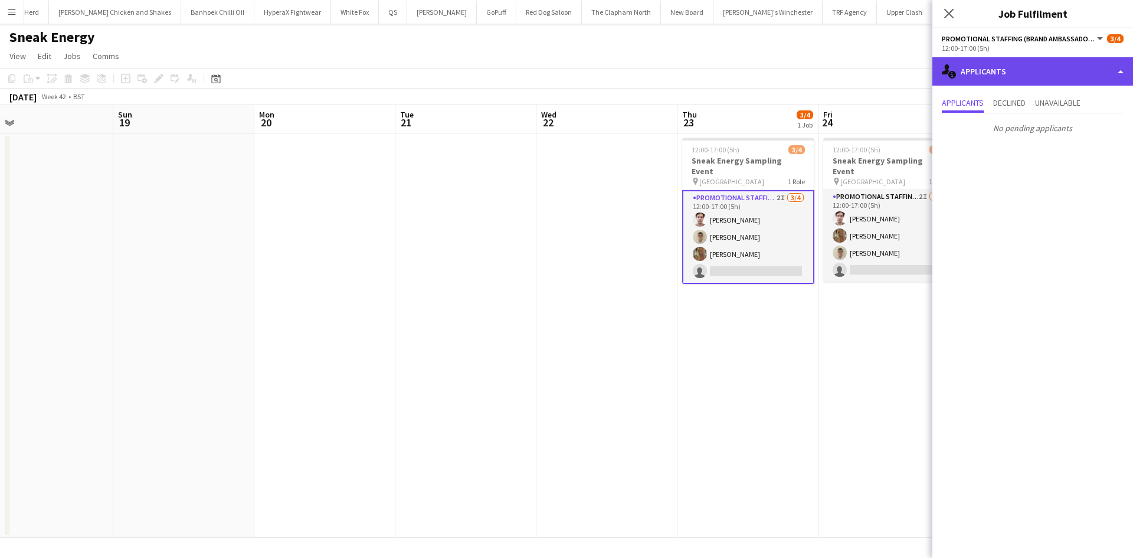
click at [1010, 82] on div "single-neutral-actions-information Applicants" at bounding box center [1032, 71] width 201 height 28
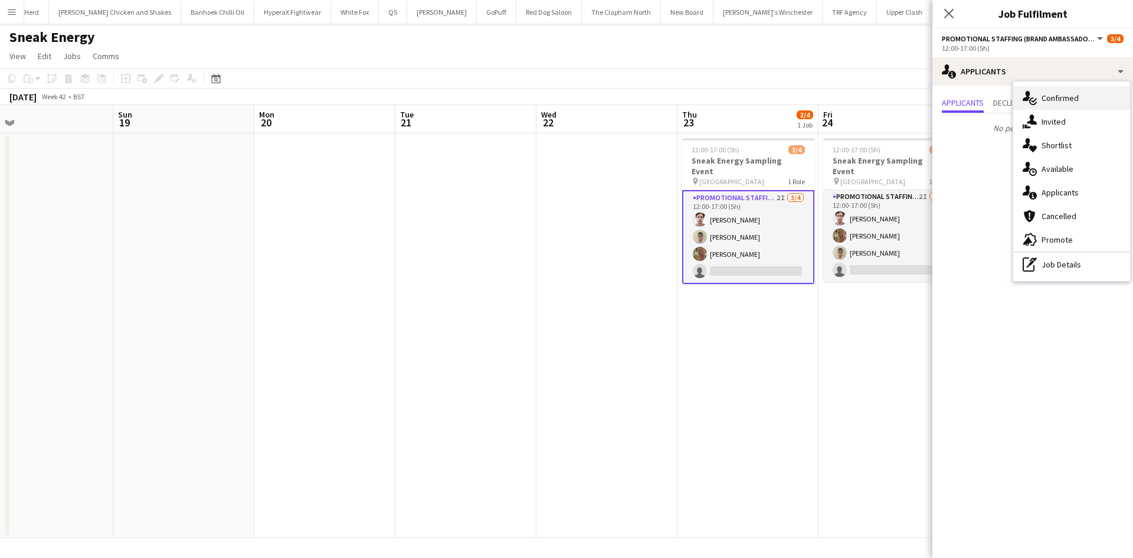
click at [1073, 105] on div "single-neutral-actions-check-2 Confirmed" at bounding box center [1071, 98] width 117 height 24
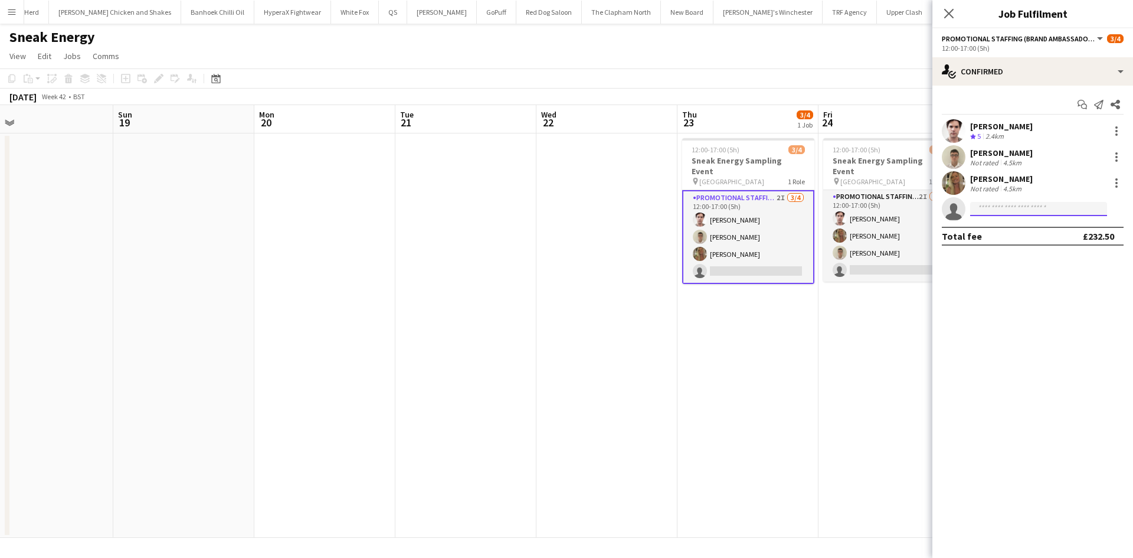
click at [1006, 207] on input at bounding box center [1038, 209] width 137 height 14
type input "******"
click at [1017, 231] on span "[EMAIL_ADDRESS][DOMAIN_NAME]" at bounding box center [1039, 235] width 118 height 9
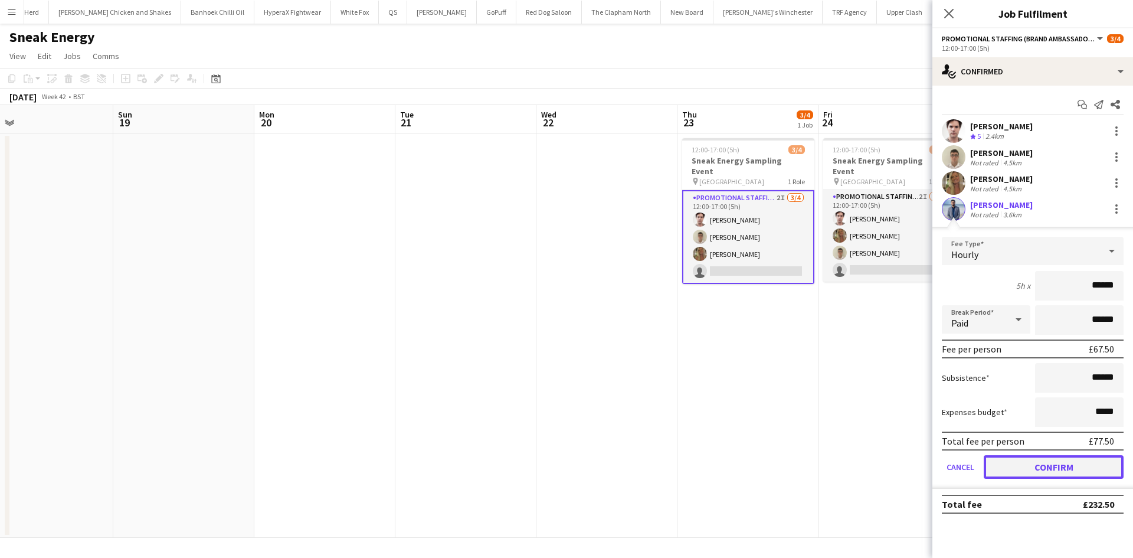
click at [1056, 458] on button "Confirm" at bounding box center [1054, 467] width 140 height 24
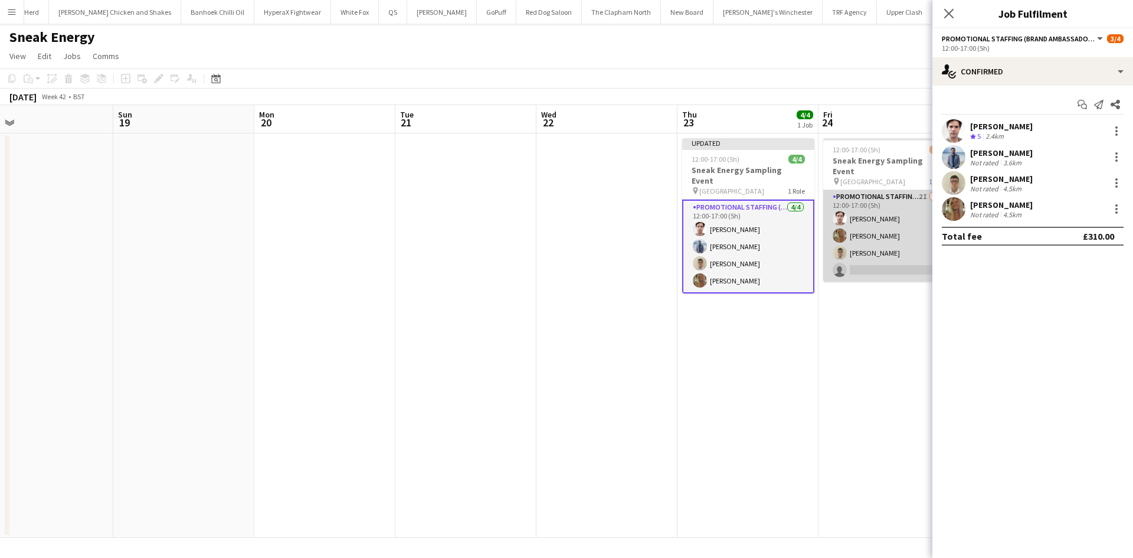
click at [877, 253] on app-card-role "Promotional Staffing (Brand Ambassadors) 2I [DATE] 12:00-17:00 (5h) [PERSON_NAM…" at bounding box center [889, 235] width 132 height 91
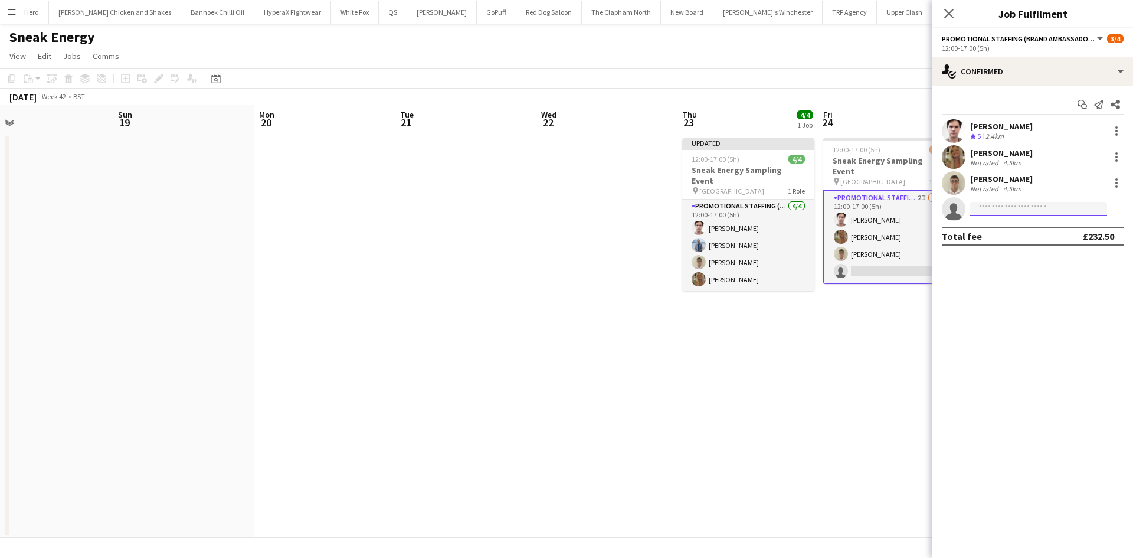
click at [1004, 207] on input at bounding box center [1038, 209] width 137 height 14
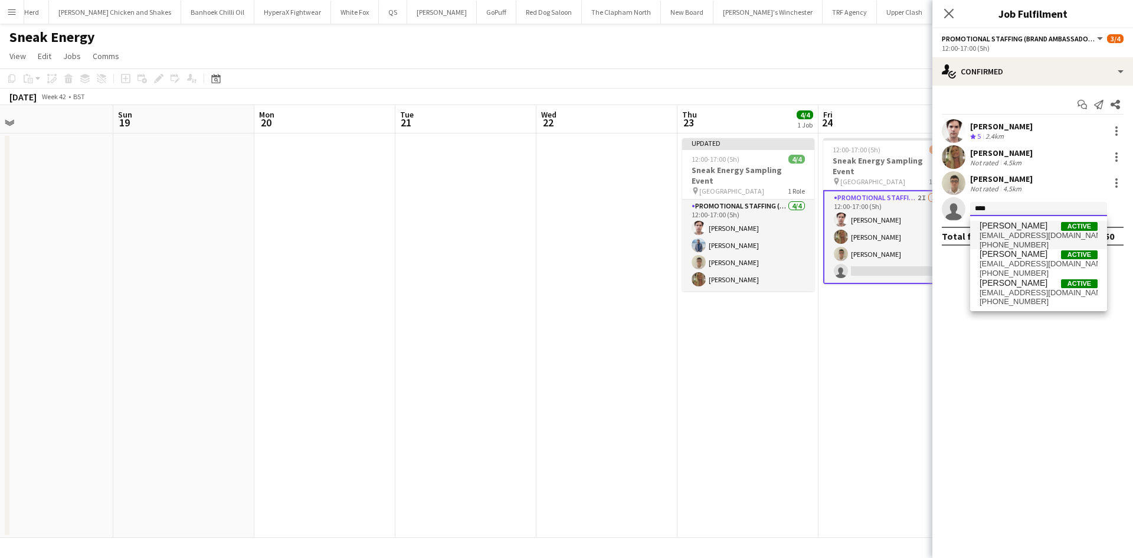
type input "****"
click at [1021, 232] on span "[EMAIL_ADDRESS][DOMAIN_NAME]" at bounding box center [1039, 235] width 118 height 9
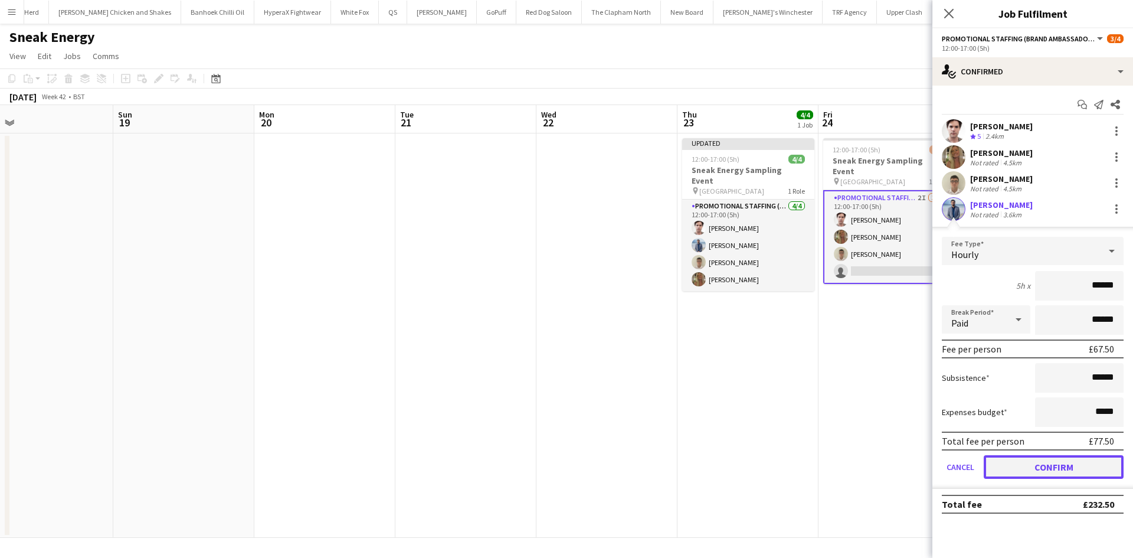
click at [1054, 463] on button "Confirm" at bounding box center [1054, 467] width 140 height 24
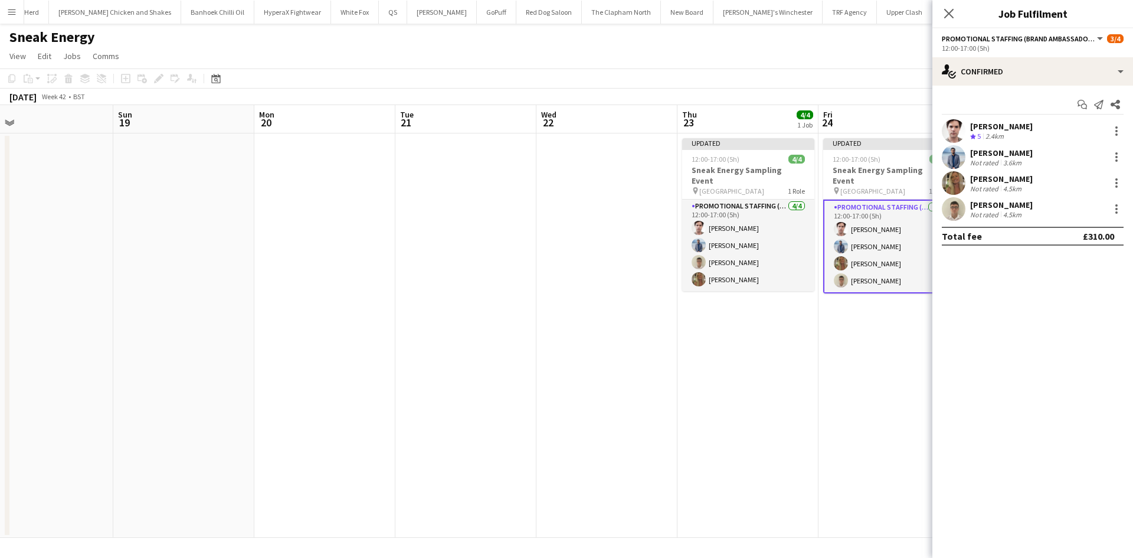
click at [839, 392] on app-date-cell "Updated 12:00-17:00 (5h) 4/4 Sneak Energy Sampling Event pin Victoria Square Be…" at bounding box center [888, 335] width 141 height 404
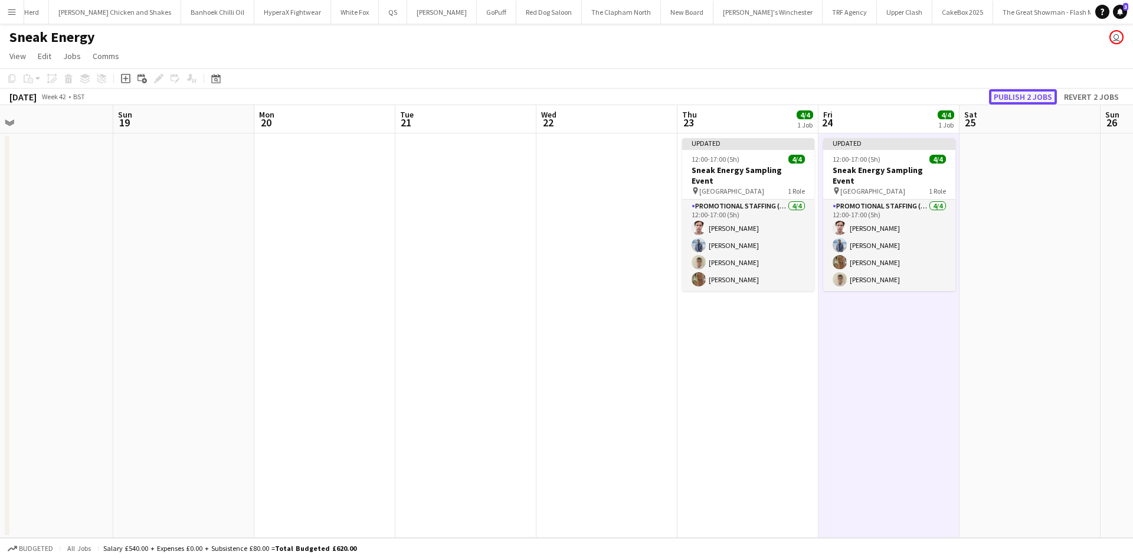
click at [1018, 97] on button "Publish 2 jobs" at bounding box center [1023, 96] width 68 height 15
